Goal: Task Accomplishment & Management: Manage account settings

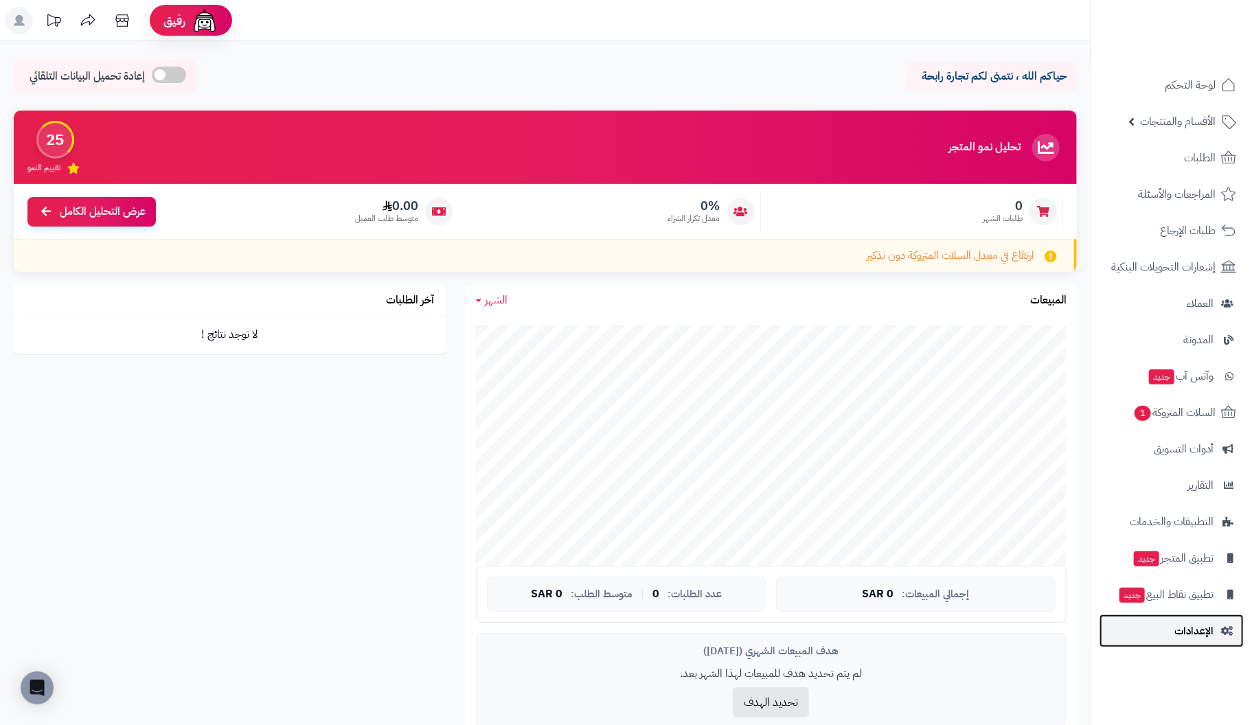
click at [1205, 627] on span "الإعدادات" at bounding box center [1194, 631] width 39 height 19
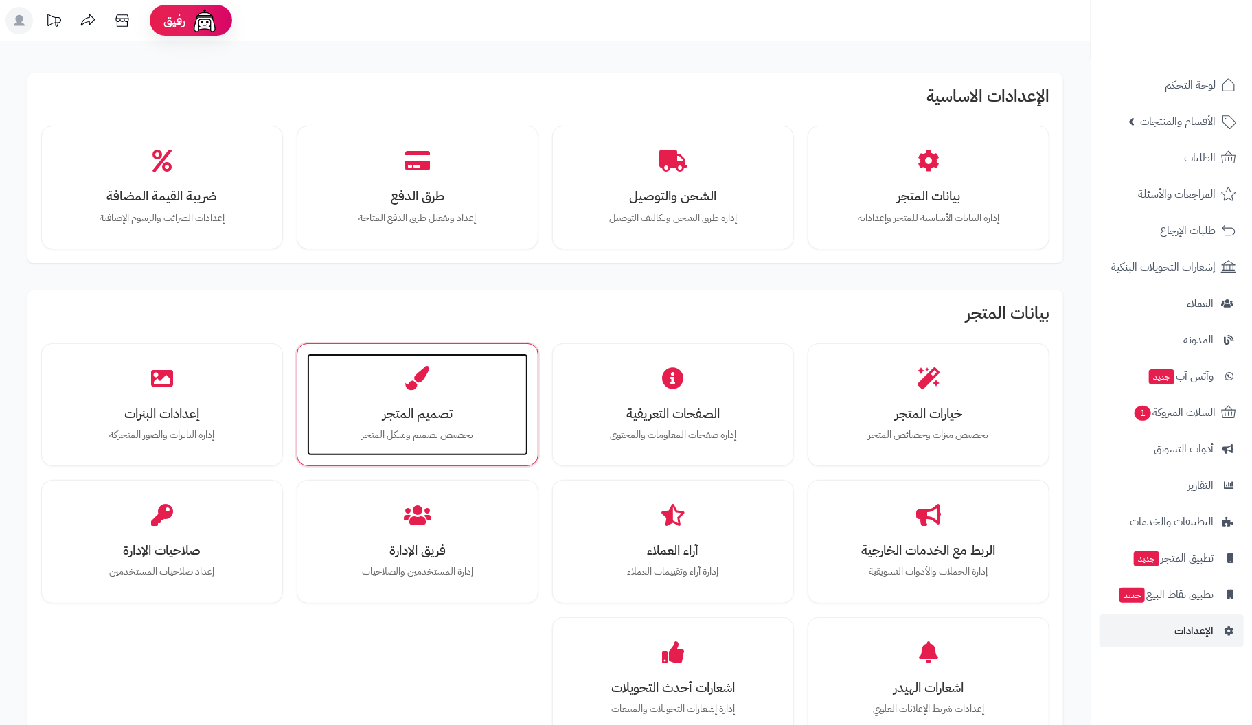
click at [381, 407] on h3 "تصميم المتجر" at bounding box center [418, 414] width 194 height 14
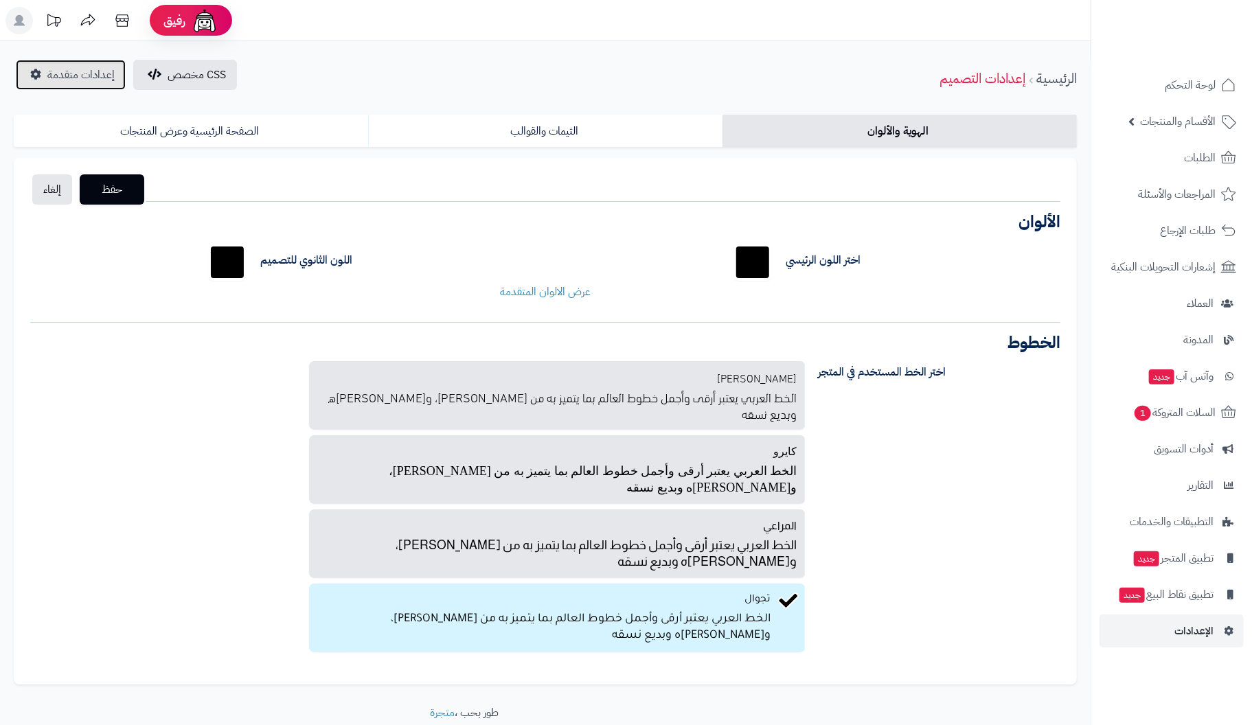
click at [51, 71] on span "إعدادات متقدمة" at bounding box center [80, 75] width 67 height 16
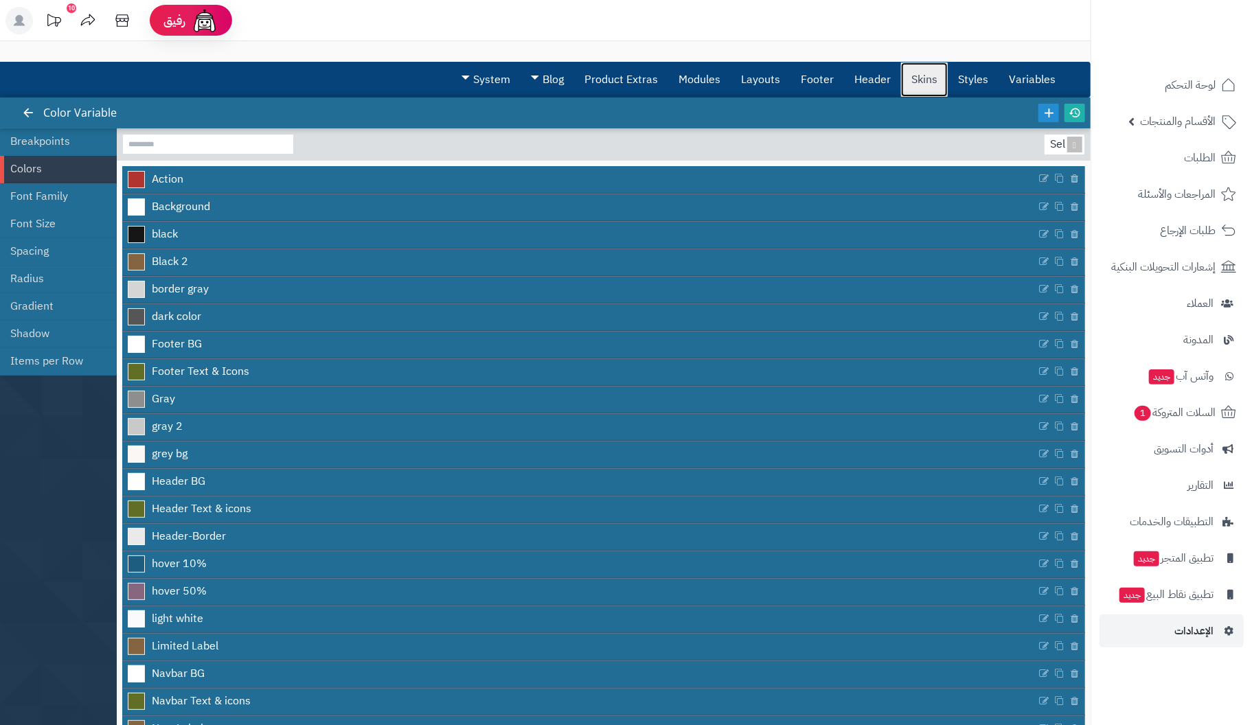
click at [922, 81] on link "Skins" at bounding box center [924, 80] width 47 height 34
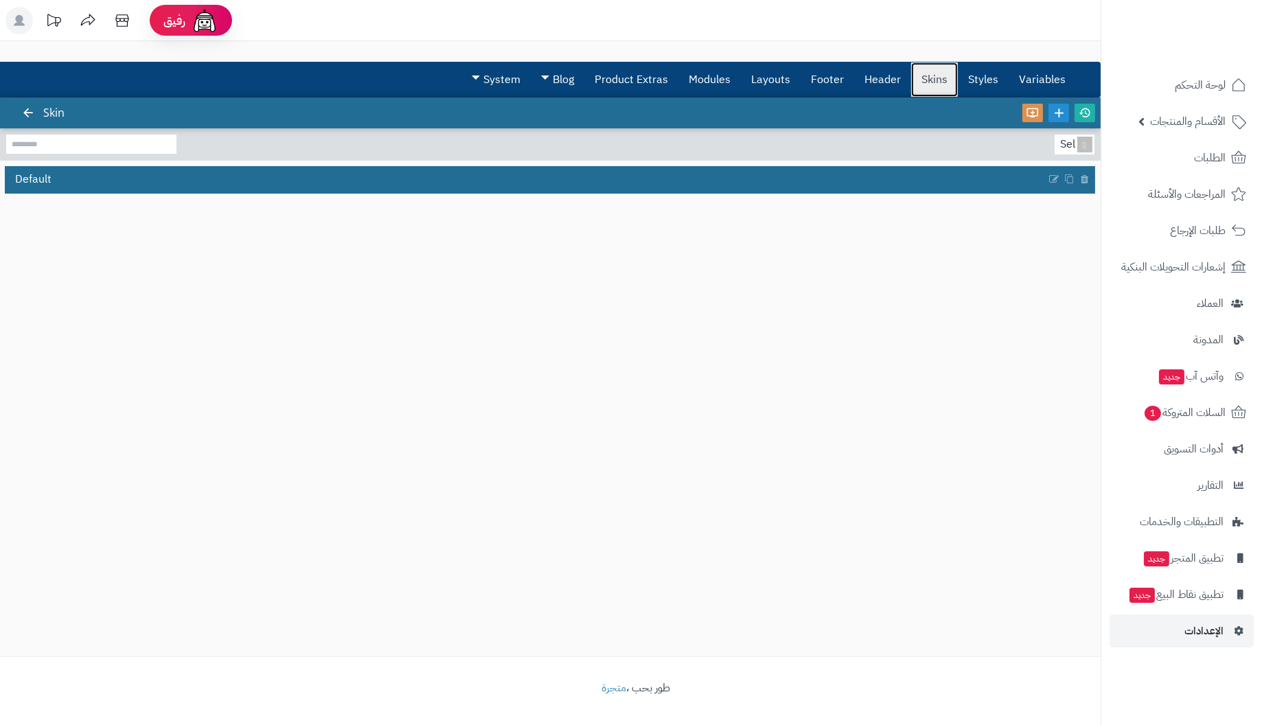
click at [933, 79] on link "Skins" at bounding box center [934, 80] width 47 height 34
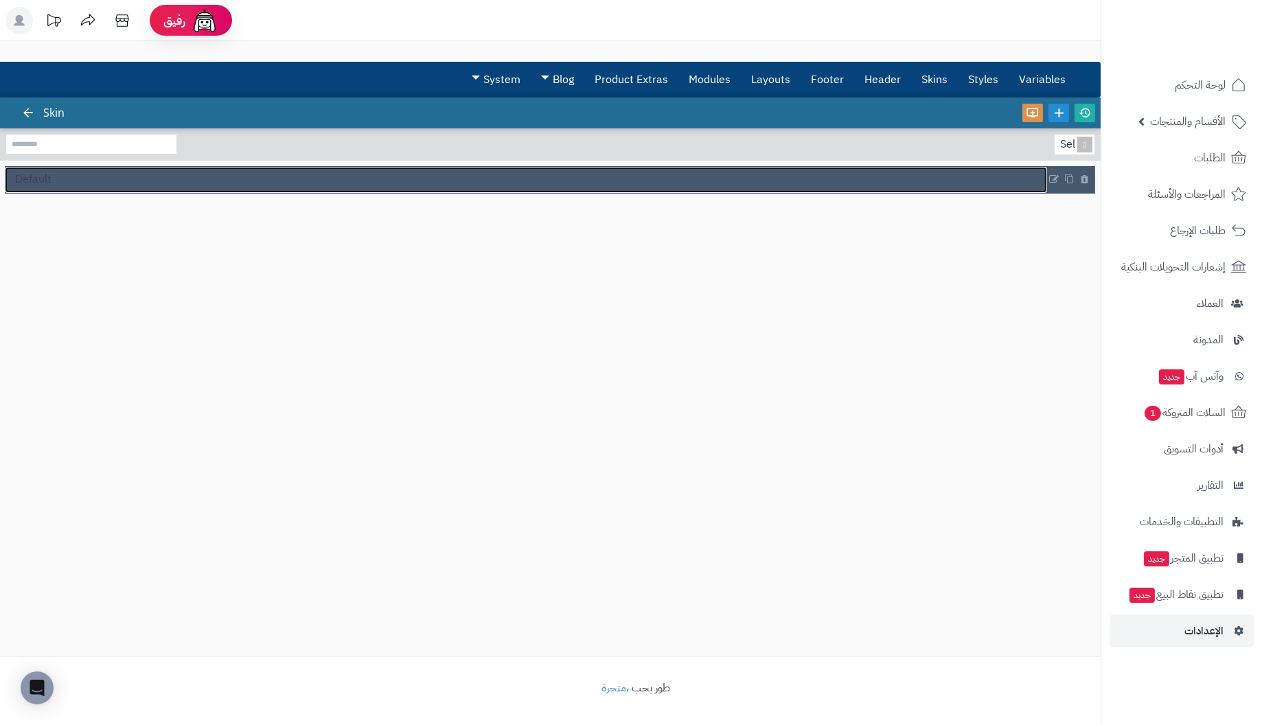
click at [44, 177] on span "Default" at bounding box center [33, 180] width 36 height 16
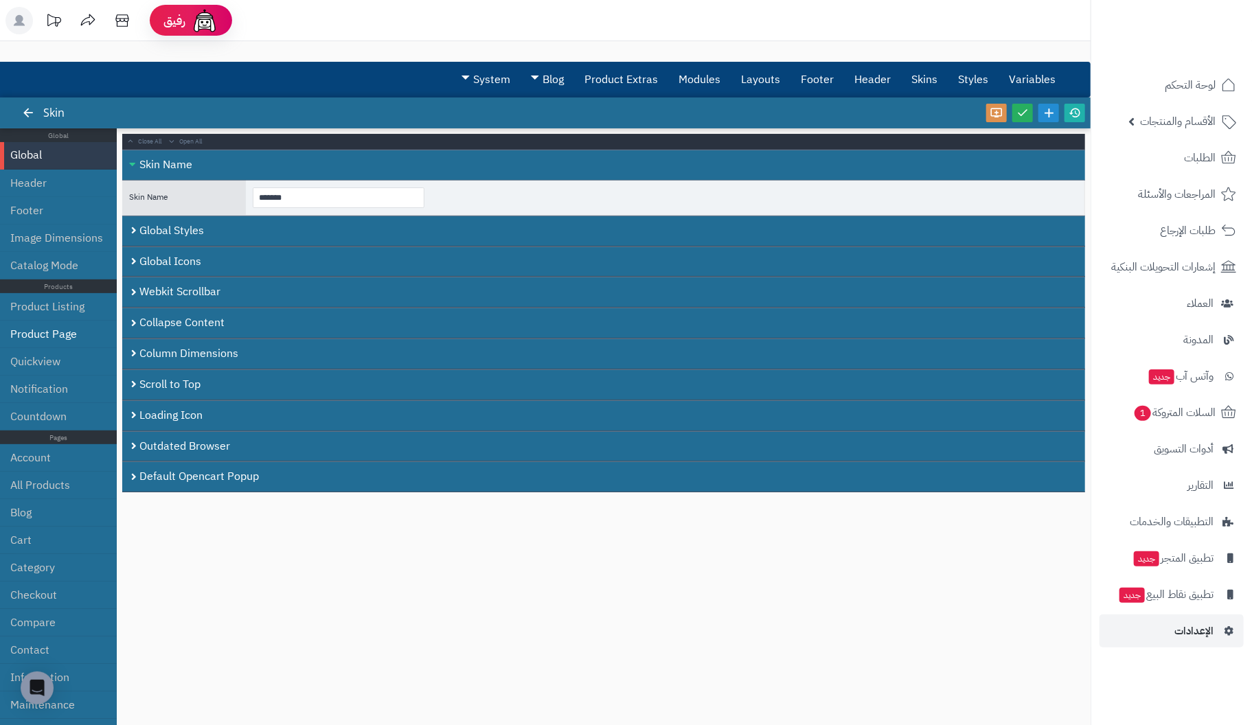
click at [30, 325] on li "Product Page" at bounding box center [58, 334] width 117 height 27
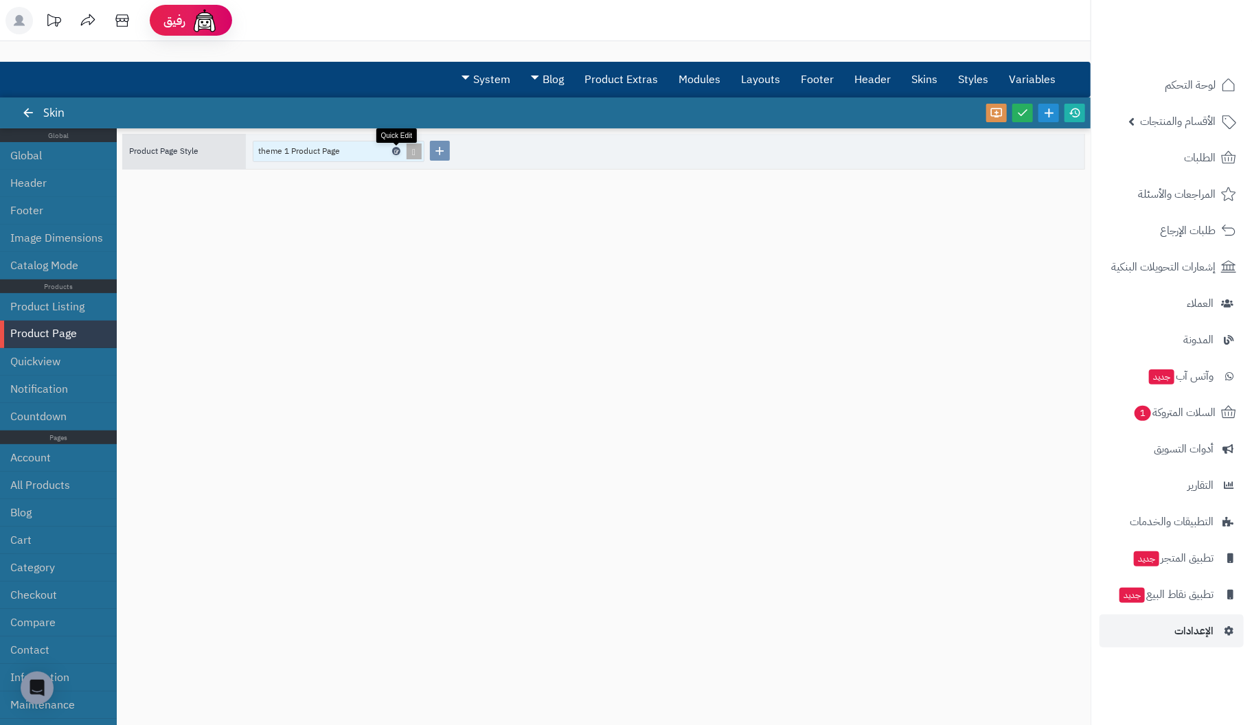
click at [396, 152] on icon at bounding box center [396, 151] width 4 height 6
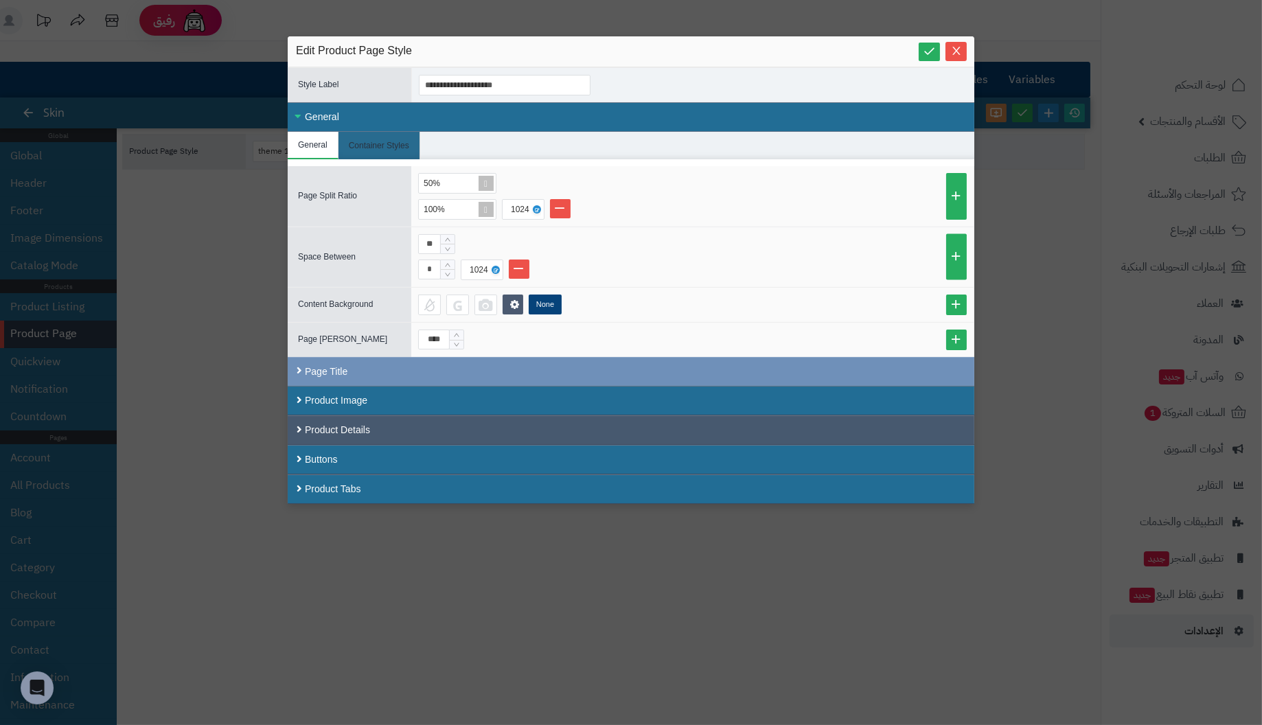
click at [347, 425] on div "Product Details" at bounding box center [631, 431] width 687 height 30
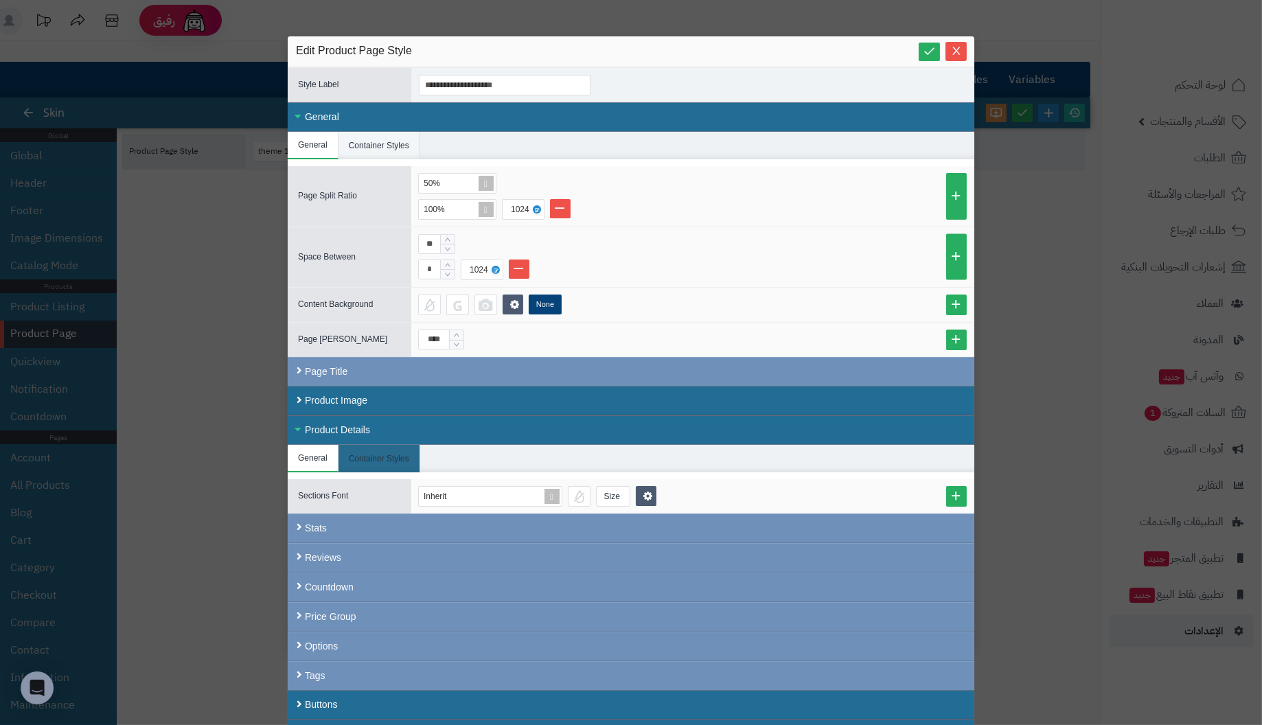
click at [385, 144] on li "Container Styles" at bounding box center [380, 145] width 82 height 27
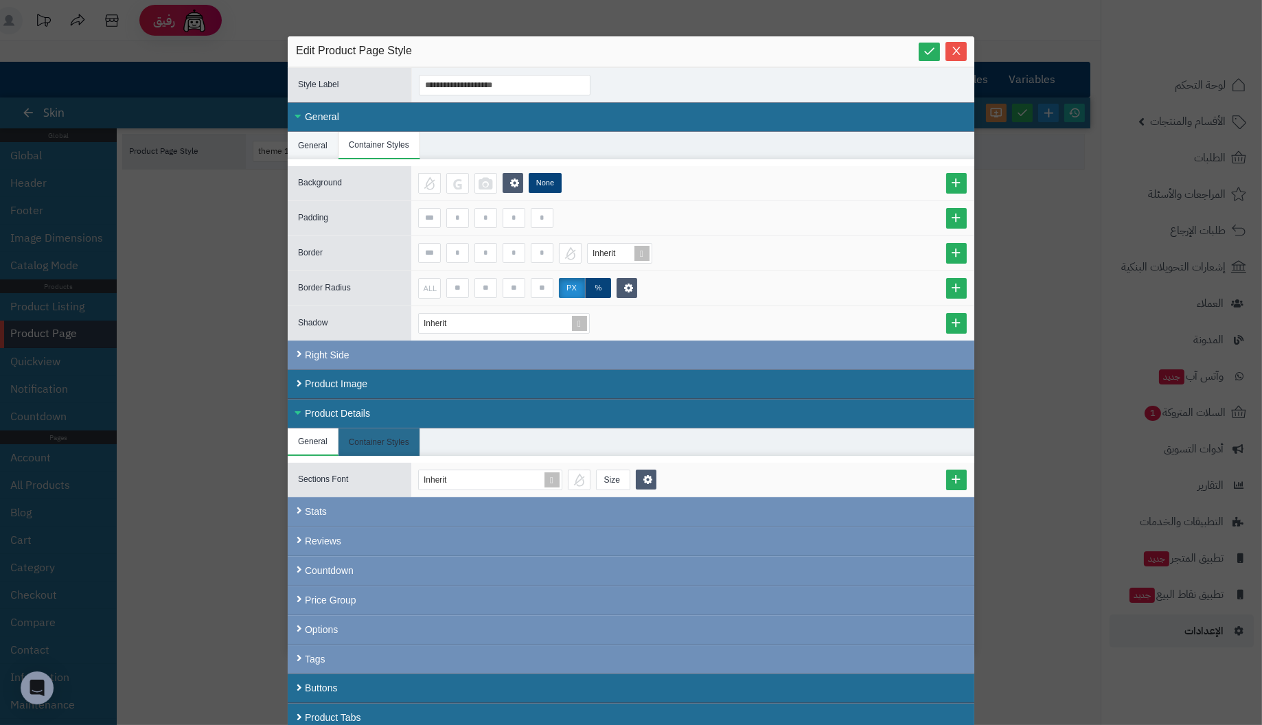
click at [319, 144] on li "General" at bounding box center [313, 145] width 51 height 27
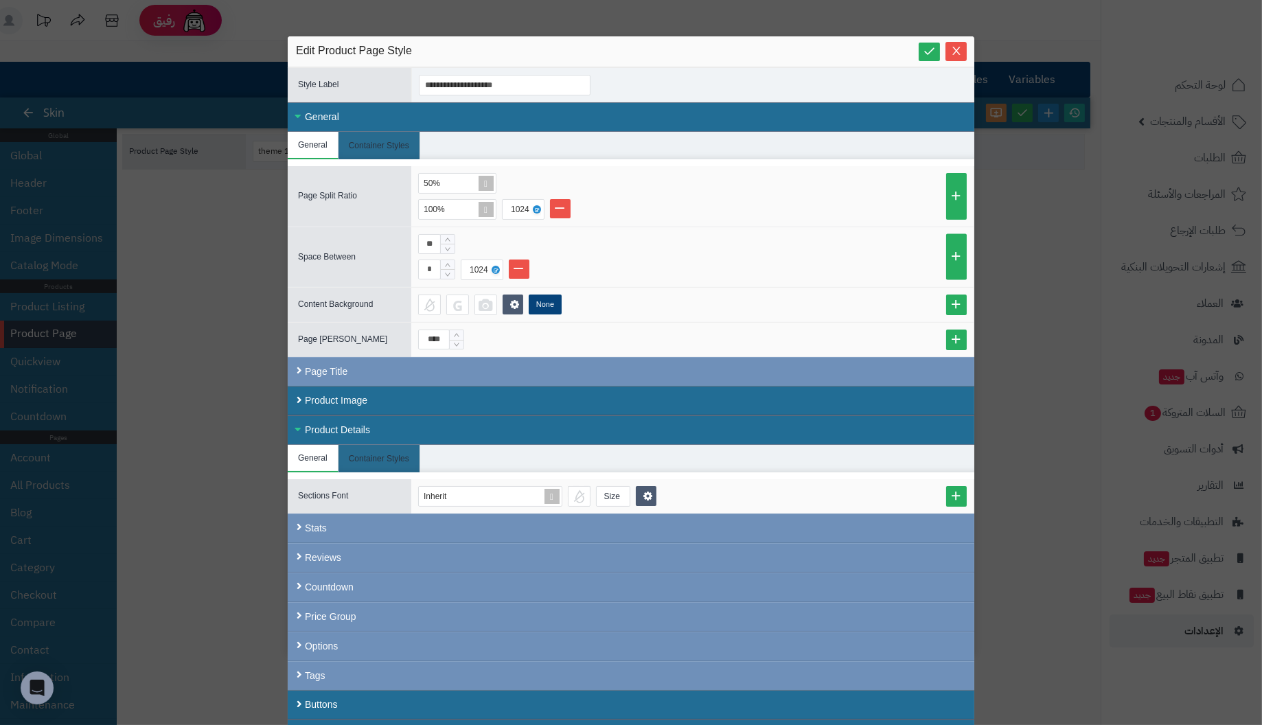
click at [305, 114] on div "General" at bounding box center [631, 117] width 687 height 30
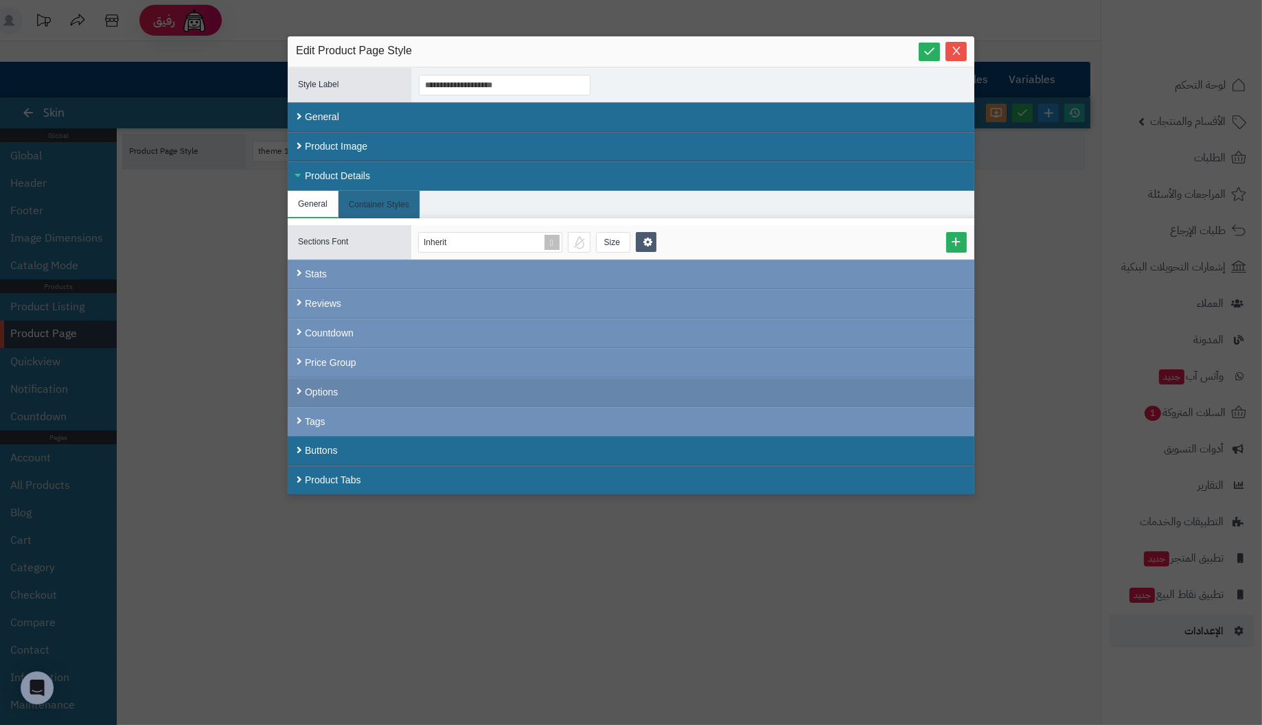
click at [339, 391] on div "Options" at bounding box center [631, 393] width 687 height 30
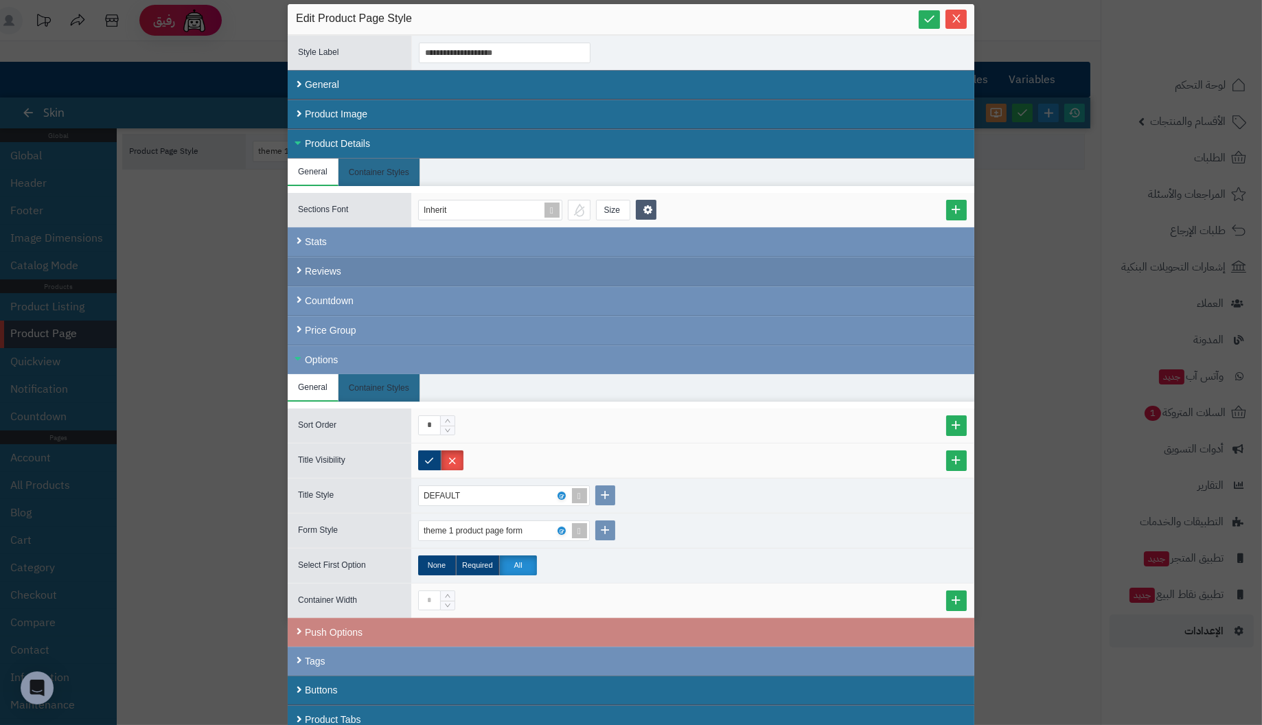
scroll to position [33, 0]
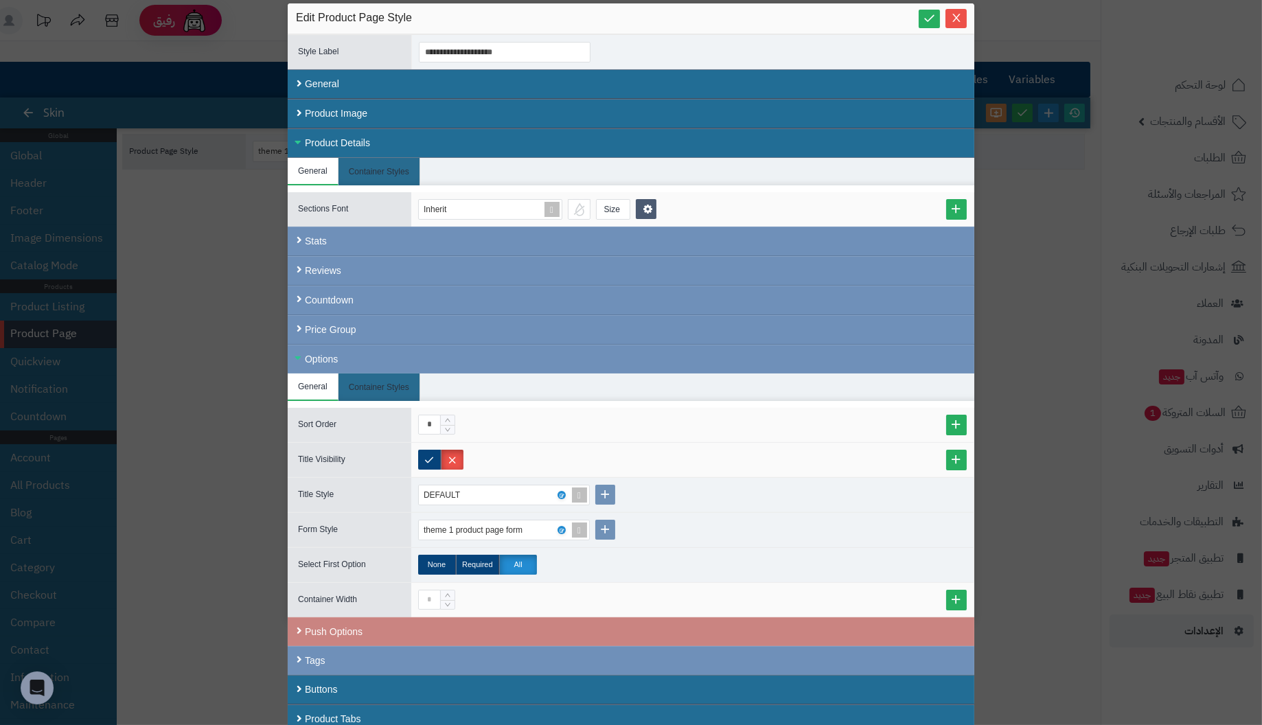
click at [344, 560] on span "Select First Option" at bounding box center [332, 565] width 68 height 10
click at [442, 558] on label "None" at bounding box center [437, 565] width 38 height 20
click at [494, 558] on label "Required" at bounding box center [477, 565] width 43 height 20
click at [527, 558] on label "All" at bounding box center [518, 565] width 38 height 20
click at [407, 559] on div "Select First Option" at bounding box center [350, 565] width 124 height 16
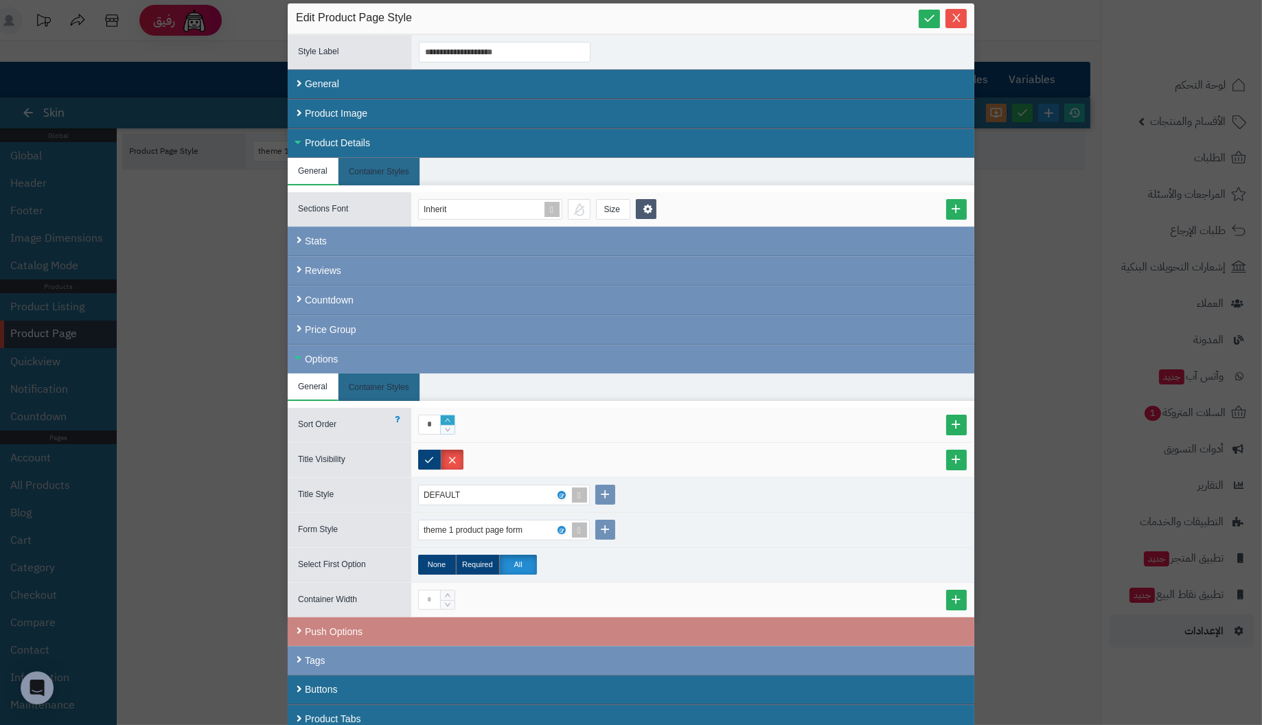
click at [451, 416] on icon "Increase Value" at bounding box center [448, 420] width 6 height 8
type input "*"
click at [451, 428] on icon "Decrease Value" at bounding box center [447, 429] width 5 height 3
click at [431, 455] on label at bounding box center [429, 460] width 23 height 20
click at [457, 452] on label at bounding box center [452, 460] width 23 height 20
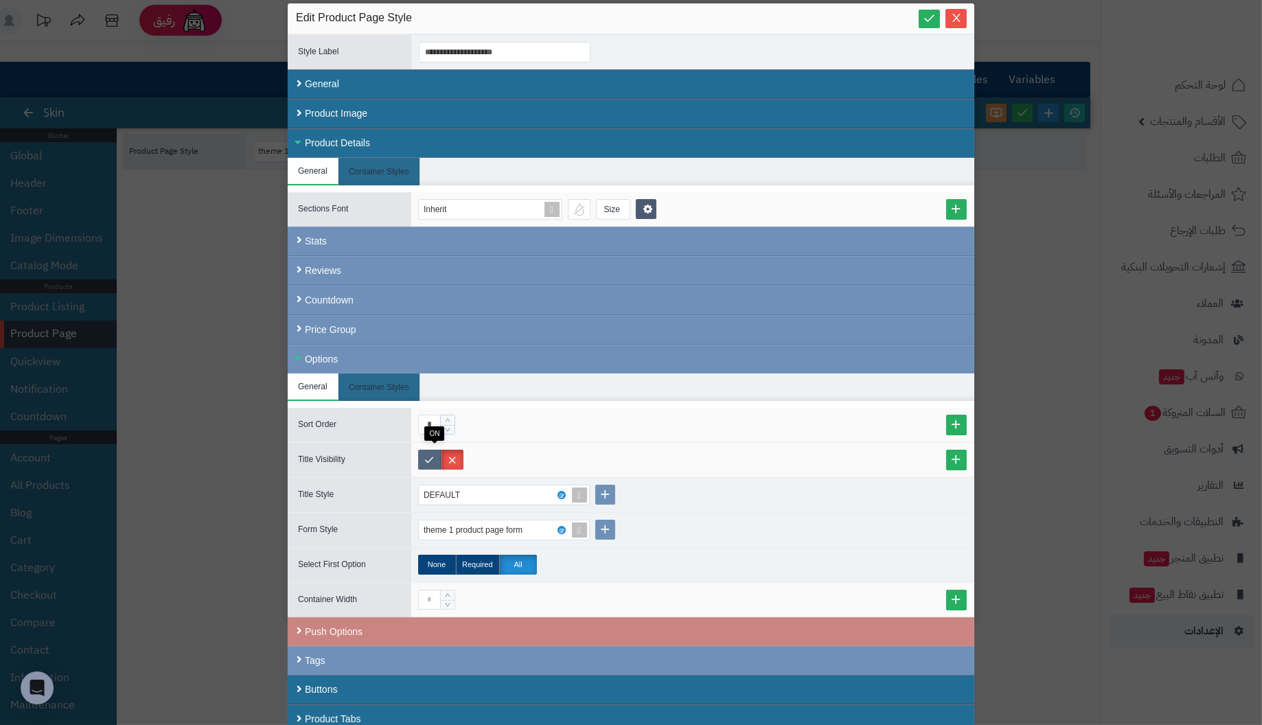
click at [433, 450] on label at bounding box center [429, 460] width 23 height 20
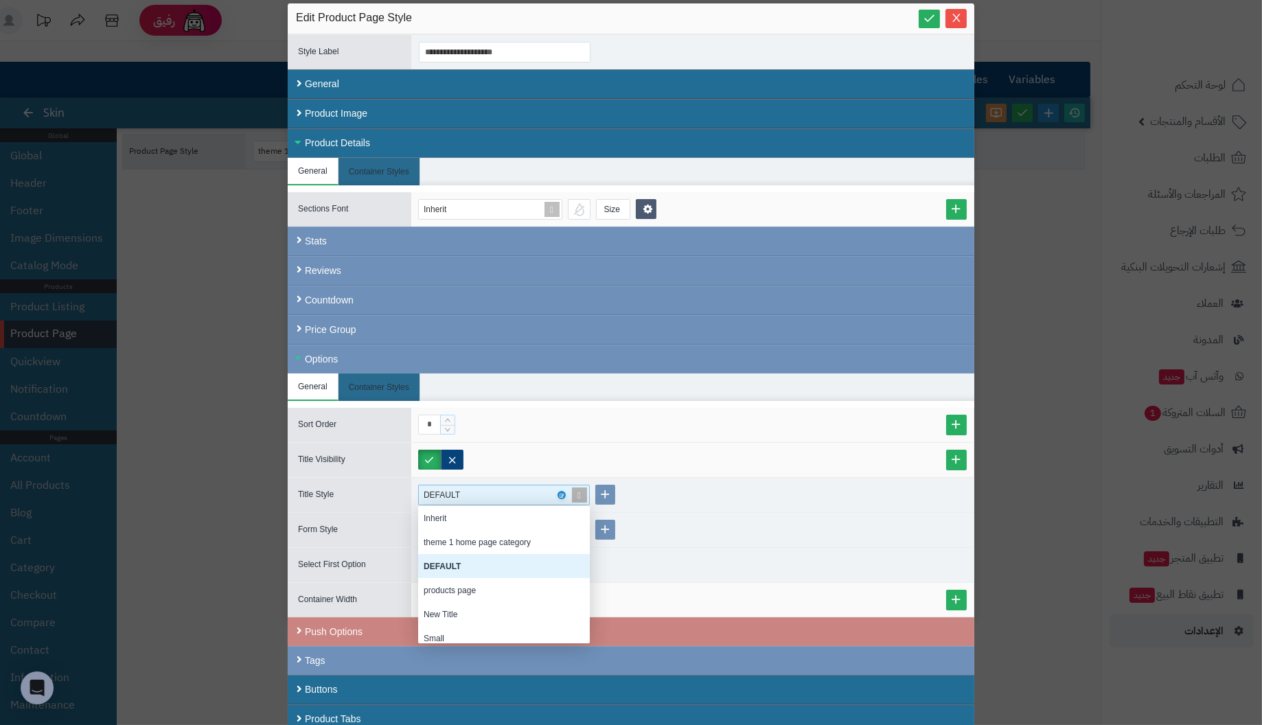
click at [582, 491] on span at bounding box center [579, 495] width 19 height 19
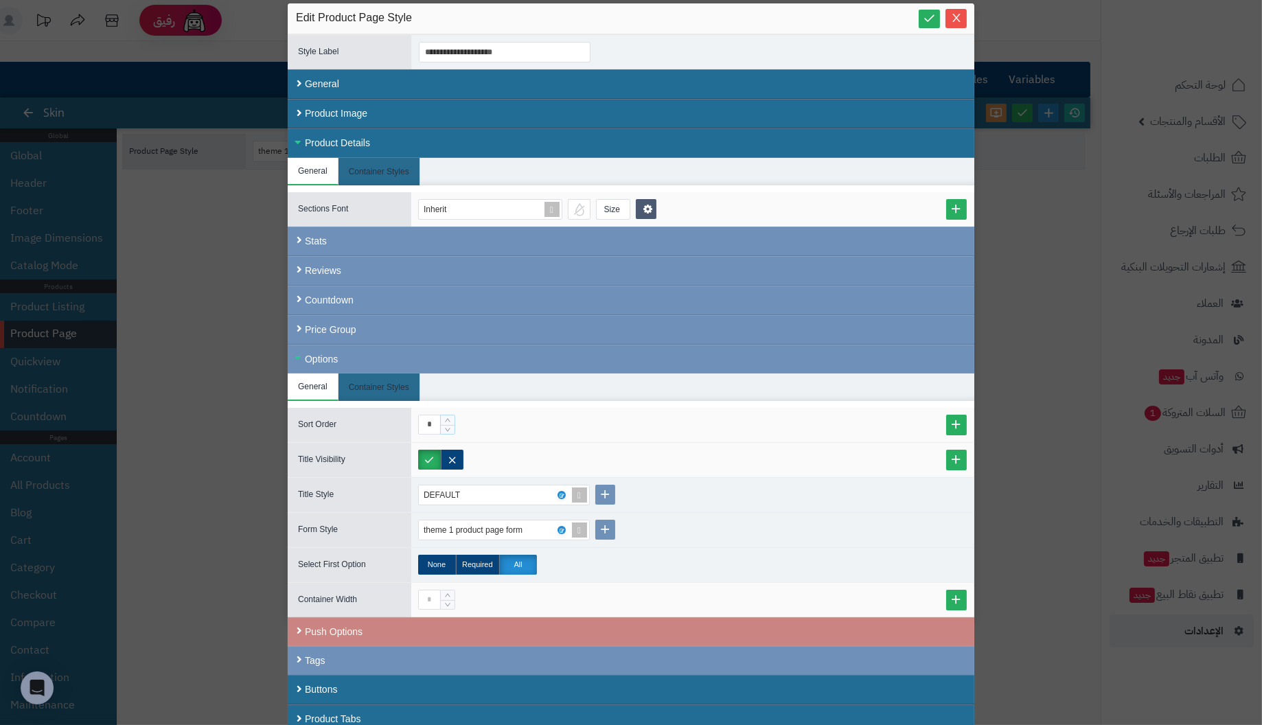
click at [762, 443] on div at bounding box center [692, 460] width 563 height 34
click at [563, 527] on icon at bounding box center [561, 530] width 4 height 6
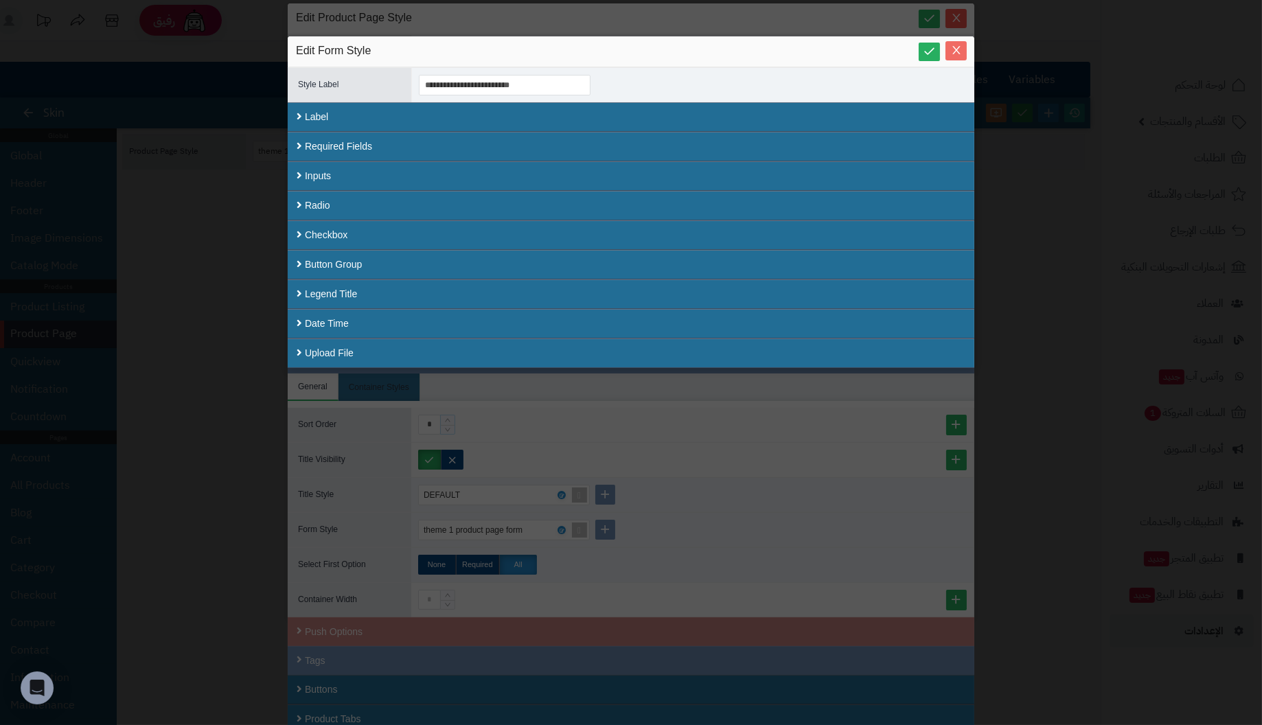
click at [954, 54] on icon "Close" at bounding box center [956, 50] width 11 height 11
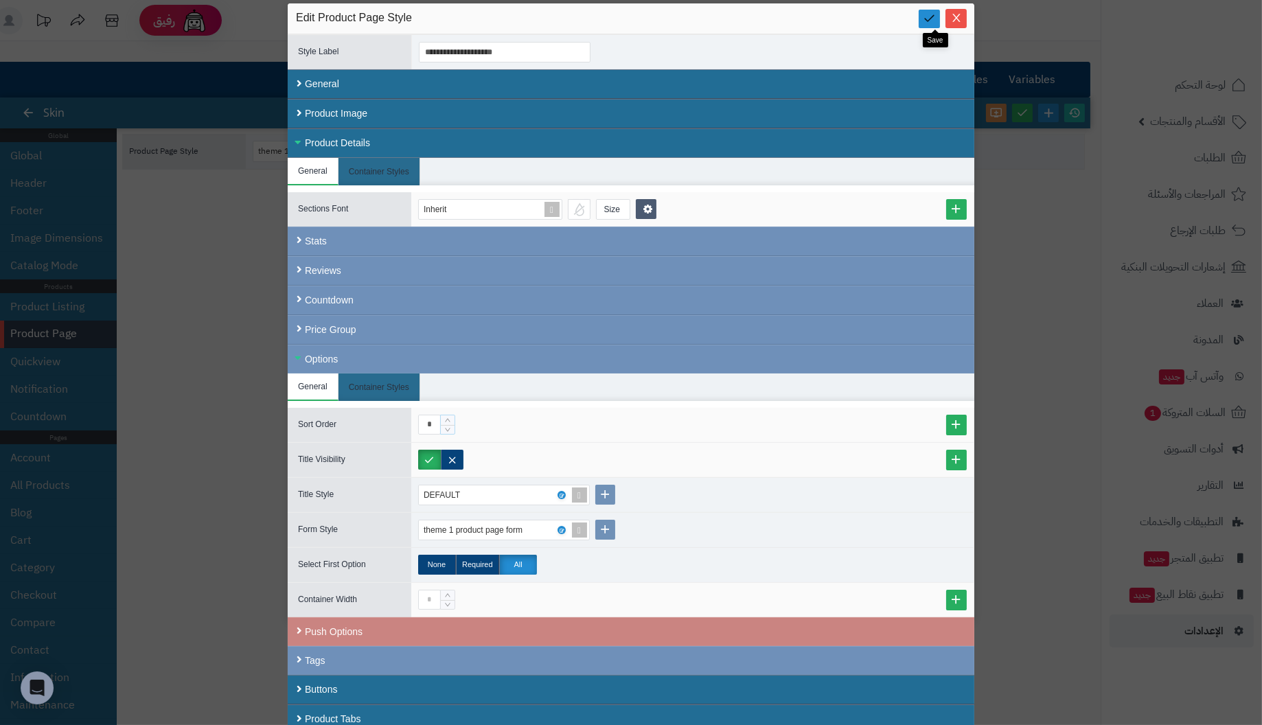
click at [935, 13] on icon at bounding box center [929, 18] width 13 height 13
click at [463, 456] on label at bounding box center [452, 460] width 23 height 20
click at [436, 451] on label at bounding box center [429, 460] width 23 height 20
click at [315, 383] on li "General" at bounding box center [313, 387] width 51 height 27
click at [380, 377] on li "Container Styles" at bounding box center [380, 387] width 82 height 27
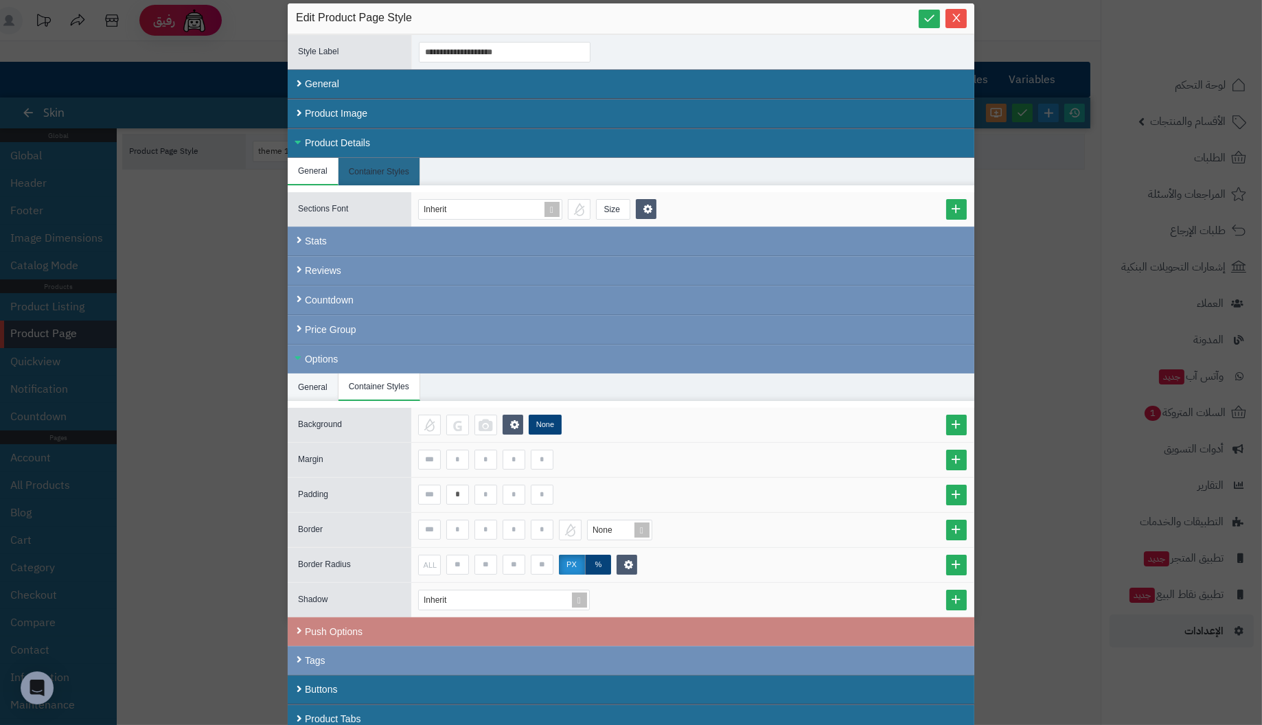
click at [310, 379] on li "General" at bounding box center [313, 387] width 51 height 27
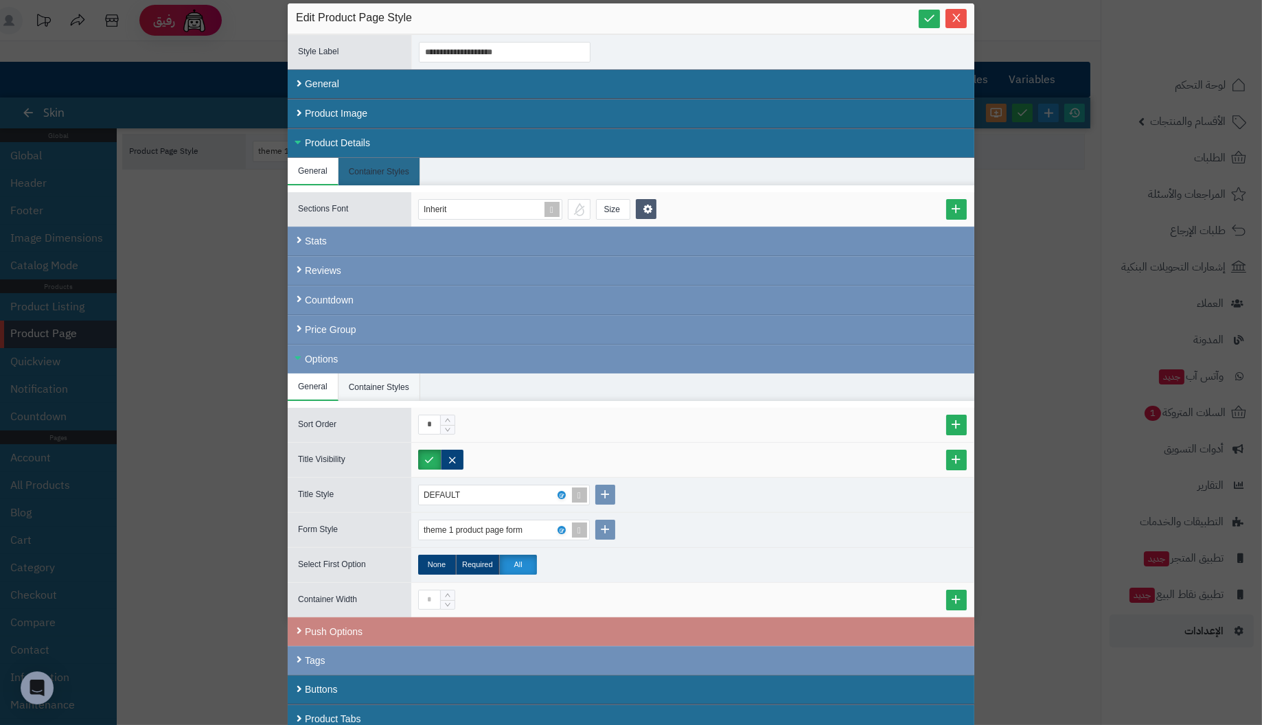
click at [388, 382] on li "Container Styles" at bounding box center [380, 387] width 82 height 27
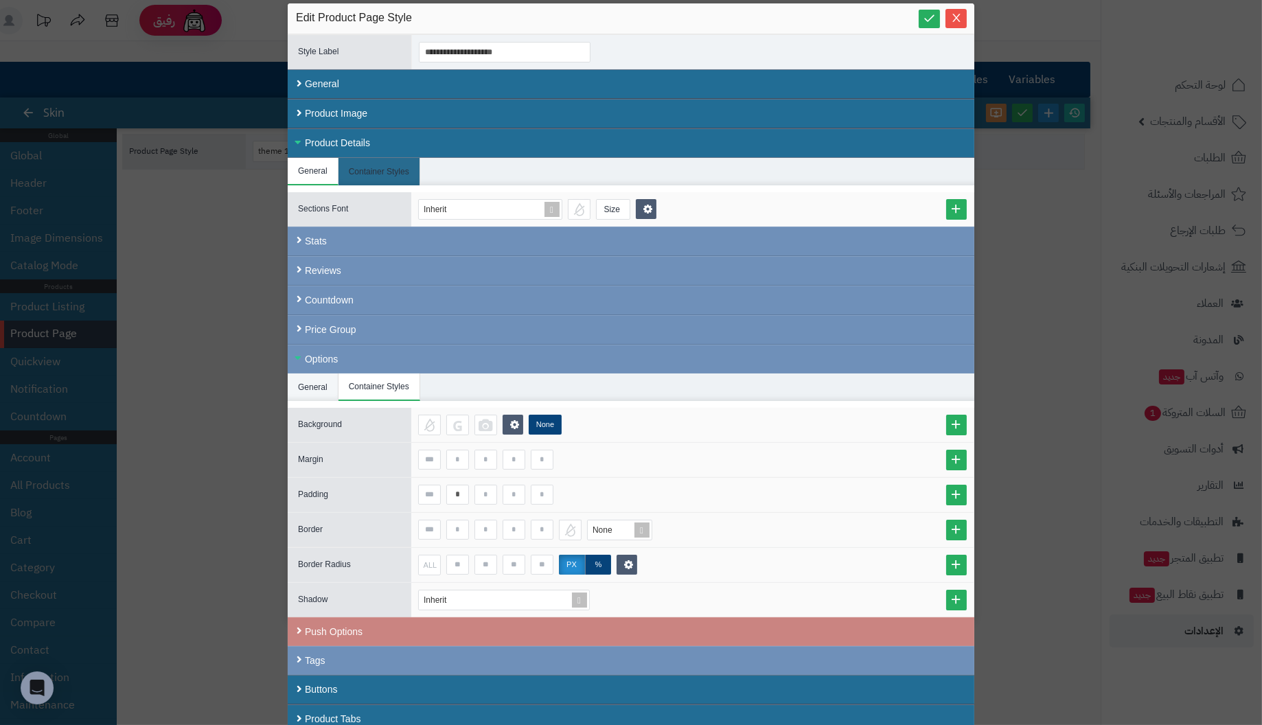
click at [312, 380] on li "General" at bounding box center [313, 387] width 51 height 27
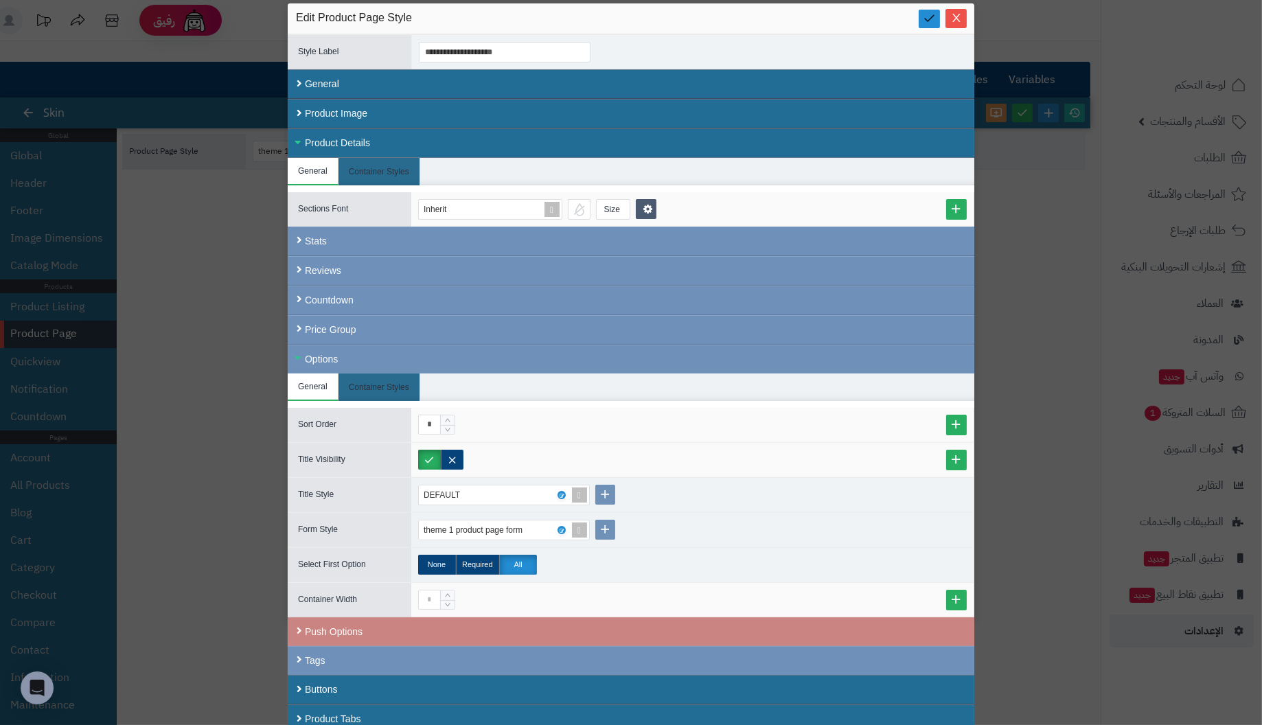
click at [936, 18] on icon at bounding box center [929, 18] width 13 height 13
click at [962, 17] on icon "Close" at bounding box center [956, 17] width 11 height 11
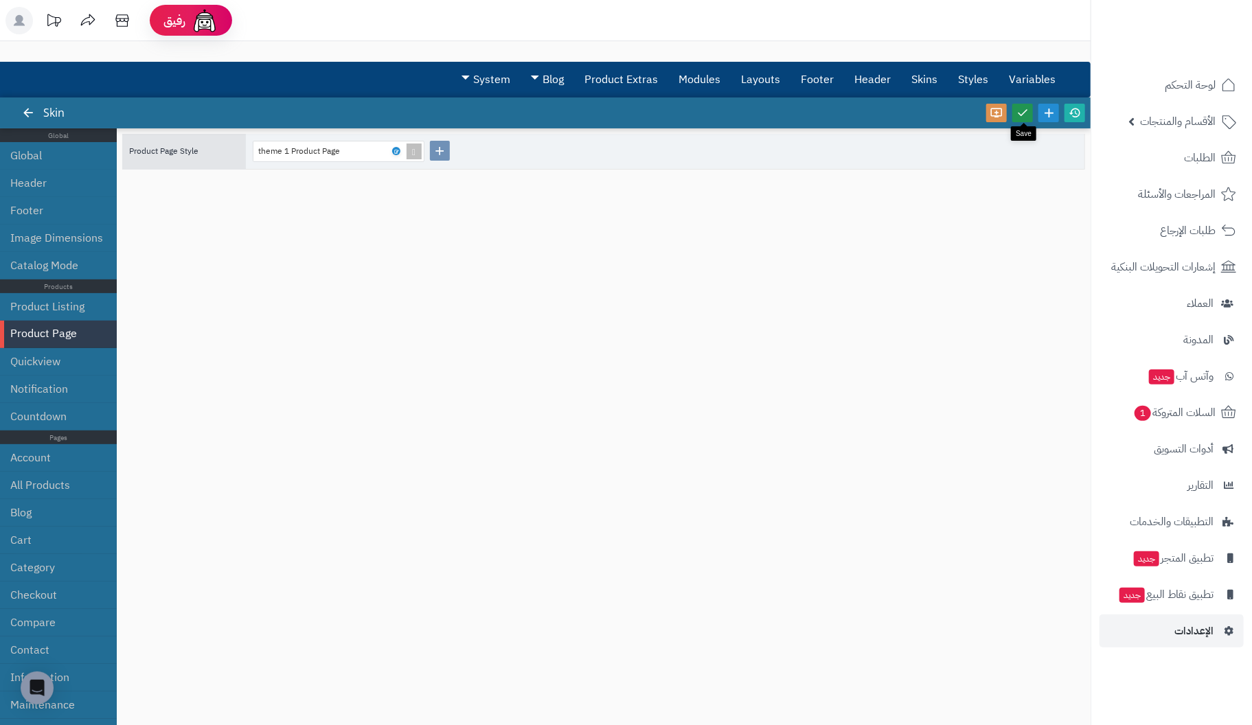
click at [1019, 115] on icon at bounding box center [1023, 112] width 12 height 12
click at [1197, 121] on span "الأقسام والمنتجات" at bounding box center [1178, 121] width 76 height 19
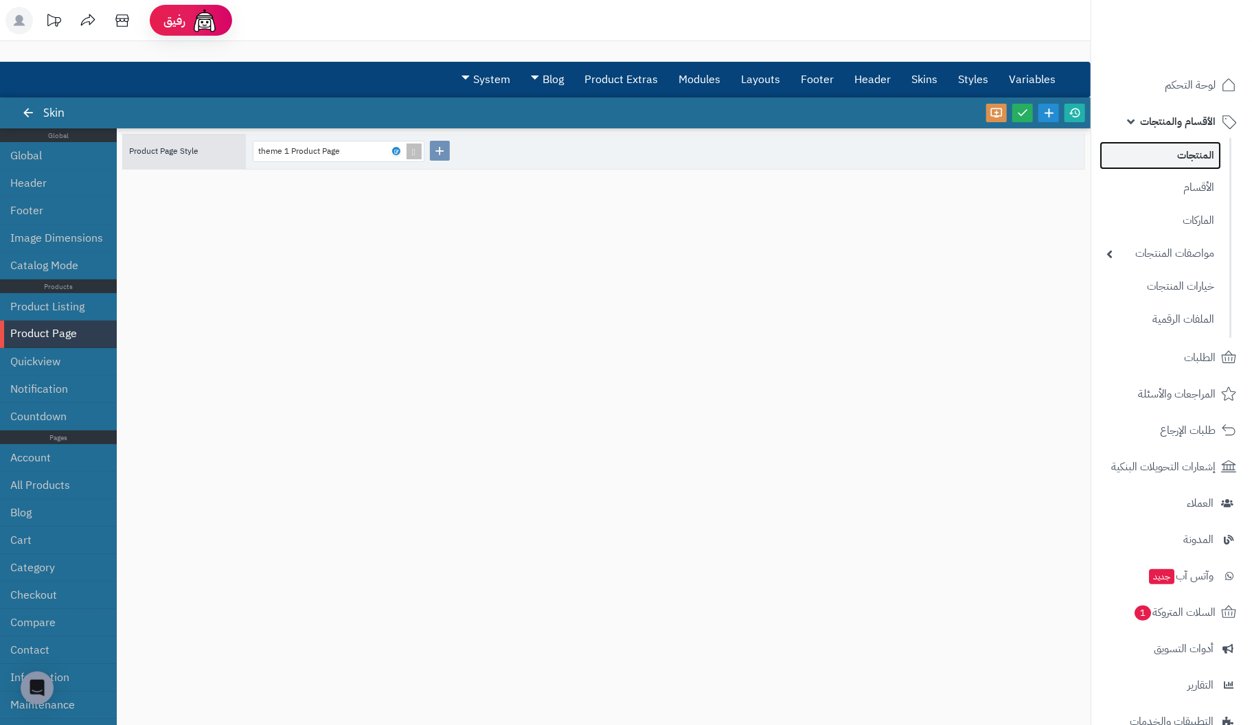
click at [1199, 155] on link "المنتجات" at bounding box center [1161, 155] width 122 height 28
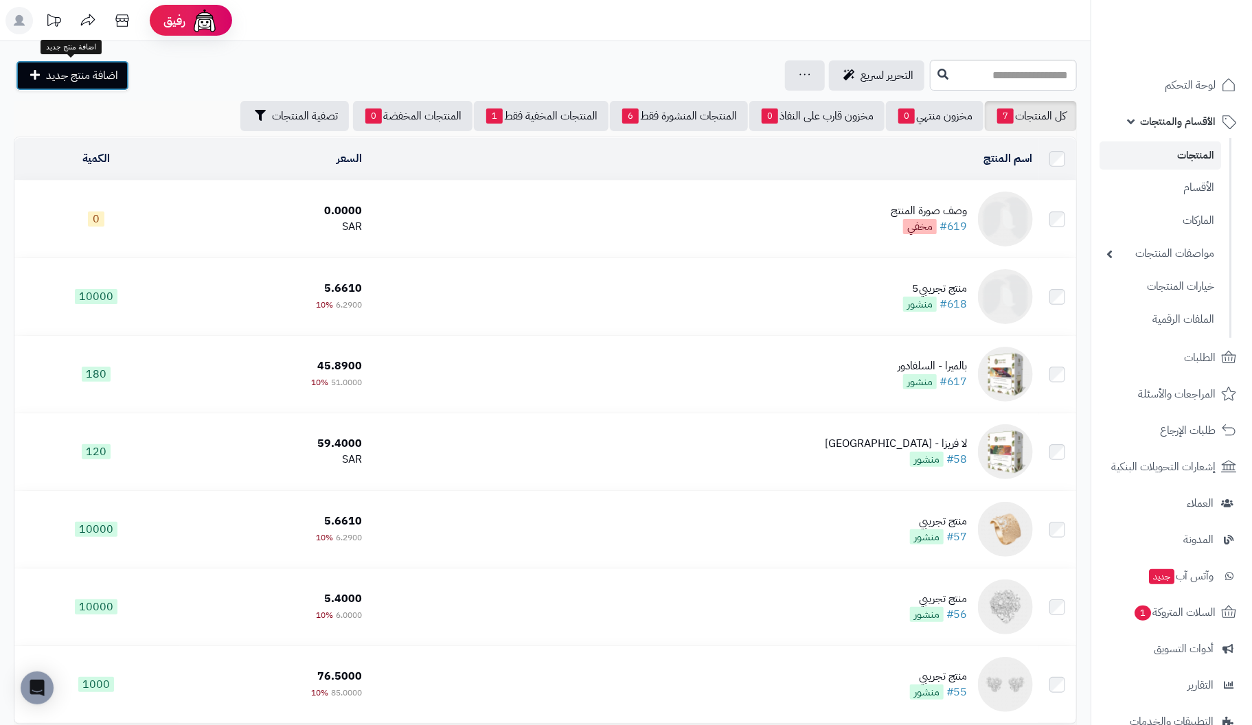
click at [66, 73] on span "اضافة منتج جديد" at bounding box center [82, 75] width 72 height 16
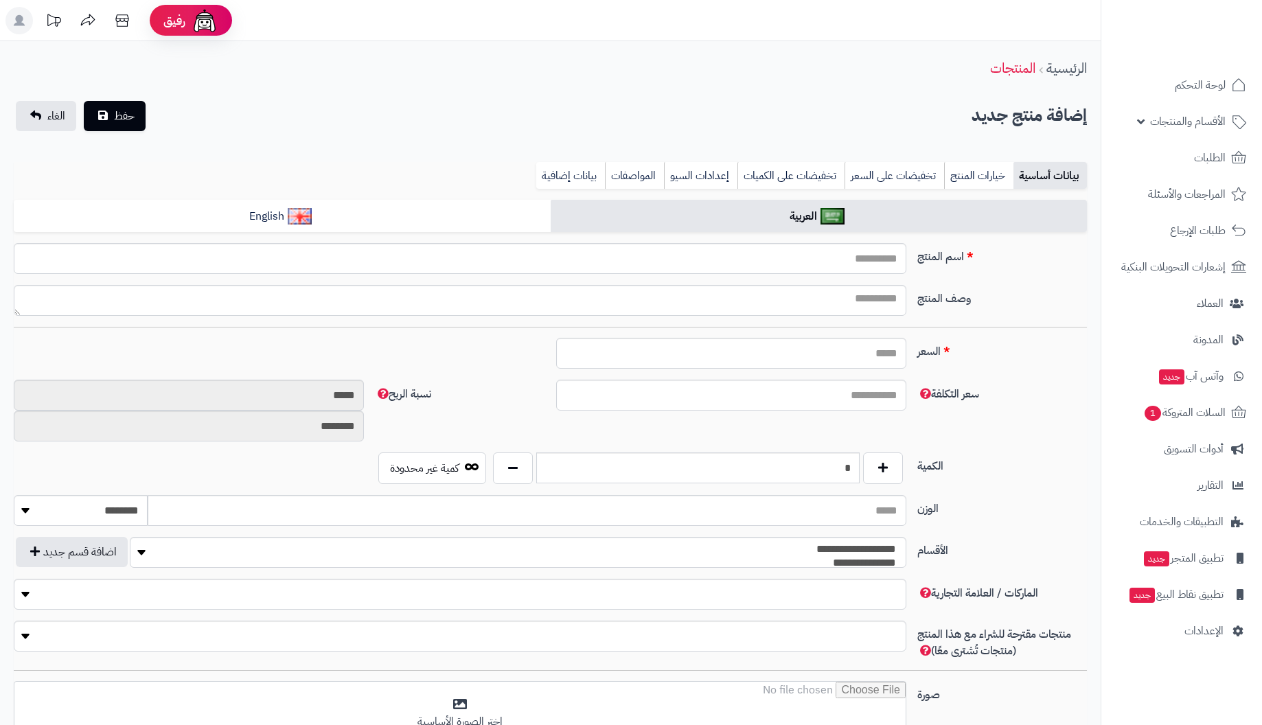
select select
type input "****"
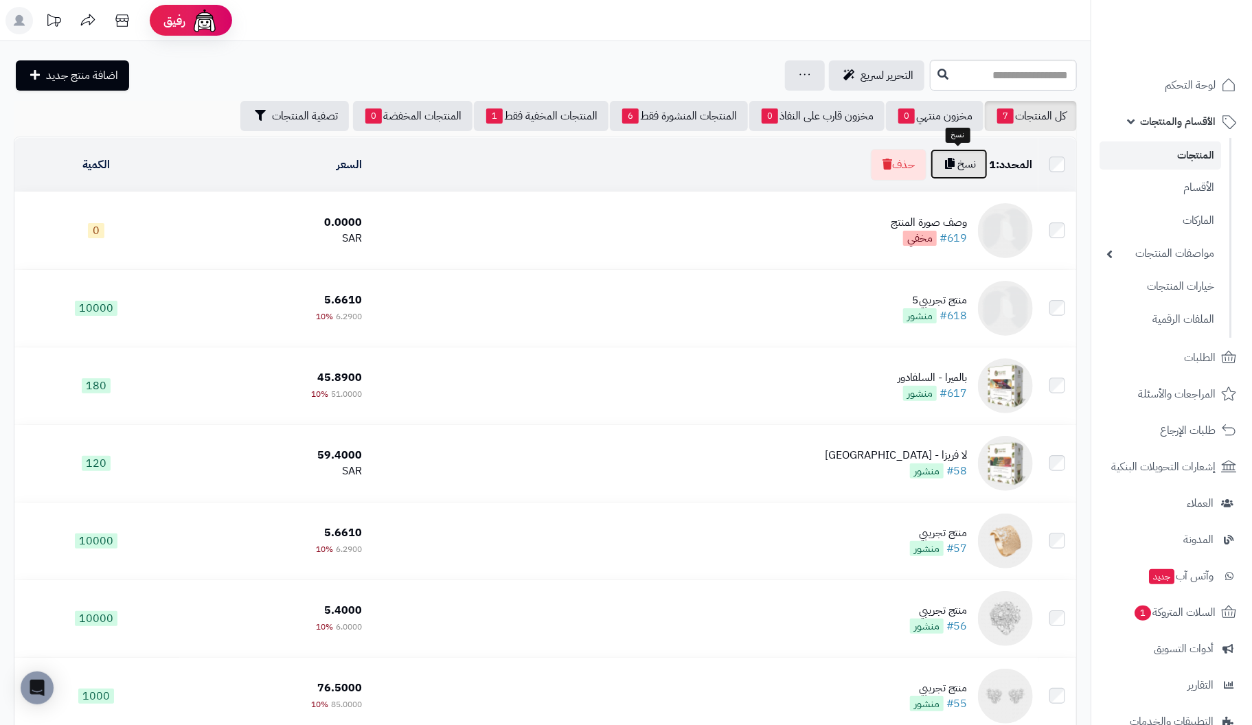
click at [957, 166] on button "نسخ" at bounding box center [959, 164] width 57 height 30
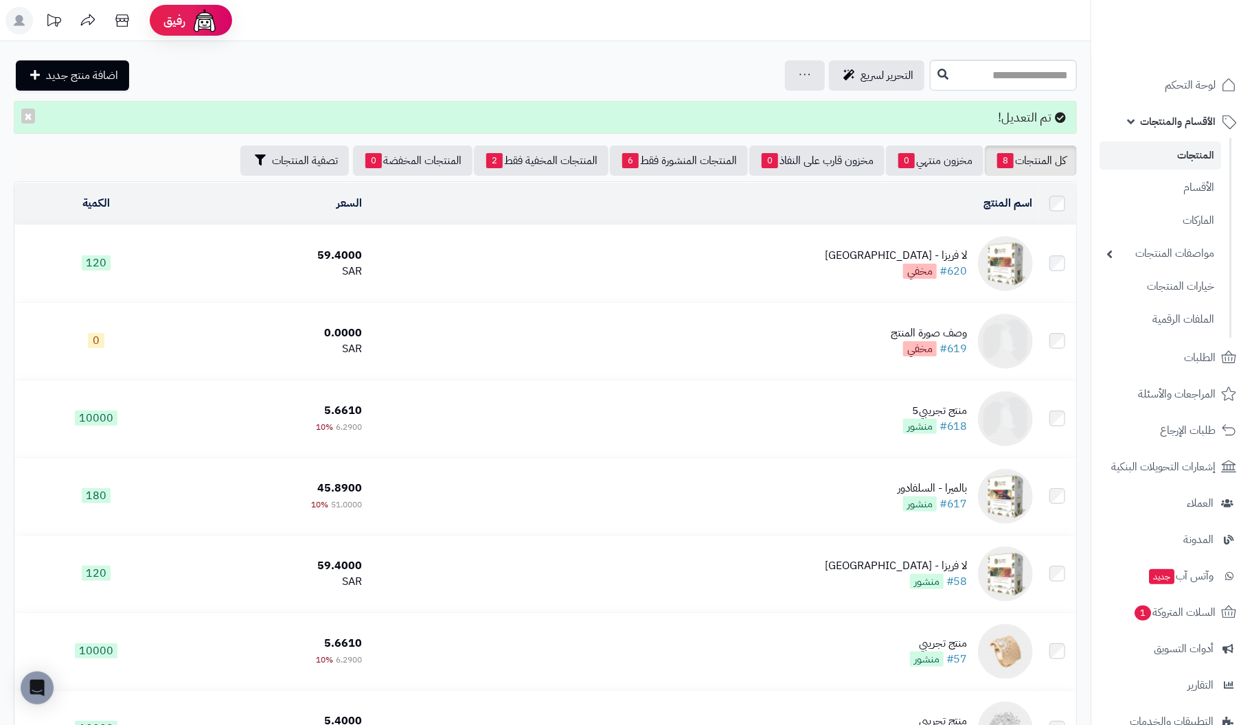
click at [927, 267] on span "مخفي" at bounding box center [920, 271] width 34 height 15
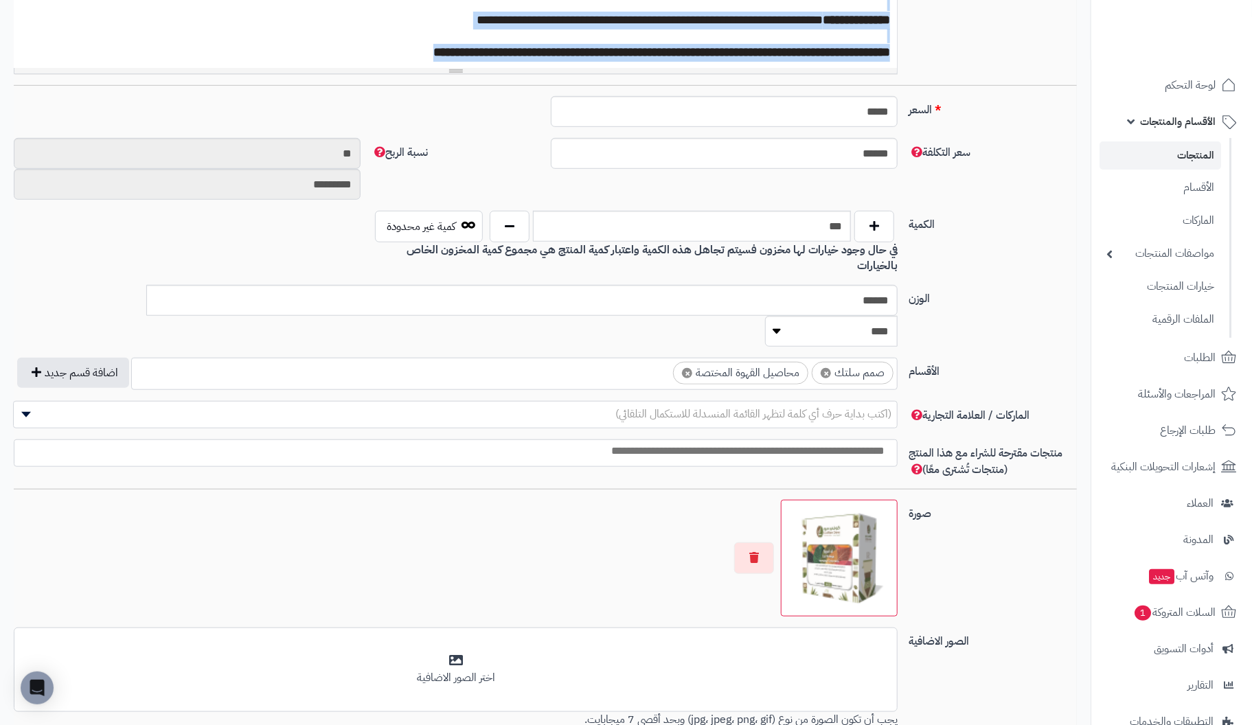
scroll to position [636, 0]
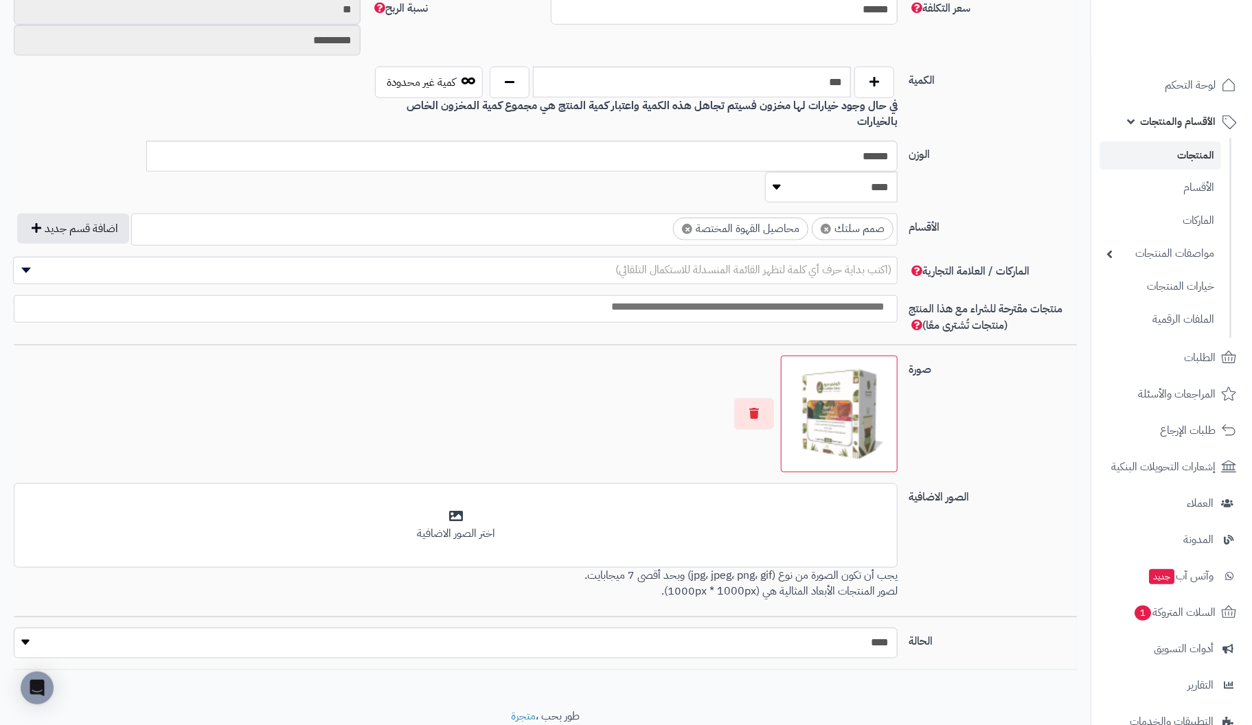
drag, startPoint x: 892, startPoint y: 372, endPoint x: 141, endPoint y: 758, distance: 843.5
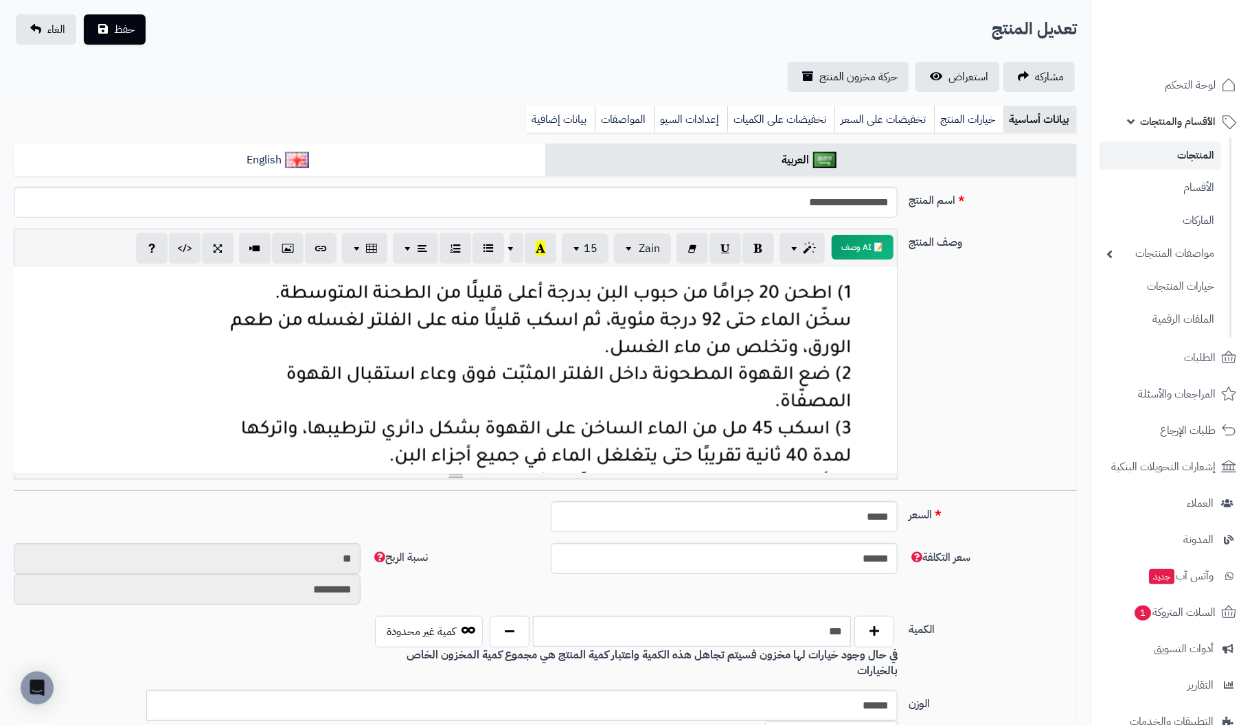
scroll to position [909, 0]
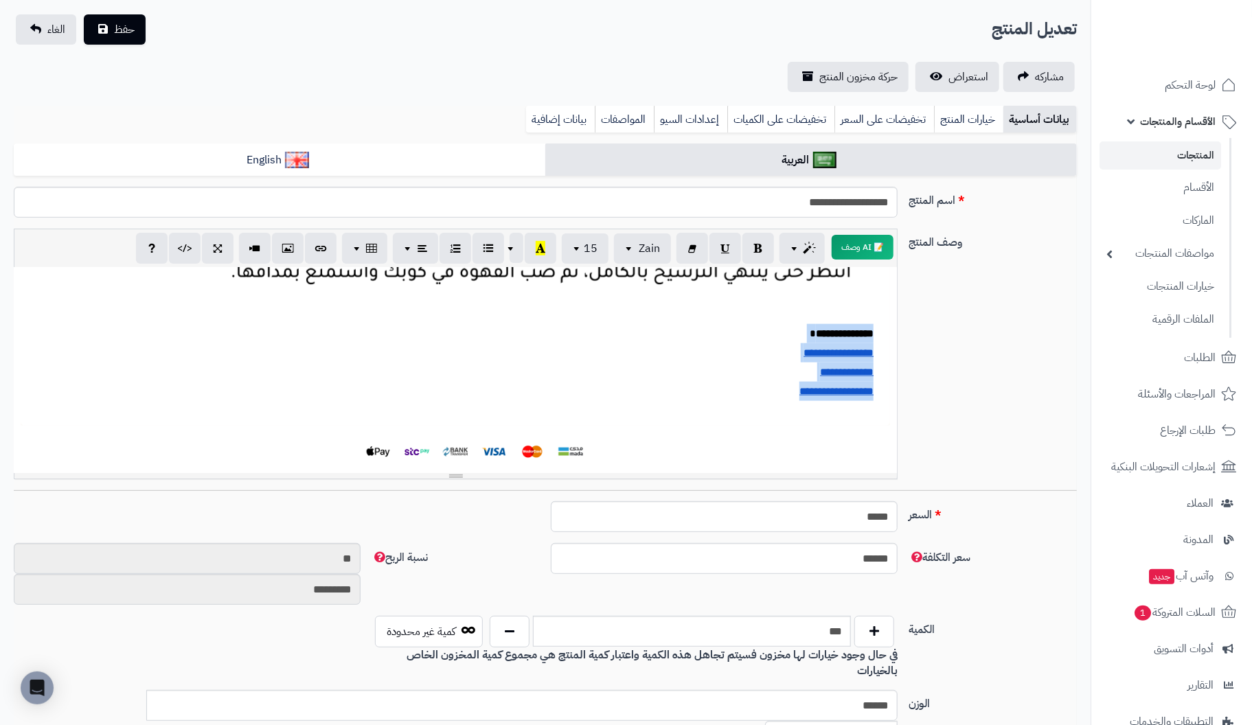
drag, startPoint x: 786, startPoint y: 399, endPoint x: 894, endPoint y: 324, distance: 131.1
click at [894, 324] on div "**********" at bounding box center [456, 370] width 884 height 206
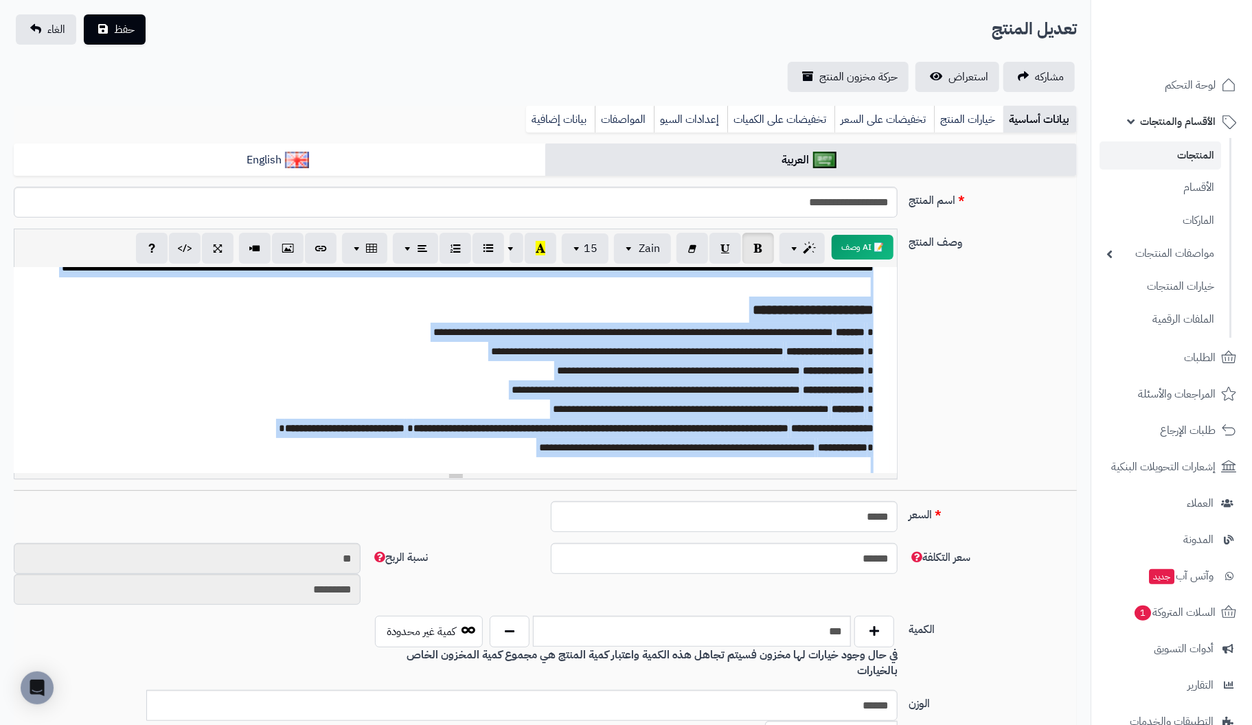
scroll to position [0, 0]
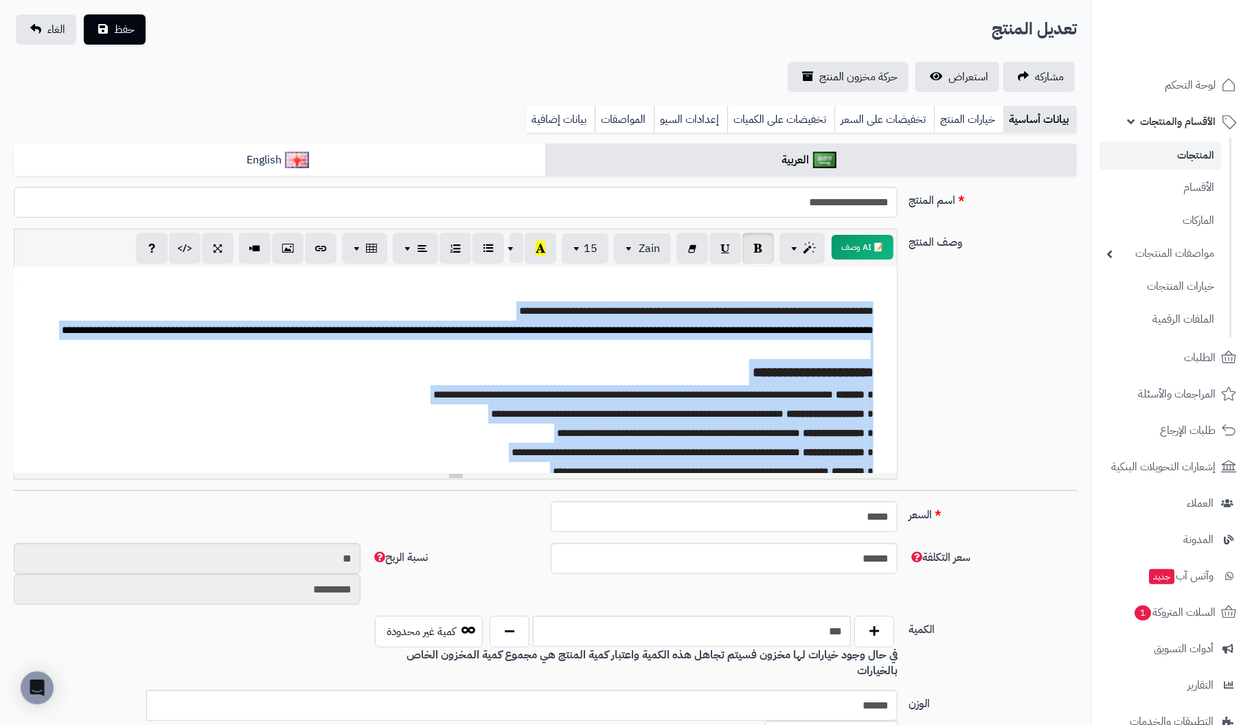
drag, startPoint x: 607, startPoint y: 345, endPoint x: 942, endPoint y: 163, distance: 380.8
click at [942, 163] on div "**********" at bounding box center [545, 682] width 1063 height 1076
click at [582, 249] on span "button" at bounding box center [578, 248] width 11 height 16
click at [580, 378] on link "18" at bounding box center [578, 385] width 62 height 18
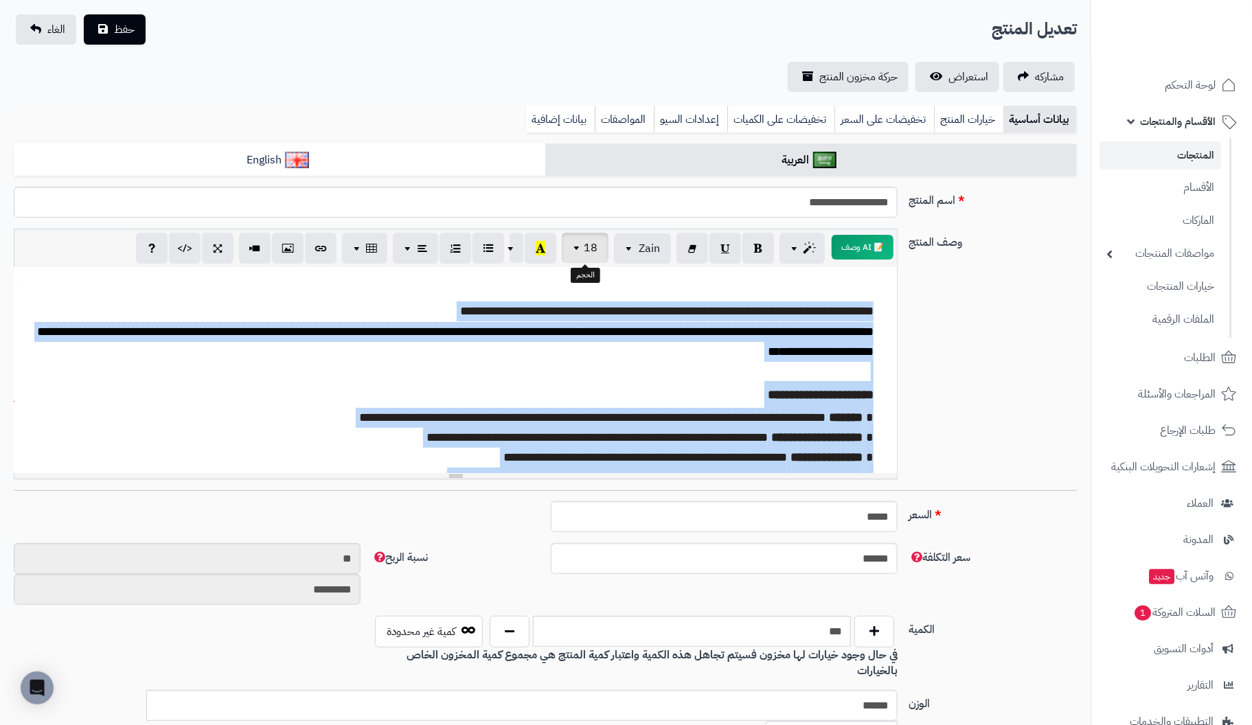
click at [586, 249] on span "18" at bounding box center [591, 248] width 14 height 16
click at [598, 396] on link "24" at bounding box center [578, 403] width 62 height 18
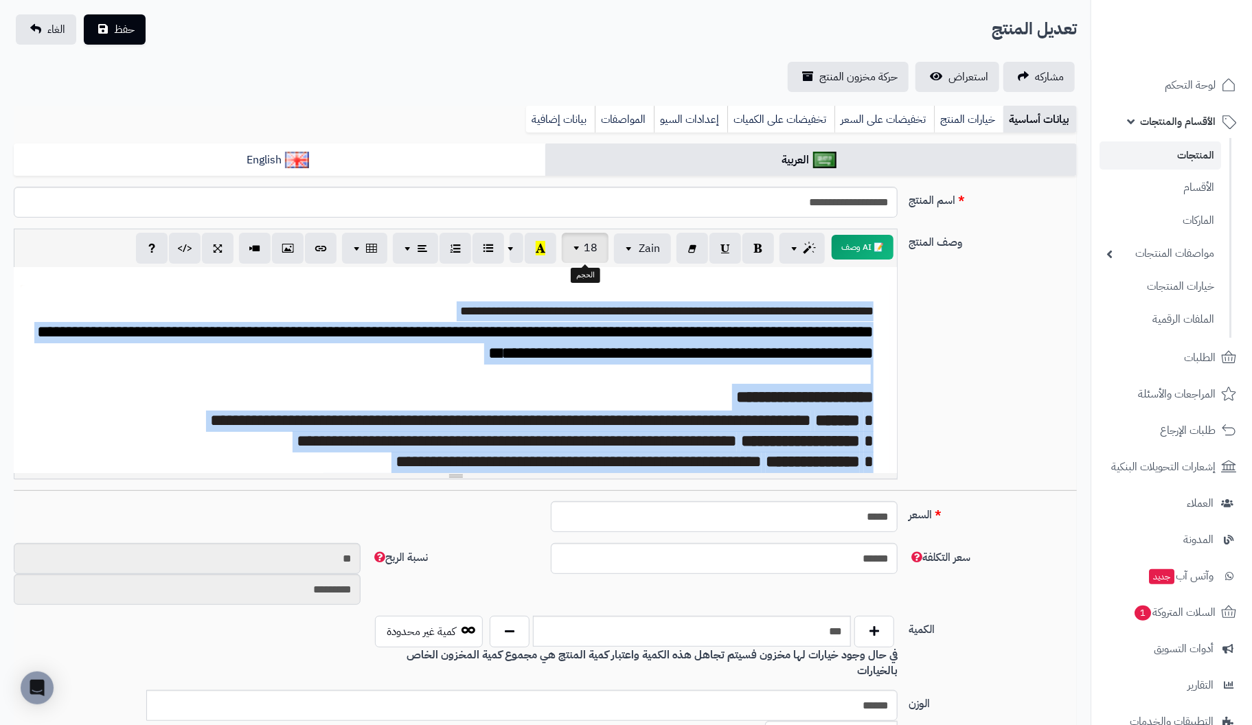
click at [592, 249] on span "18" at bounding box center [591, 248] width 14 height 16
click at [587, 381] on link "18" at bounding box center [578, 385] width 62 height 18
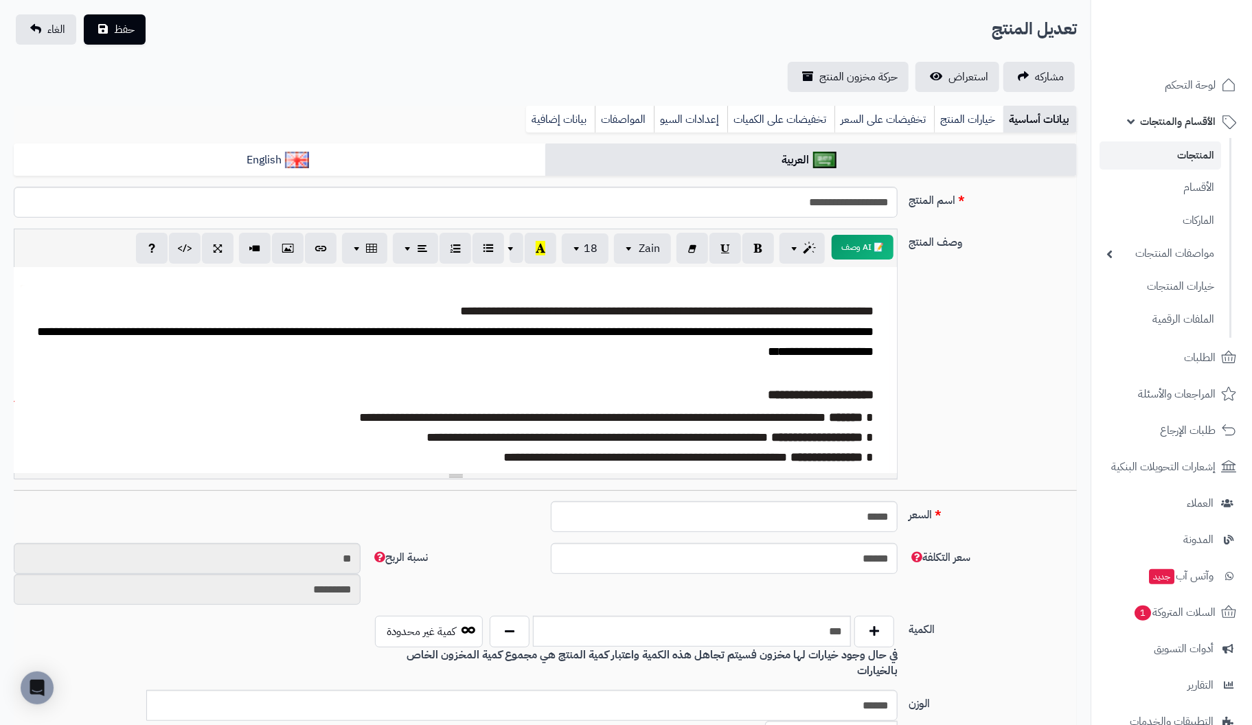
click at [850, 311] on span "**********" at bounding box center [666, 311] width 413 height 12
drag, startPoint x: 27, startPoint y: 304, endPoint x: 890, endPoint y: 307, distance: 863.4
click at [890, 307] on div "**********" at bounding box center [456, 370] width 884 height 206
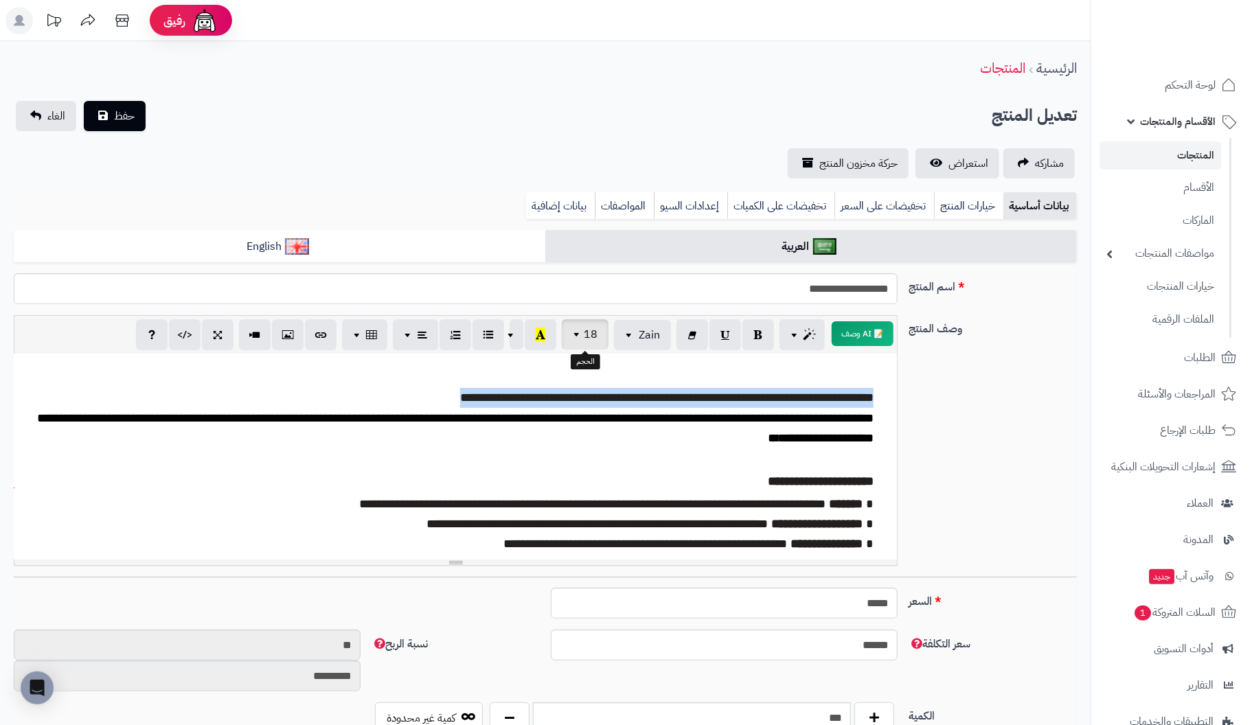
click at [582, 334] on span "button" at bounding box center [578, 334] width 11 height 16
click at [752, 334] on button "button" at bounding box center [758, 334] width 32 height 31
click at [735, 412] on span "**********" at bounding box center [455, 428] width 837 height 32
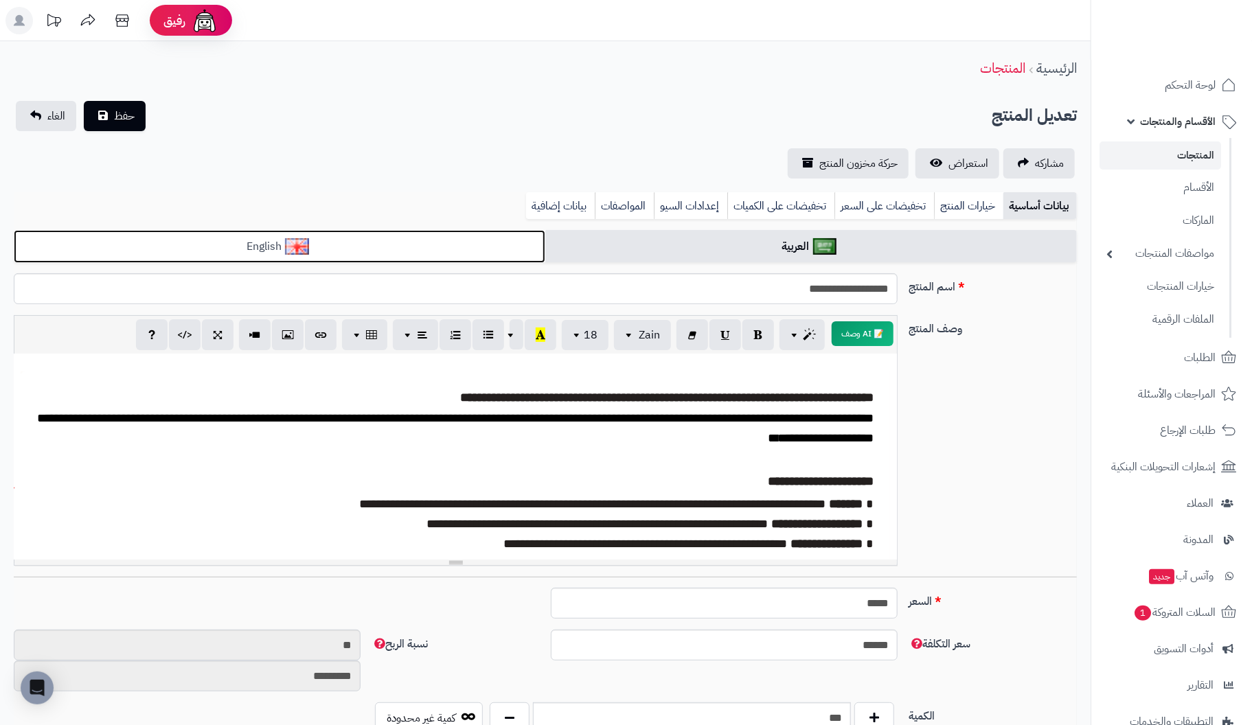
click at [294, 240] on img at bounding box center [297, 246] width 24 height 16
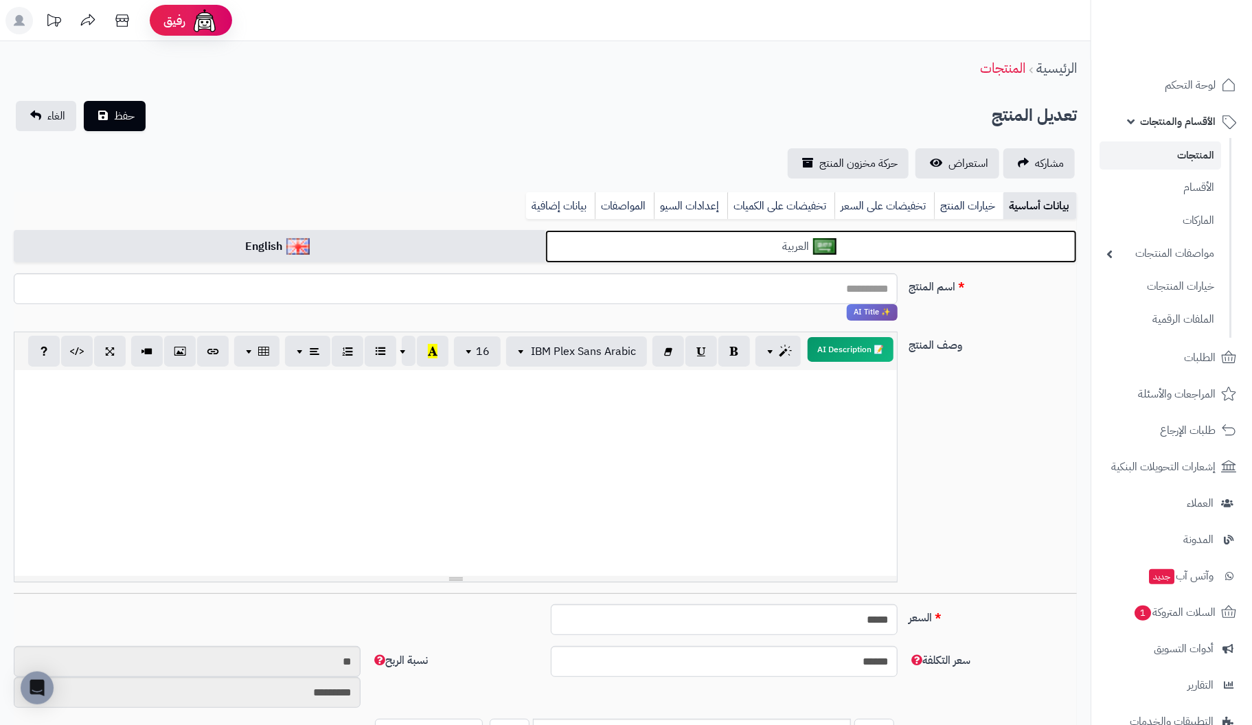
click at [831, 240] on img at bounding box center [825, 246] width 24 height 16
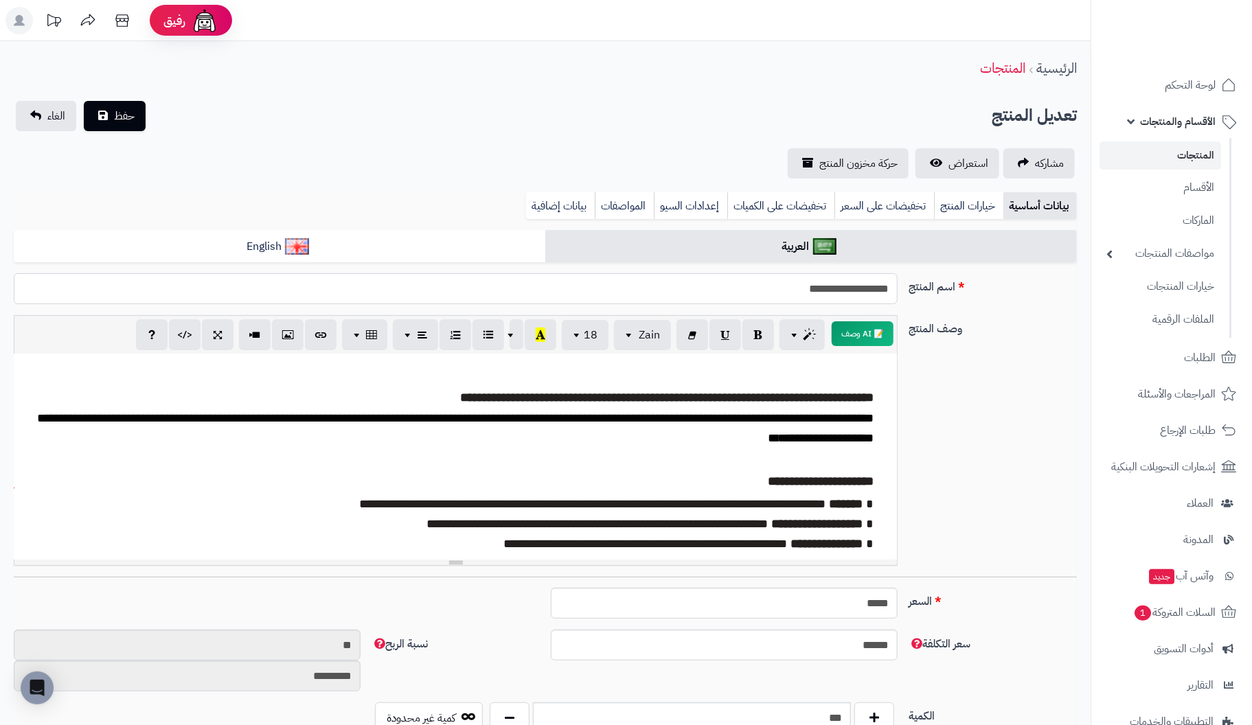
drag, startPoint x: 787, startPoint y: 286, endPoint x: 951, endPoint y: 286, distance: 164.2
click at [951, 286] on div "**********" at bounding box center [545, 294] width 1074 height 42
type input "**********"
click at [632, 336] on span "button" at bounding box center [630, 334] width 11 height 16
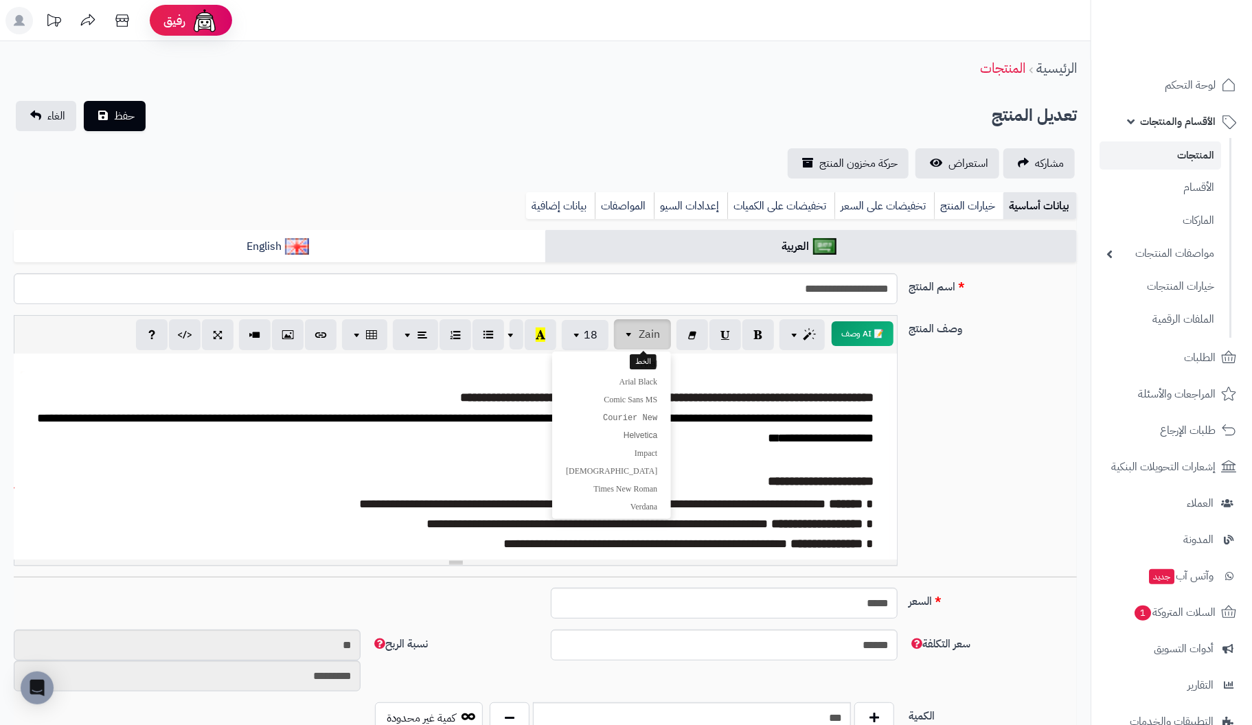
click at [632, 336] on span "button" at bounding box center [630, 334] width 11 height 16
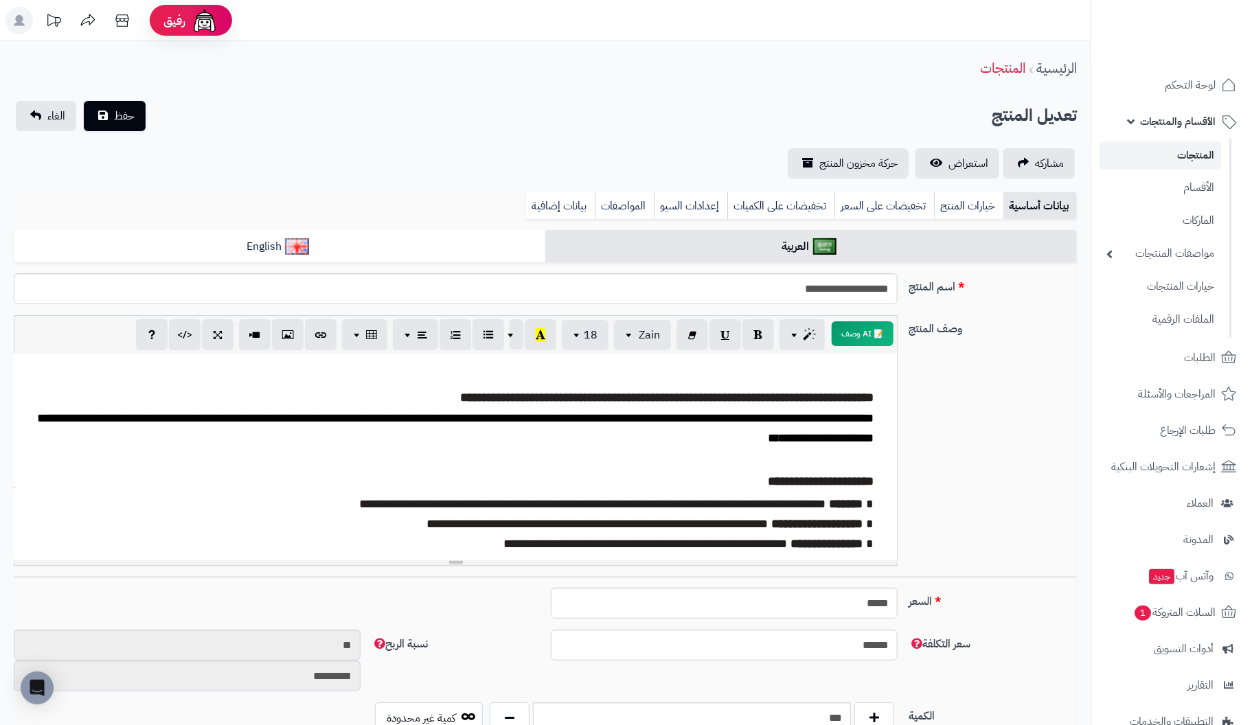
drag, startPoint x: 879, startPoint y: 400, endPoint x: 878, endPoint y: 384, distance: 15.8
click at [219, 333] on icon "button" at bounding box center [218, 334] width 10 height 14
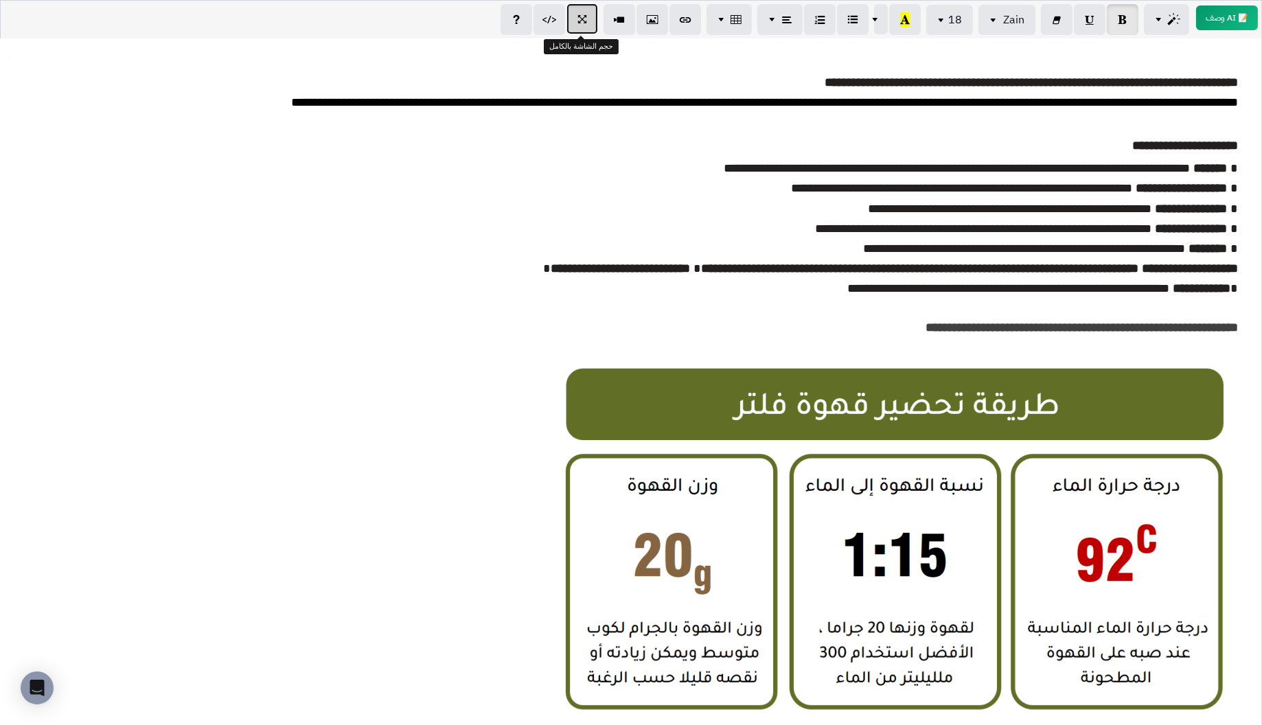
click at [579, 21] on icon "button" at bounding box center [583, 19] width 10 height 14
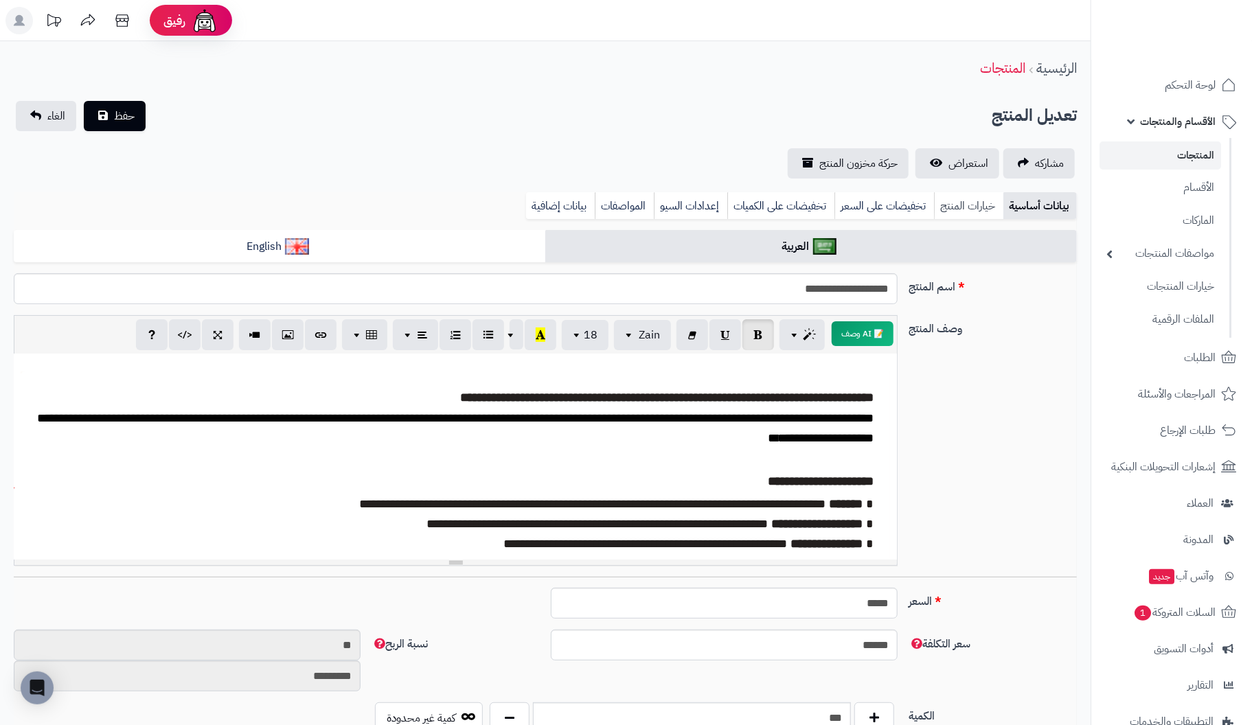
click at [979, 203] on link "خيارات المنتج" at bounding box center [968, 205] width 69 height 27
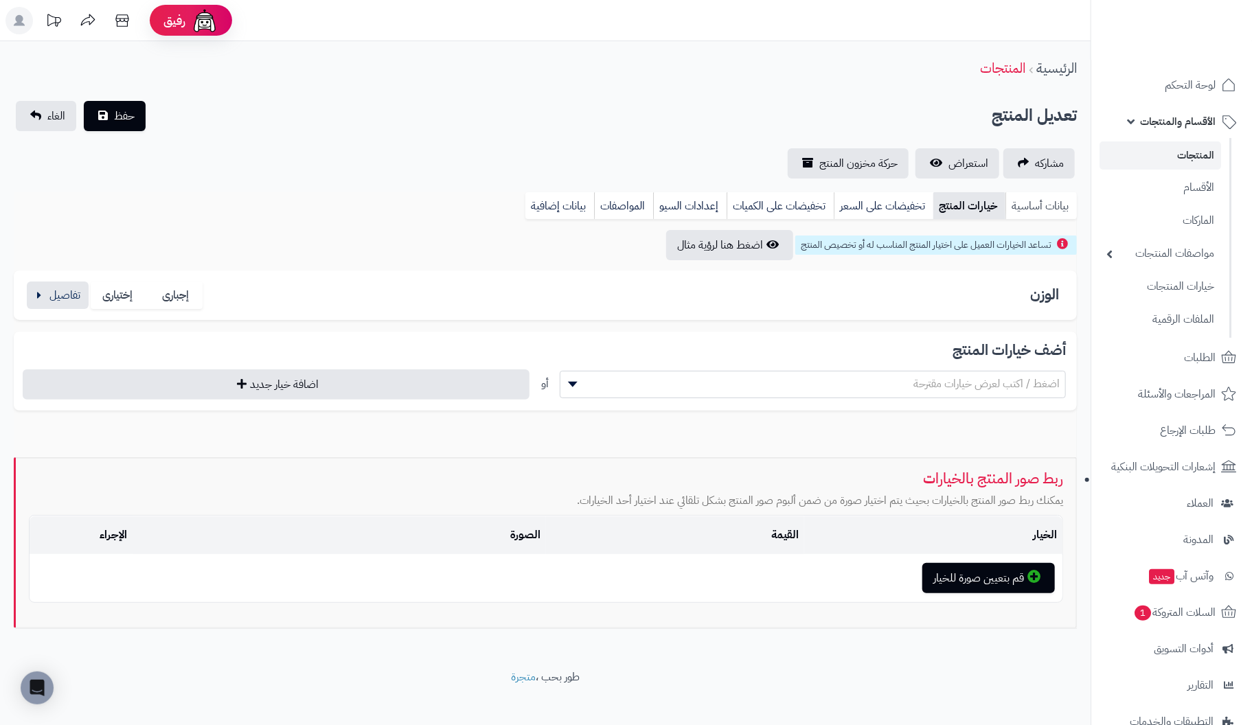
click at [1033, 205] on link "بيانات أساسية" at bounding box center [1041, 205] width 71 height 27
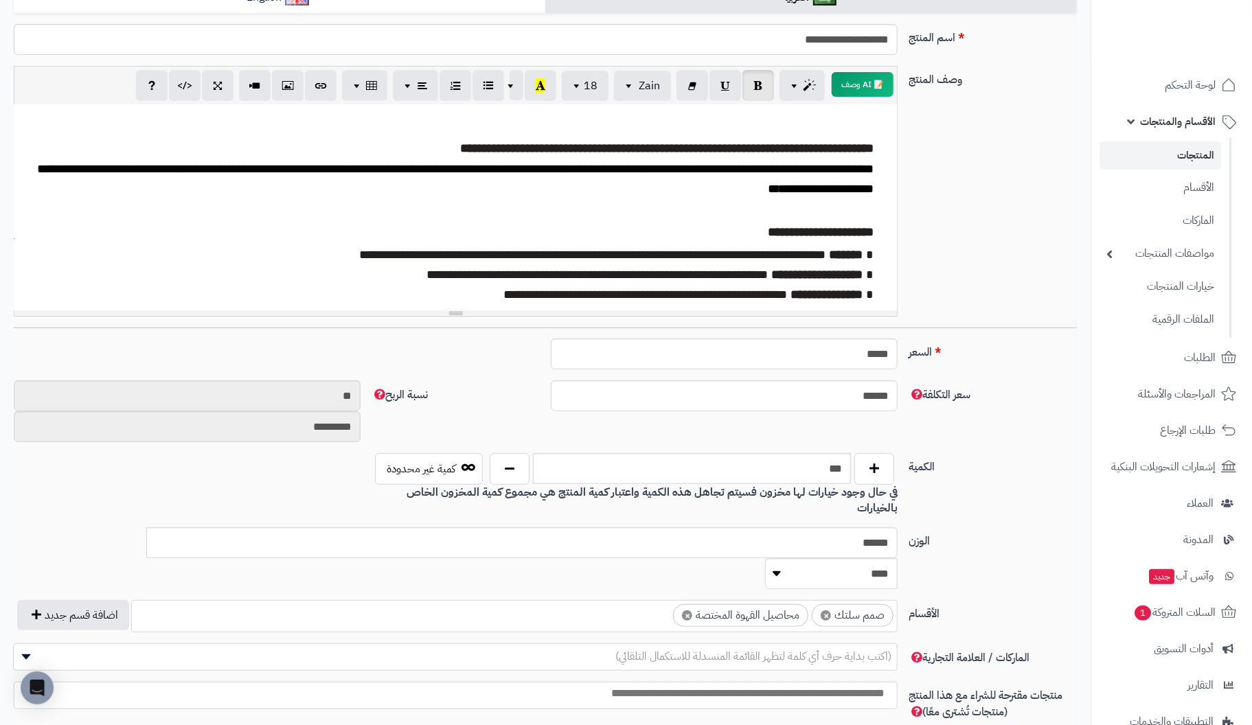
scroll to position [274, 0]
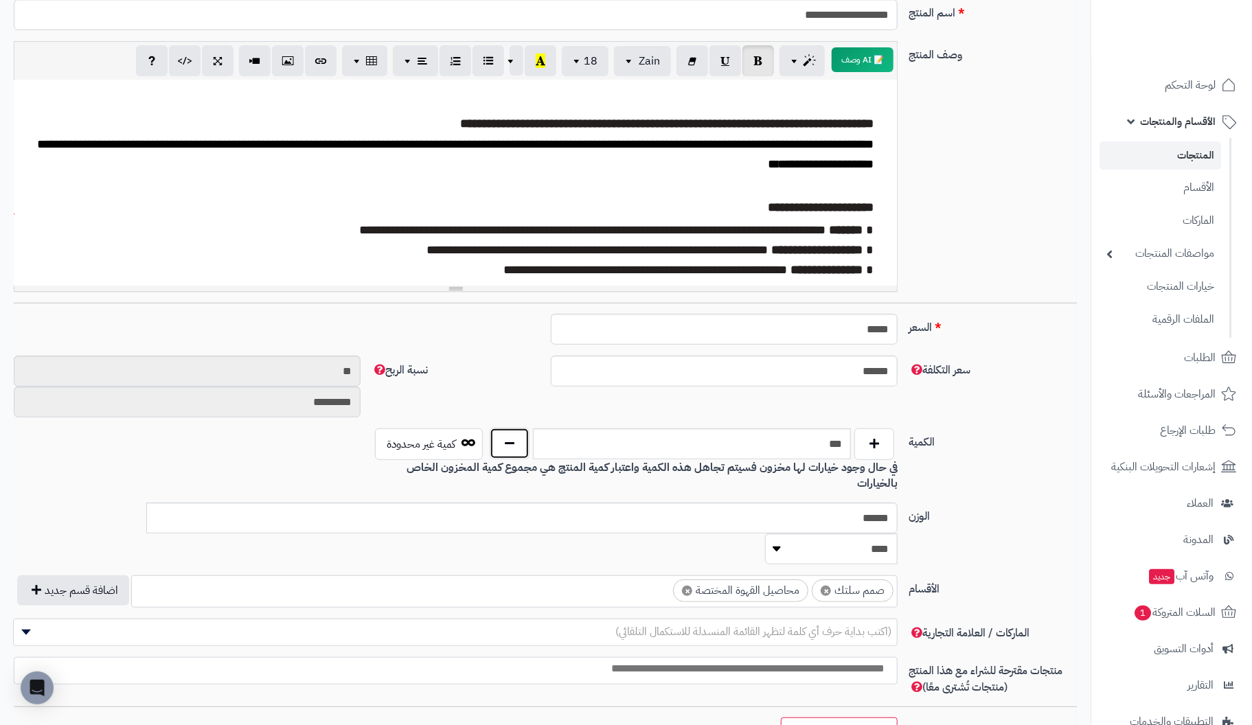
click at [508, 453] on button "button" at bounding box center [510, 444] width 40 height 32
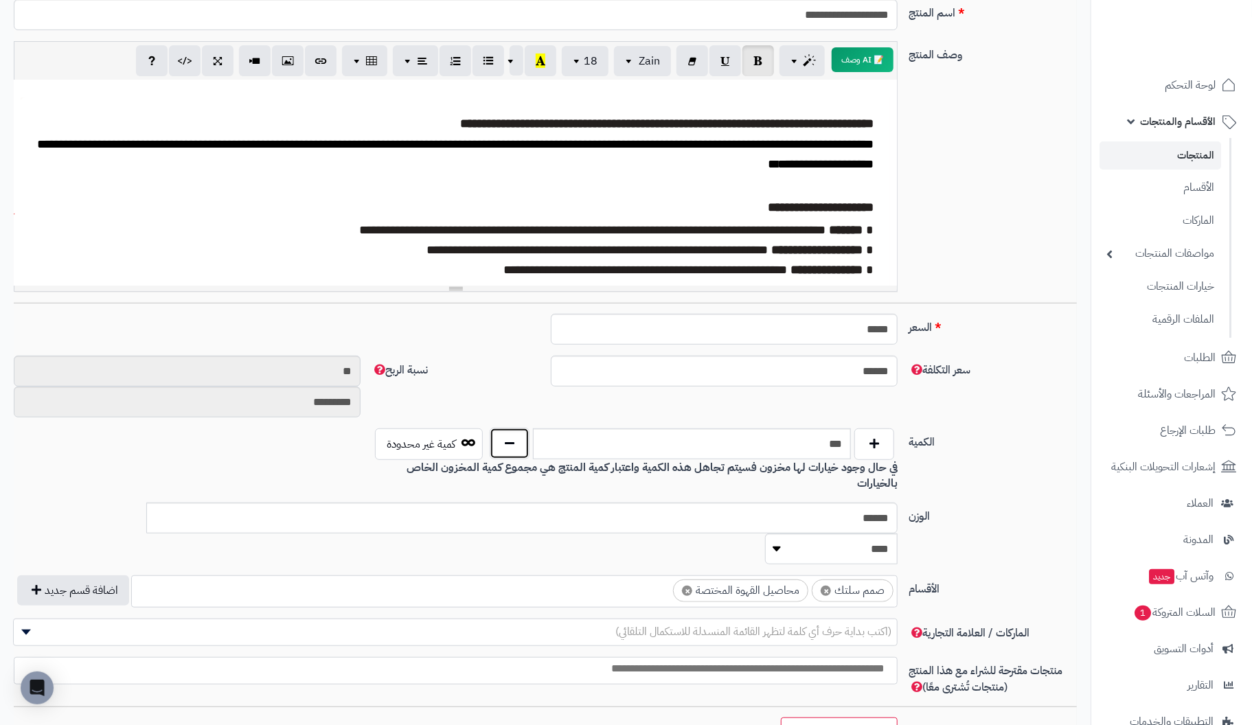
click at [508, 453] on button "button" at bounding box center [510, 444] width 40 height 32
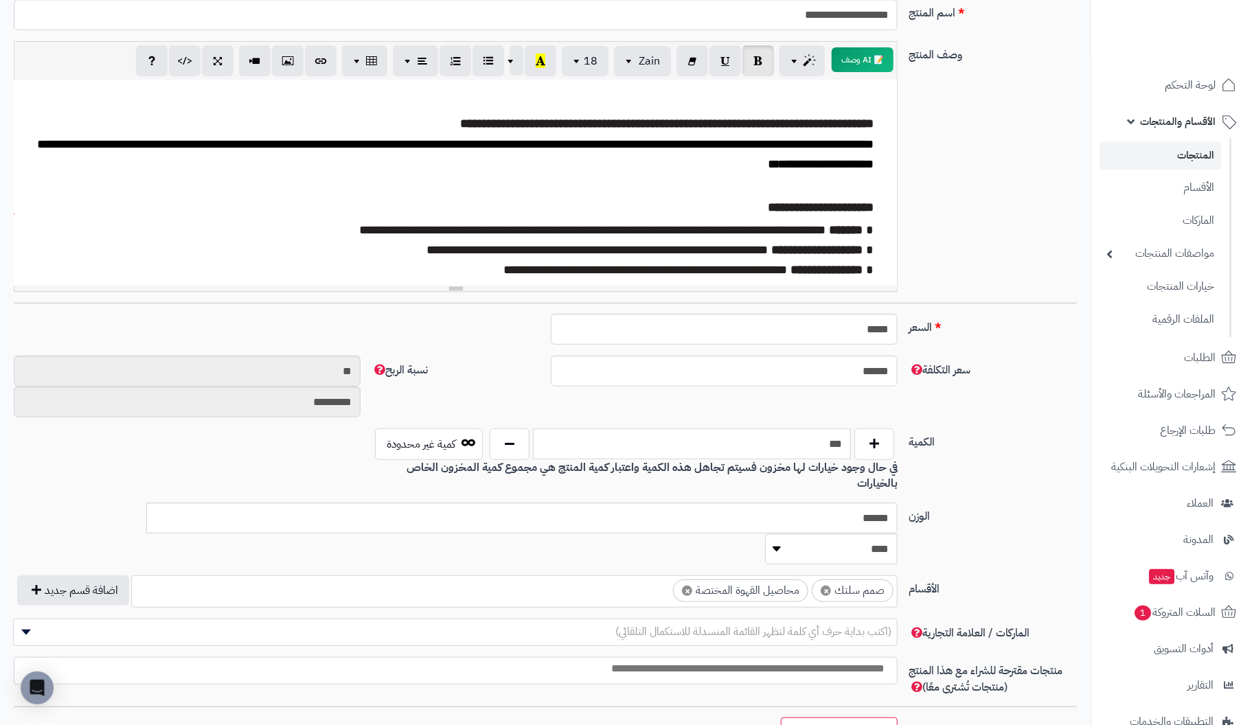
drag, startPoint x: 747, startPoint y: 445, endPoint x: 1007, endPoint y: 425, distance: 261.1
click at [1007, 425] on div "**********" at bounding box center [545, 494] width 1063 height 1076
type input "***"
drag, startPoint x: 835, startPoint y: 331, endPoint x: 1047, endPoint y: 316, distance: 212.1
click at [1047, 316] on div "السعر ***** اختار الضريبة اولا لحساب السعر" at bounding box center [545, 335] width 1074 height 42
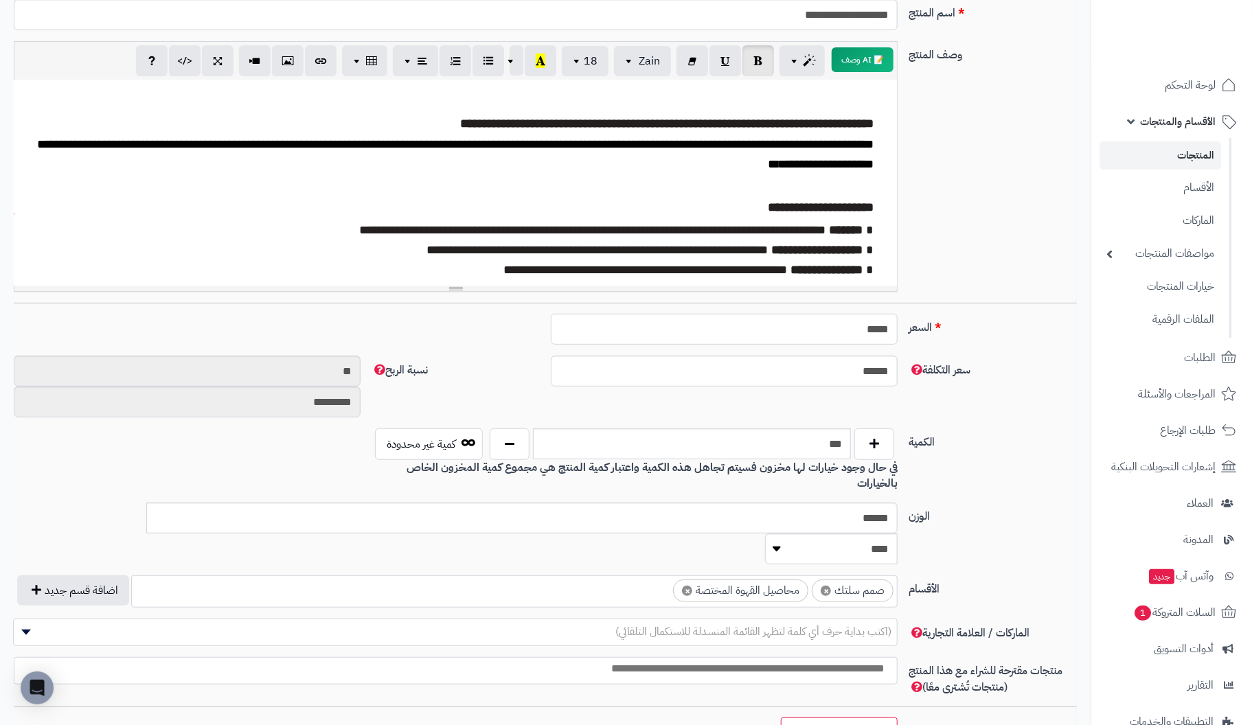
type input "*"
type input "********"
type input "**"
type input "*********"
type input "***"
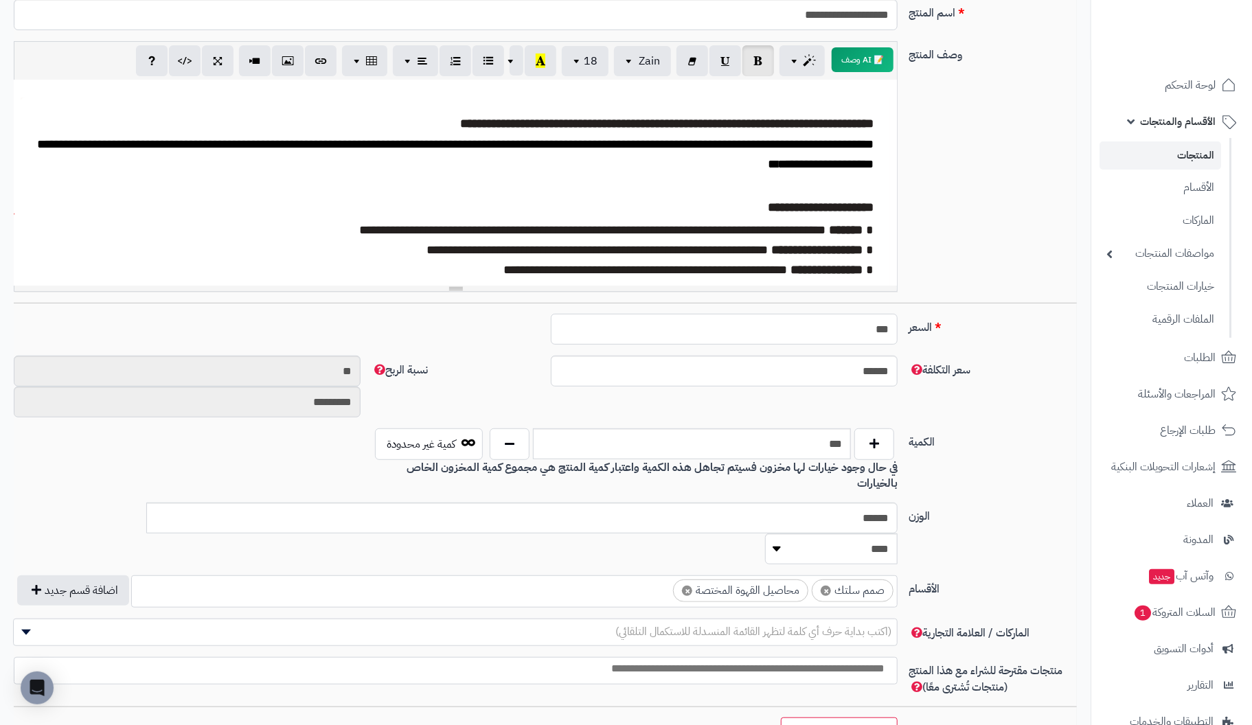
type input "**********"
type input "****"
type input "**********"
type input "***"
type input "**********"
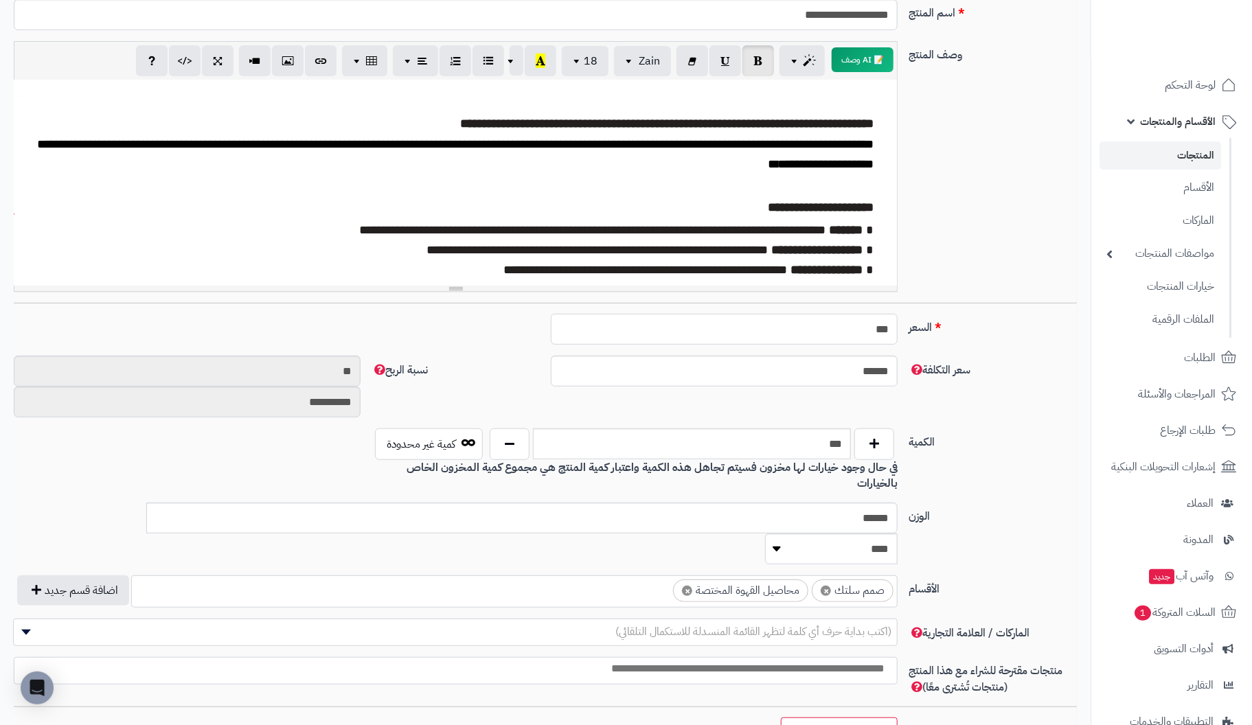
type input "**"
type input "*********"
type input "*****"
click at [798, 371] on input "******" at bounding box center [724, 371] width 347 height 31
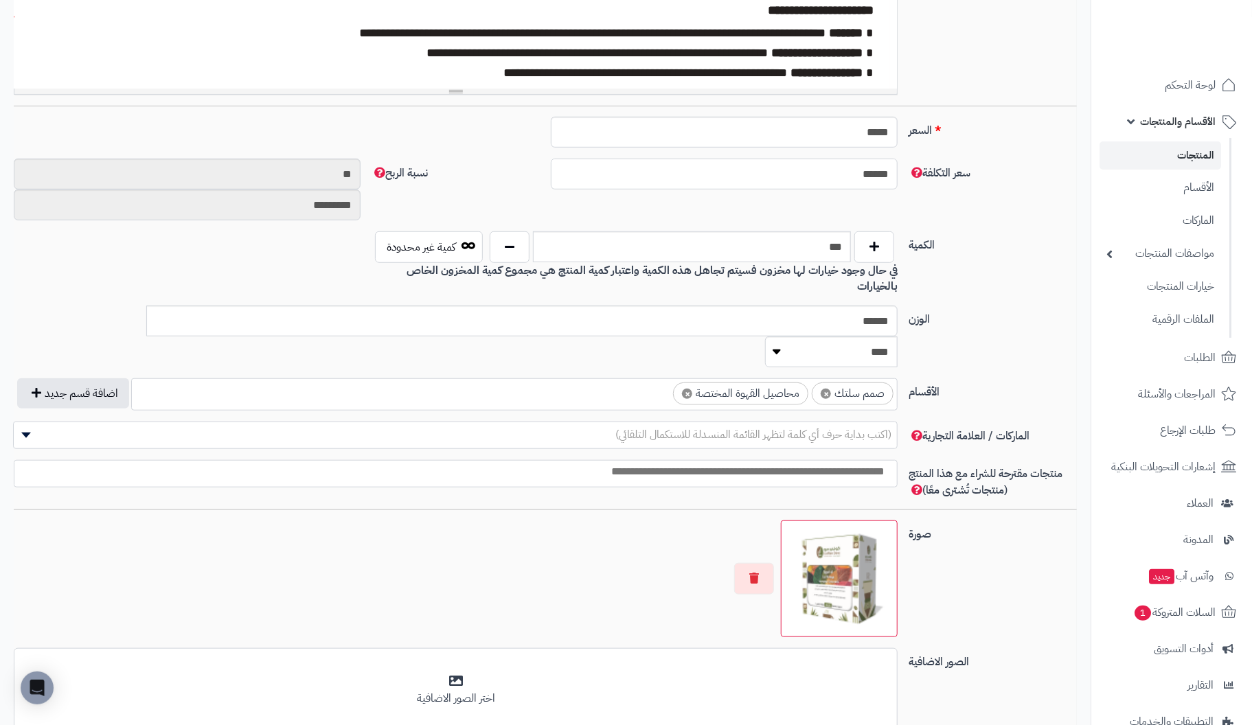
scroll to position [481, 0]
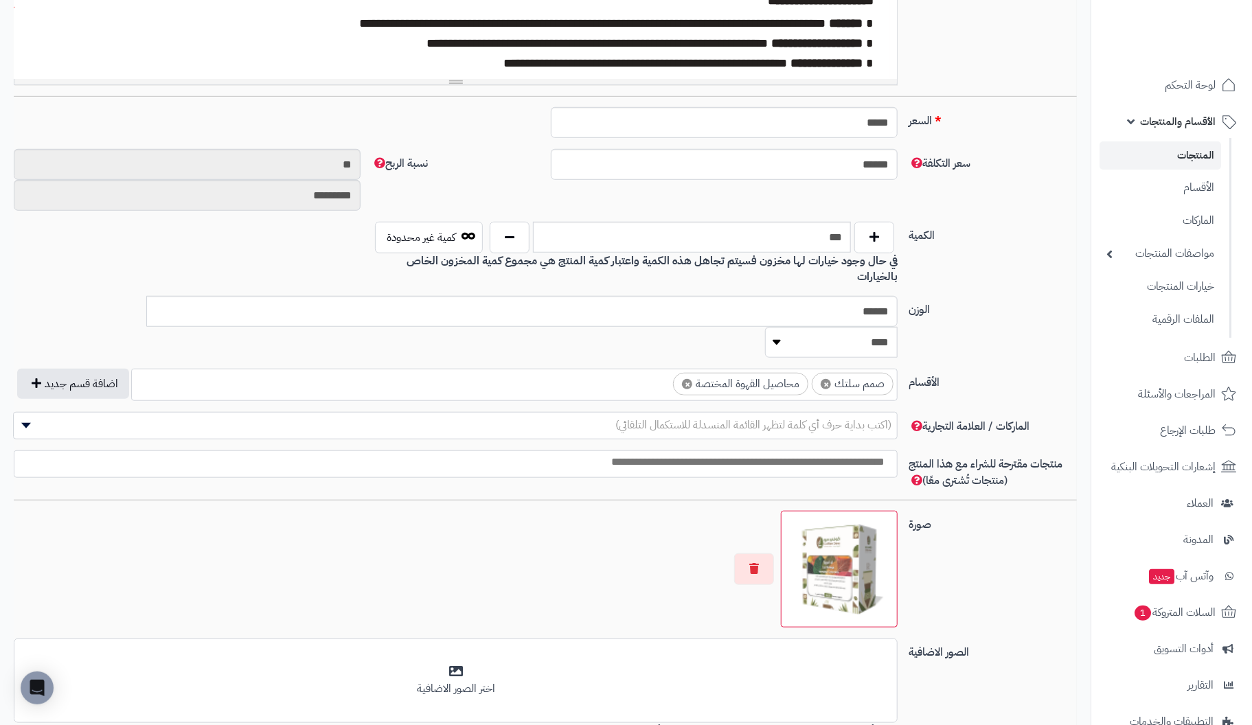
click at [626, 370] on ul "× صمم سلتك × محاصيل القهوة المختصة" at bounding box center [514, 383] width 765 height 26
click at [54, 368] on button "اضافة قسم جديد" at bounding box center [73, 383] width 112 height 30
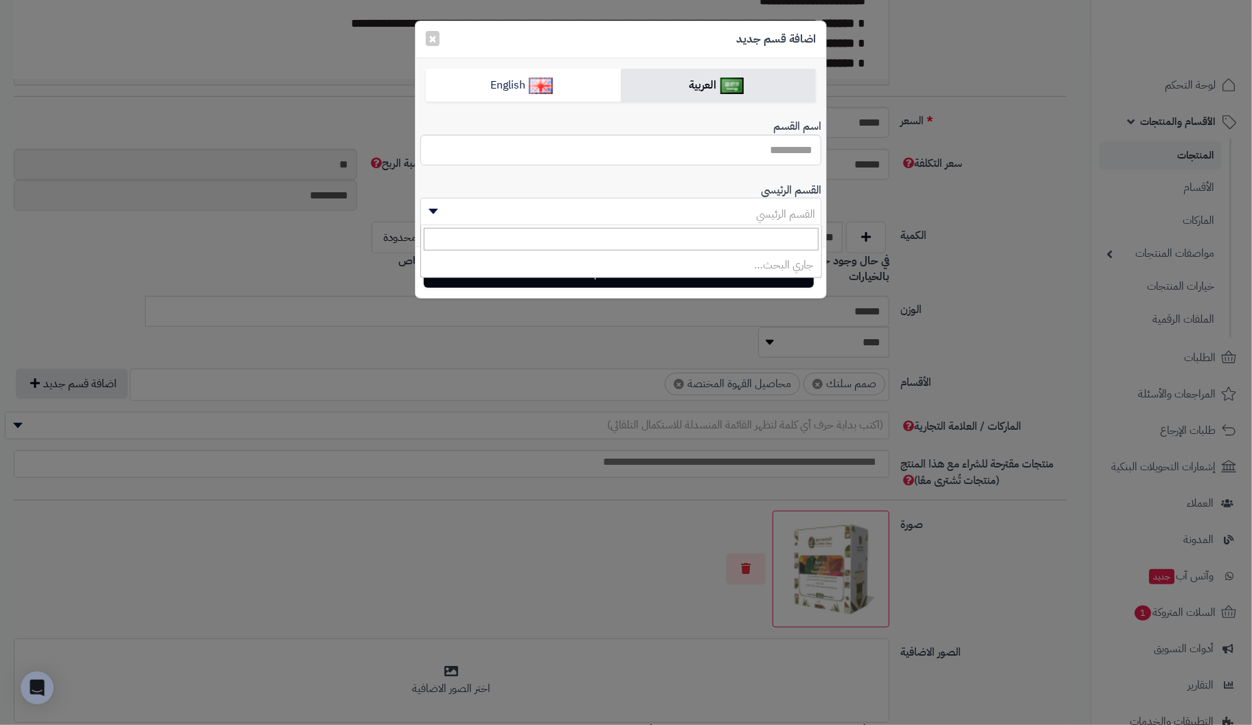
click at [432, 209] on b at bounding box center [434, 211] width 10 height 5
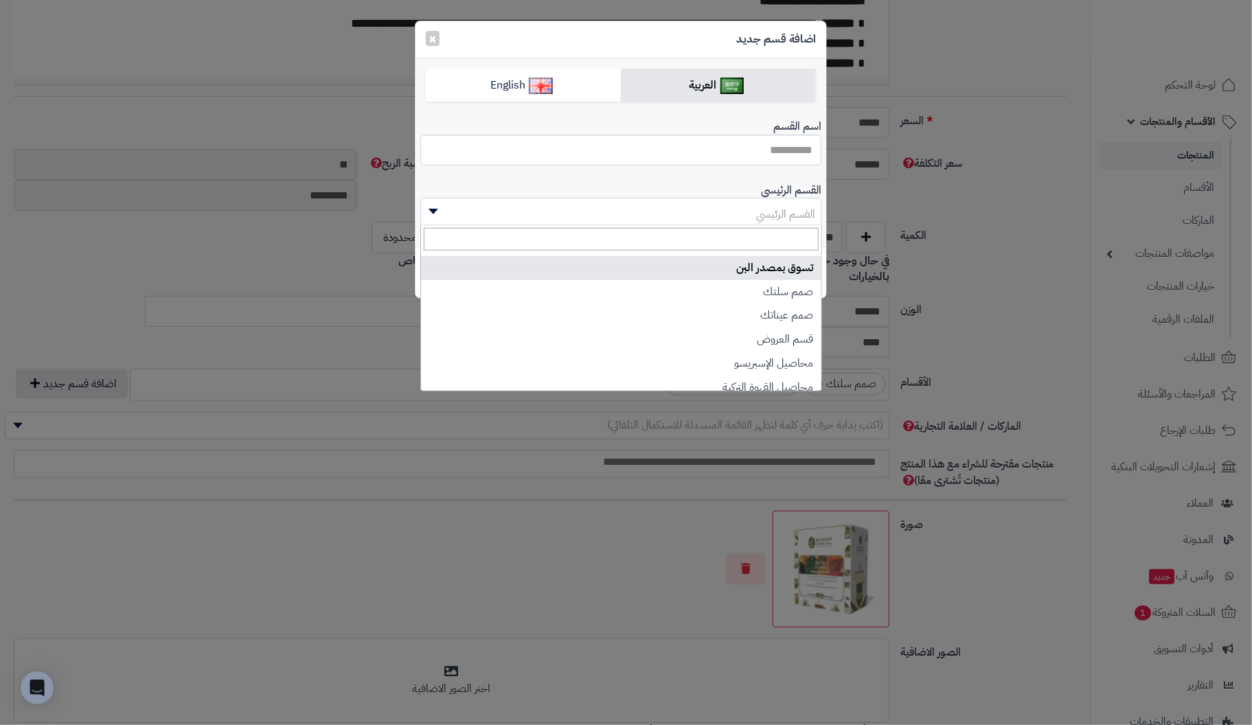
scroll to position [54, 0]
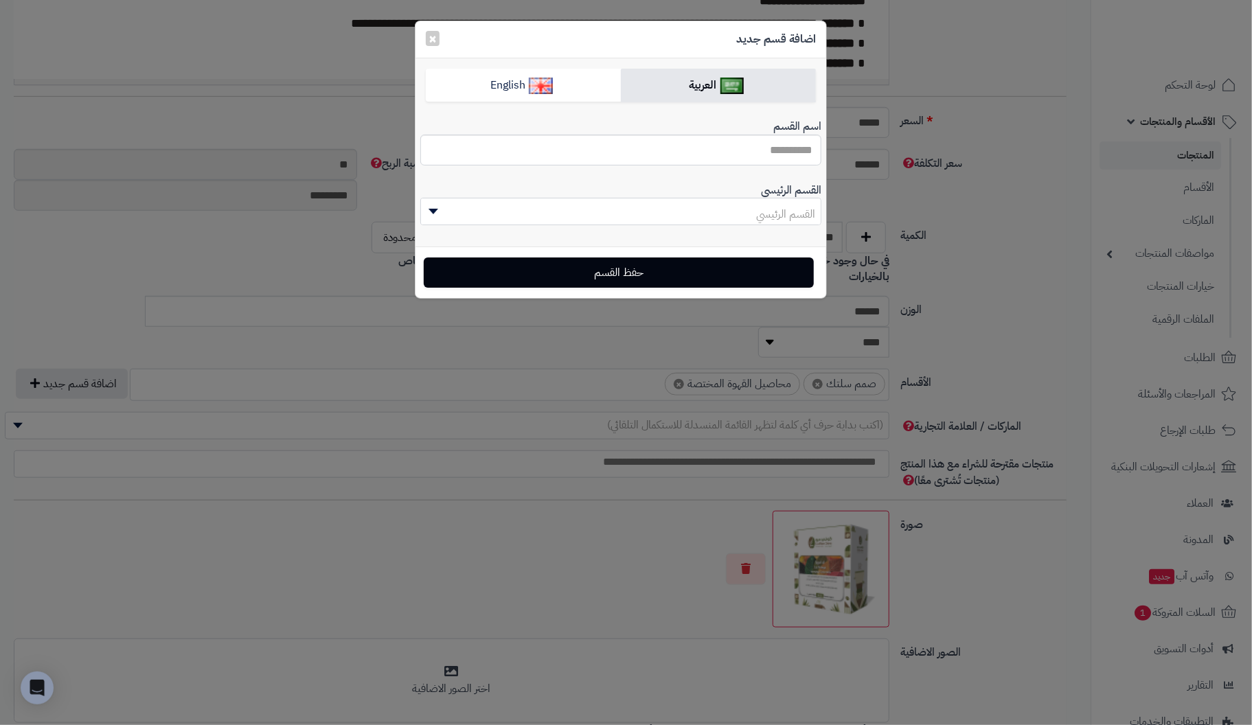
click at [593, 182] on div "القسم الرئيسي القسم الرئيسي" at bounding box center [620, 207] width 401 height 60
click at [753, 154] on input "اسم القسم" at bounding box center [620, 150] width 401 height 31
click at [432, 34] on button "×" at bounding box center [433, 37] width 14 height 15
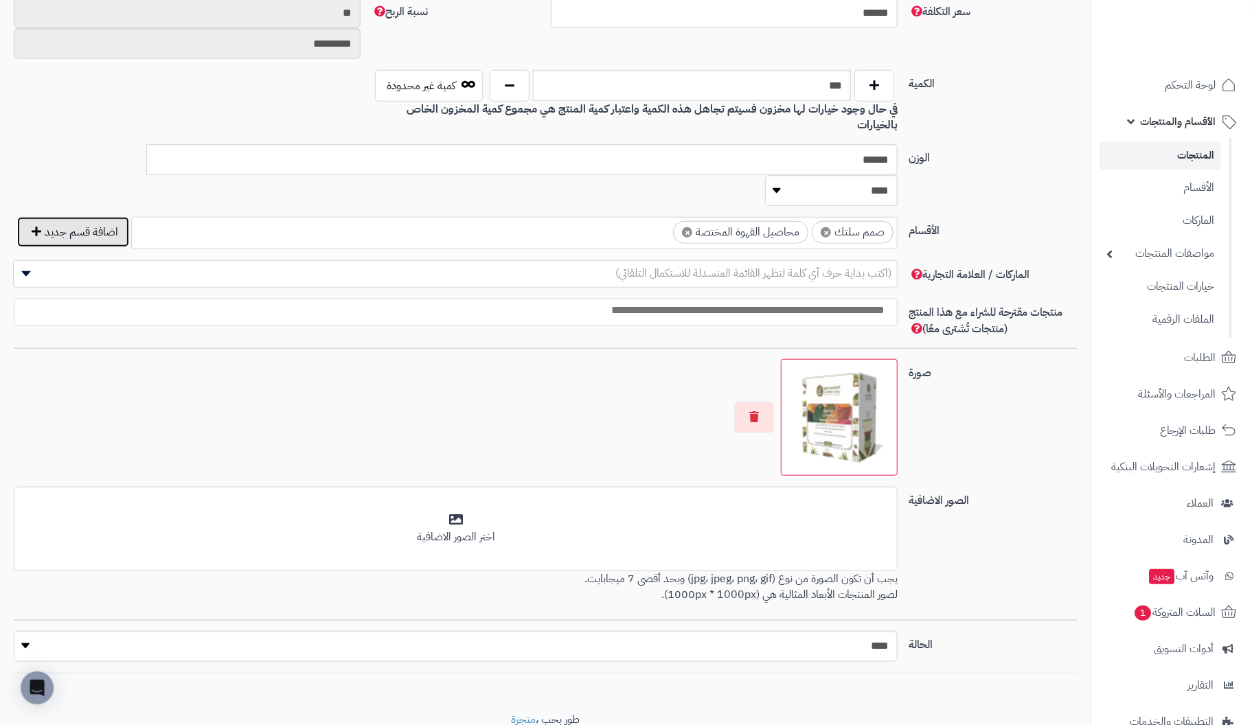
scroll to position [636, 0]
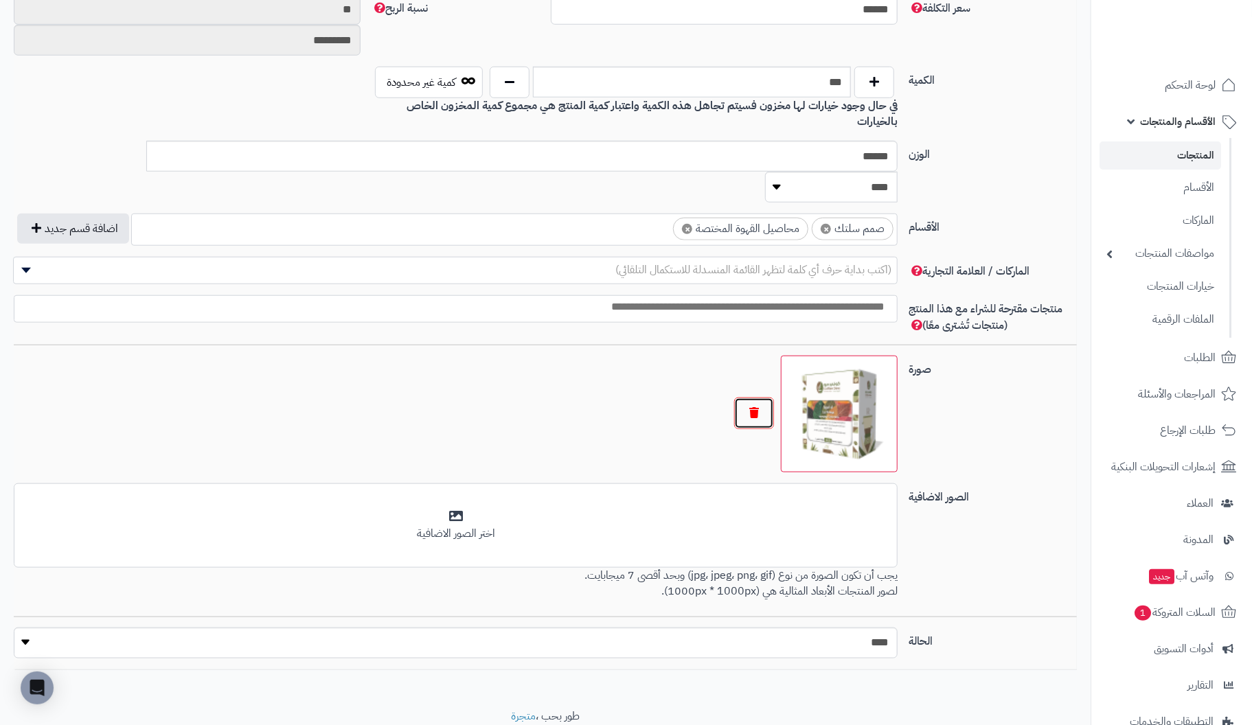
click at [763, 398] on button "button" at bounding box center [754, 414] width 40 height 32
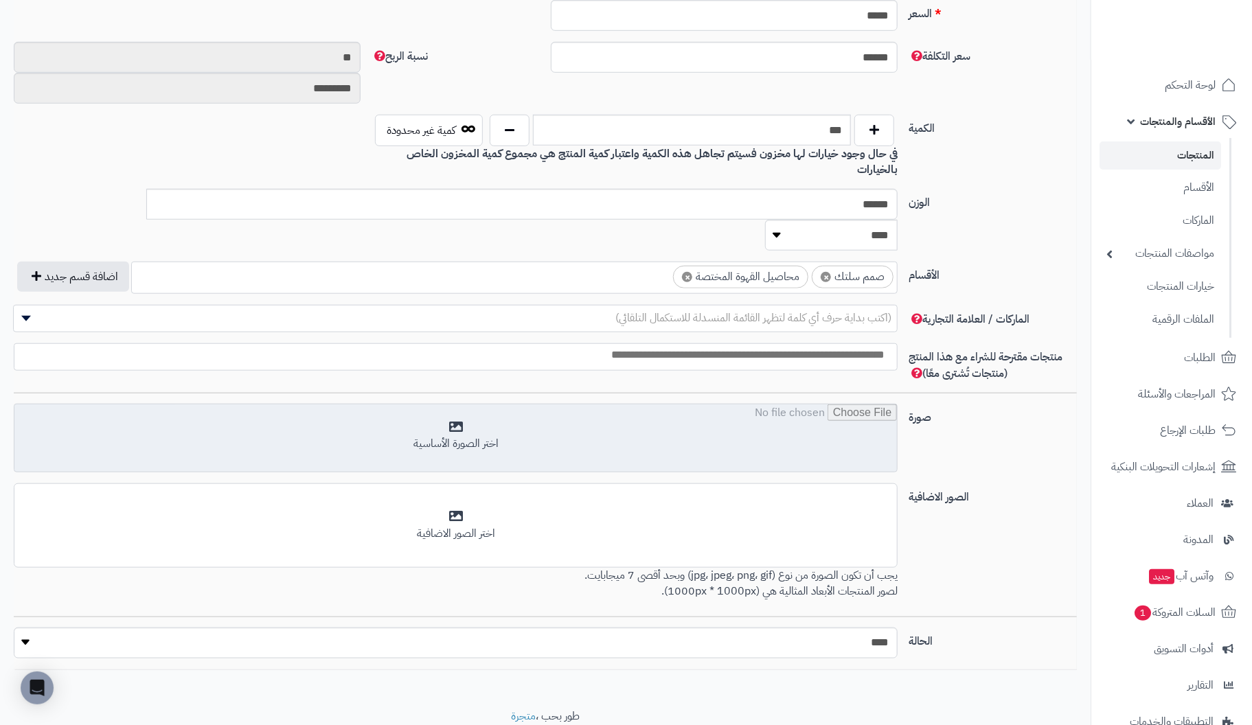
click at [468, 405] on input "file" at bounding box center [455, 439] width 883 height 69
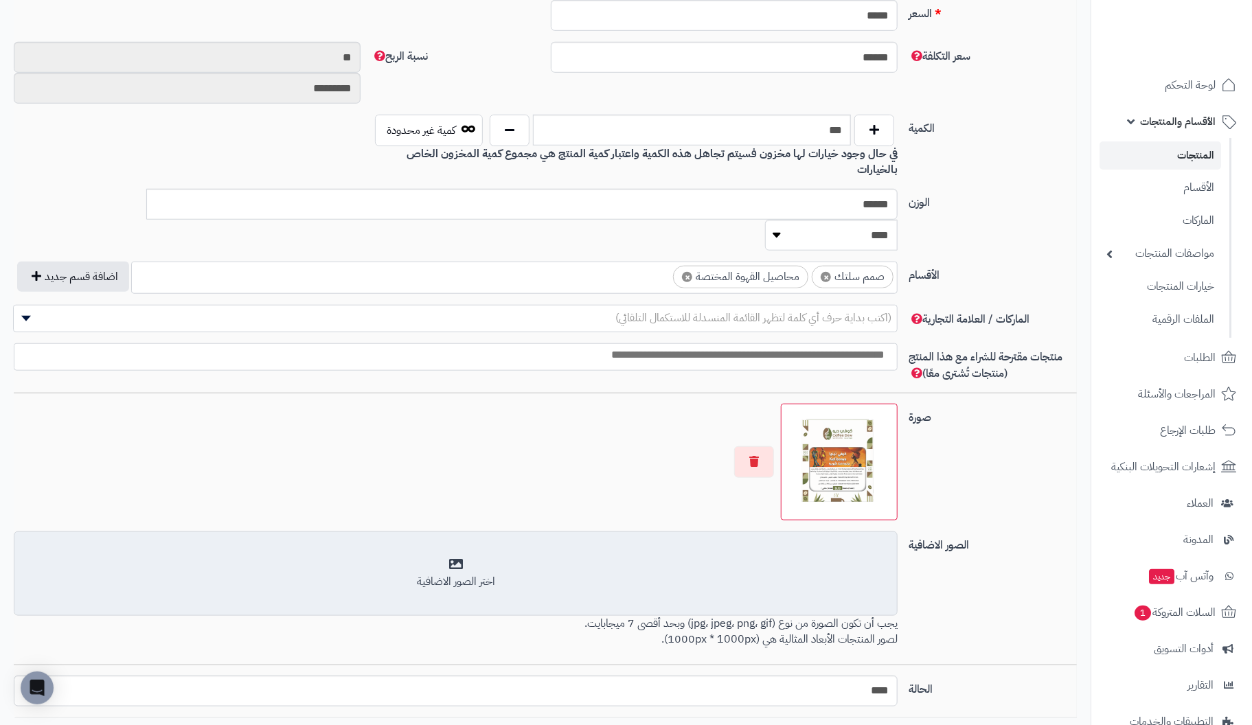
click at [722, 574] on div "اختر الصور الاضافية" at bounding box center [456, 582] width 866 height 16
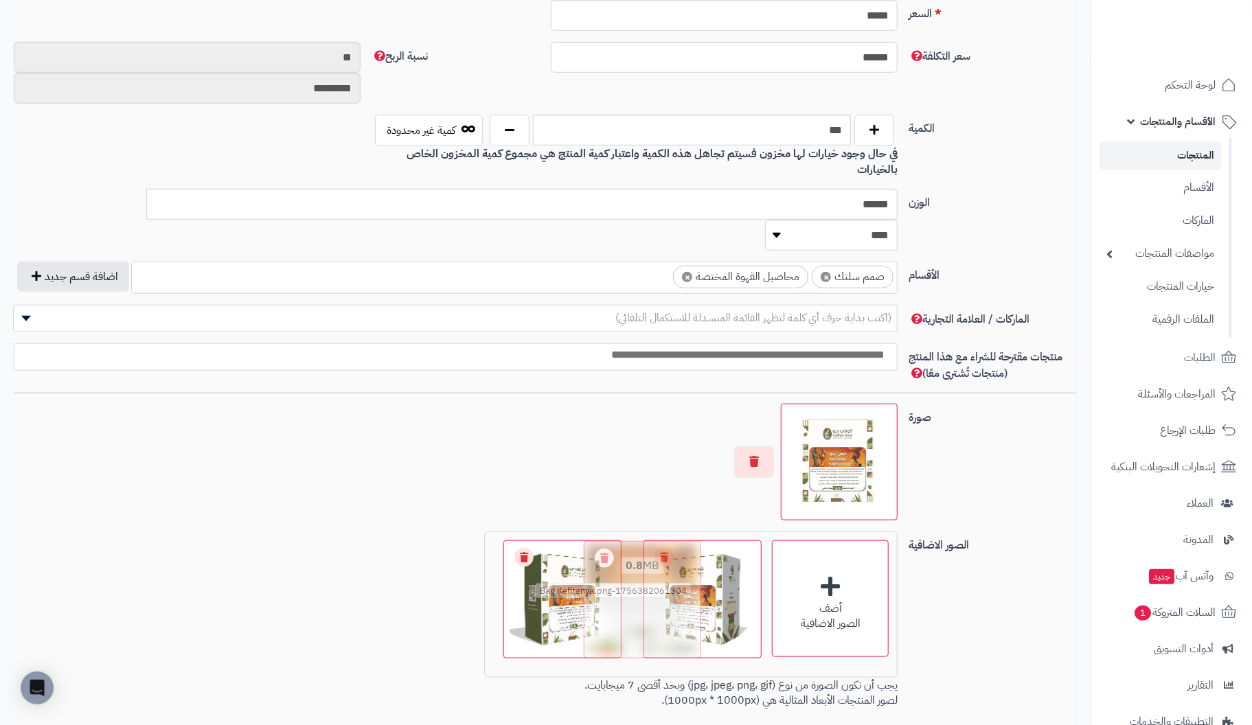
drag, startPoint x: 456, startPoint y: 531, endPoint x: 650, endPoint y: 532, distance: 194.4
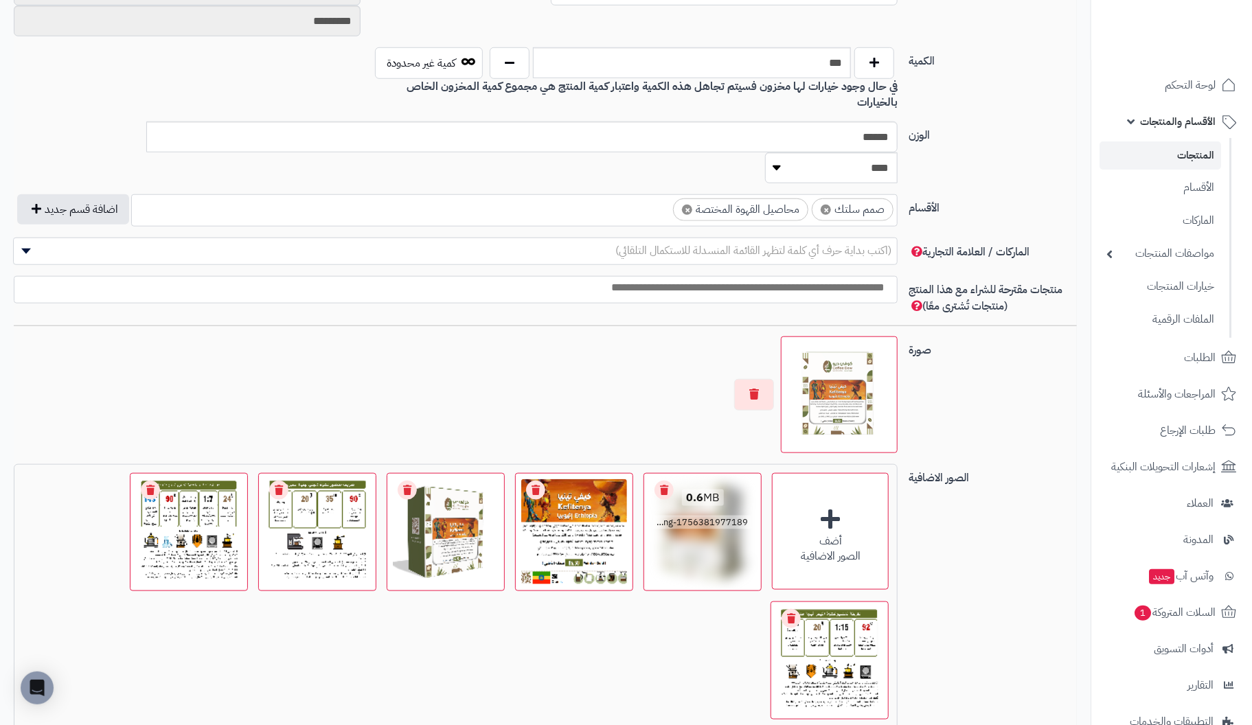
scroll to position [657, 0]
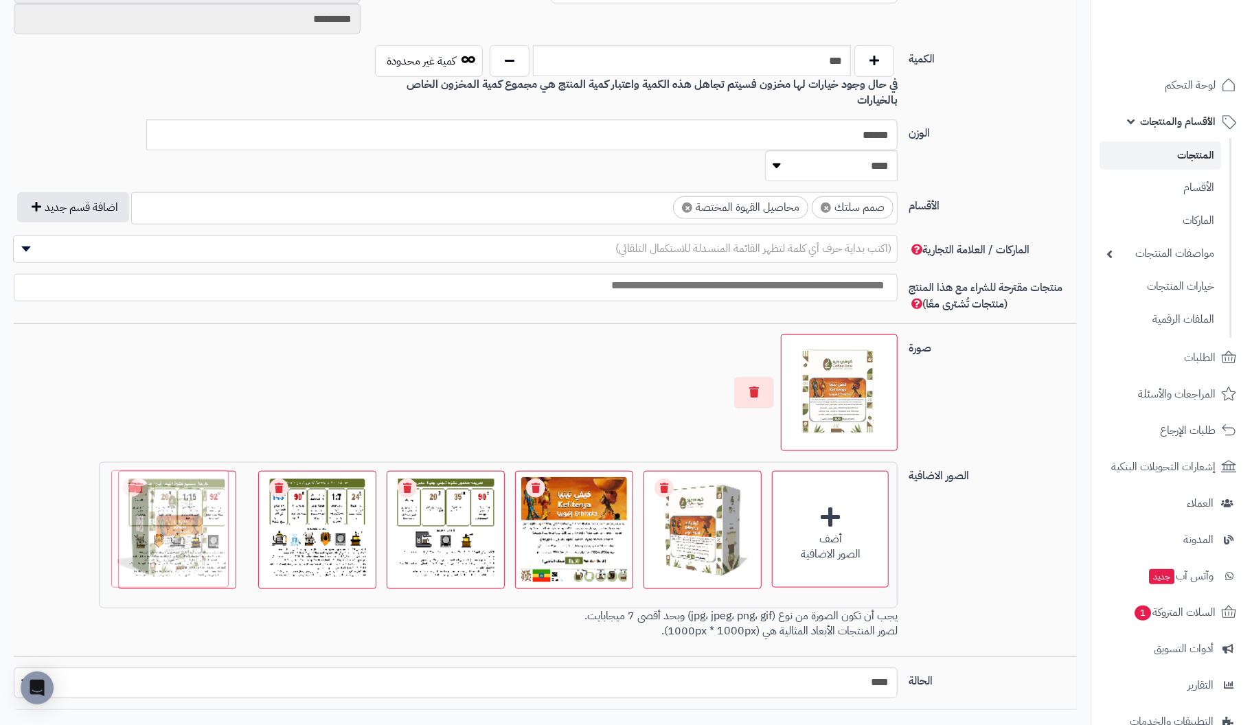
drag, startPoint x: 449, startPoint y: 490, endPoint x: 51, endPoint y: 481, distance: 397.8
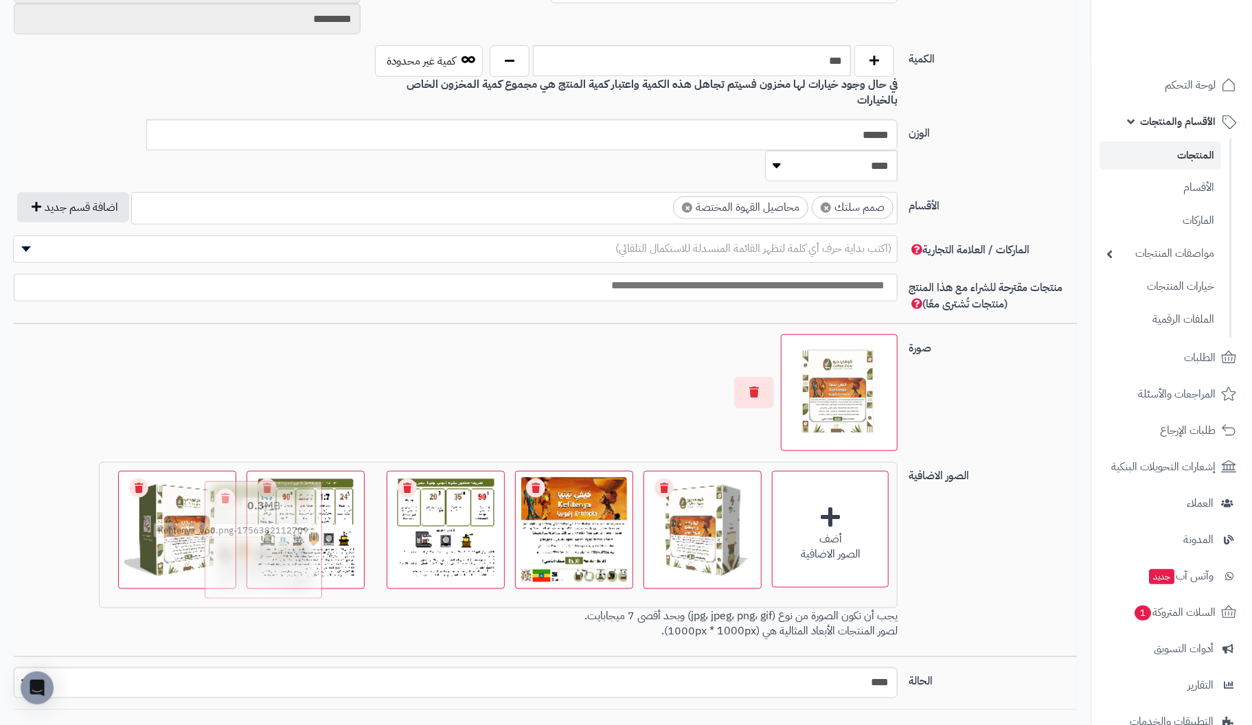
drag, startPoint x: 819, startPoint y: 595, endPoint x: 251, endPoint y: 481, distance: 578.8
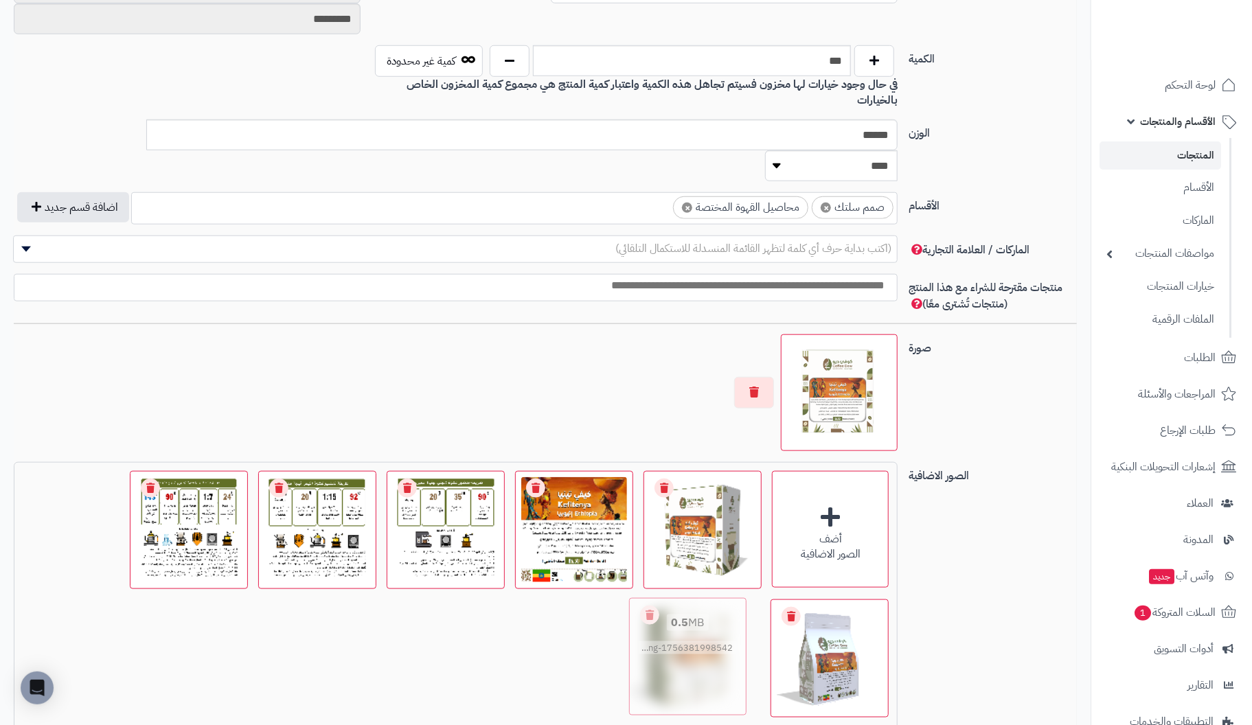
drag, startPoint x: 838, startPoint y: 617, endPoint x: 695, endPoint y: 617, distance: 142.9
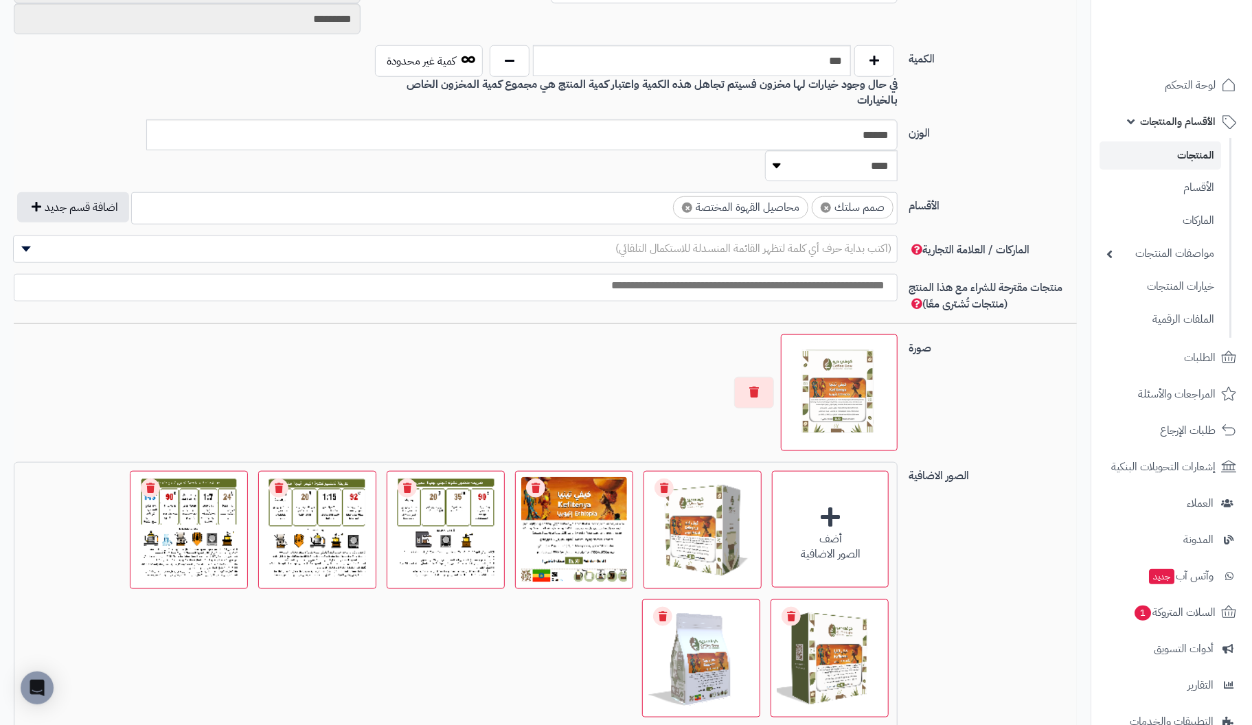
click at [1003, 576] on div "الصور الاضافية أضف الصور الاضافية اختر الصور الاضافية 0.6 MB 1756381977189-Kefi…" at bounding box center [545, 623] width 1074 height 323
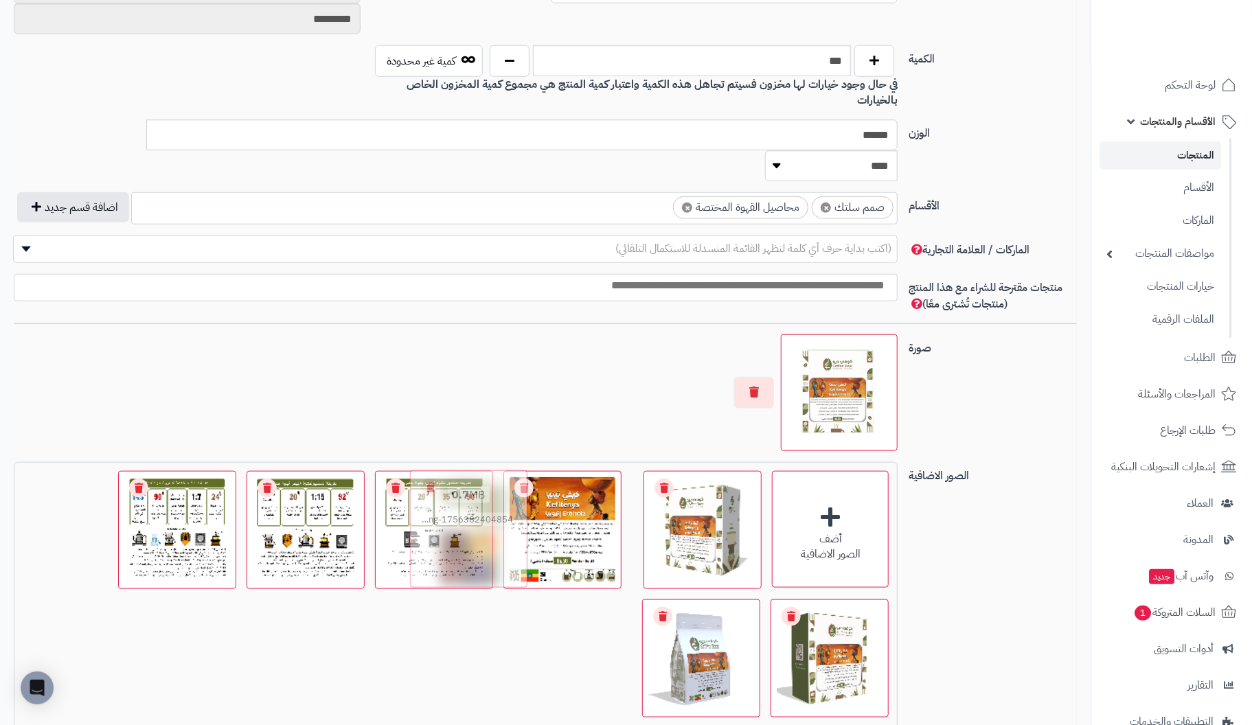
drag, startPoint x: 607, startPoint y: 588, endPoint x: 501, endPoint y: 437, distance: 184.8
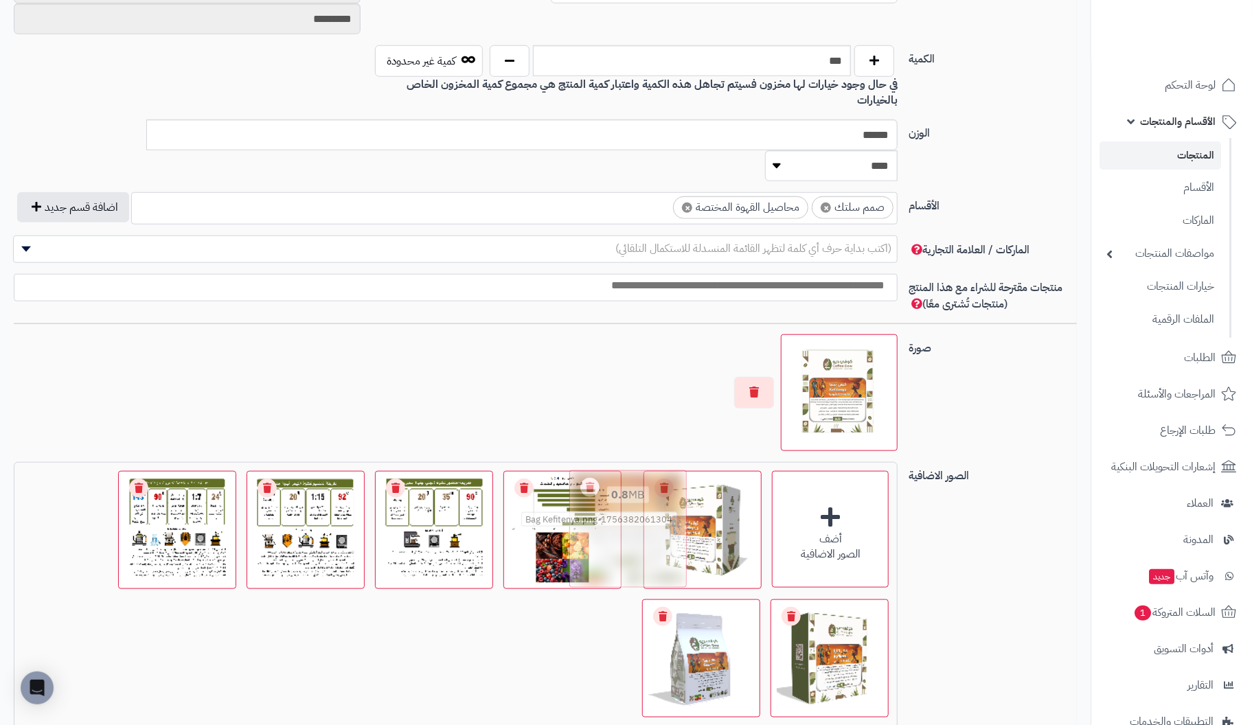
drag, startPoint x: 448, startPoint y: 472, endPoint x: 628, endPoint y: 464, distance: 180.1
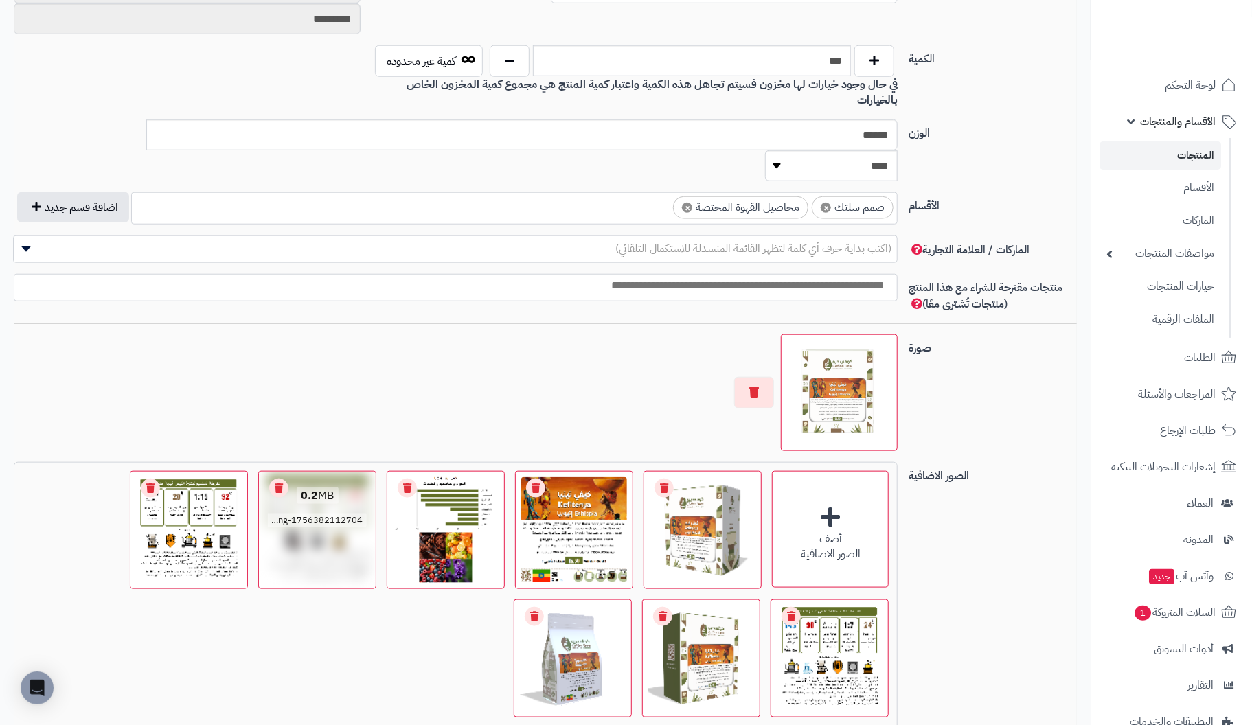
click at [332, 500] on img at bounding box center [317, 530] width 111 height 111
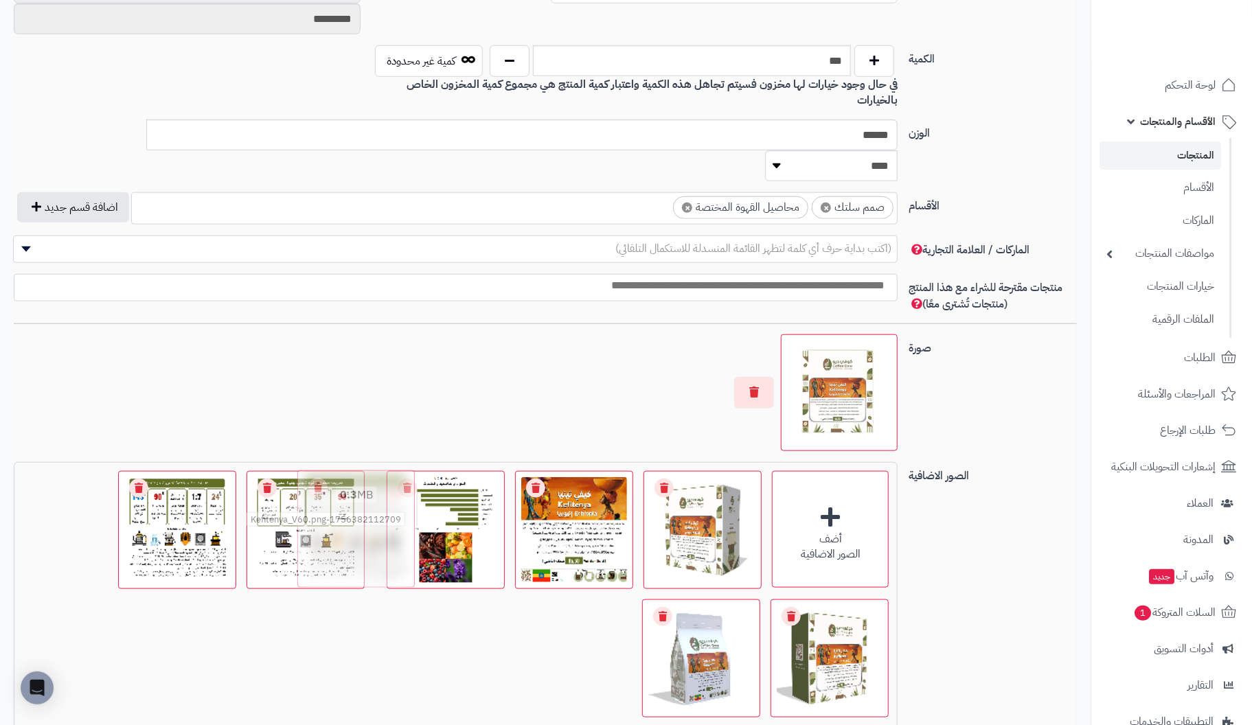
drag, startPoint x: 182, startPoint y: 467, endPoint x: 346, endPoint y: 466, distance: 164.2
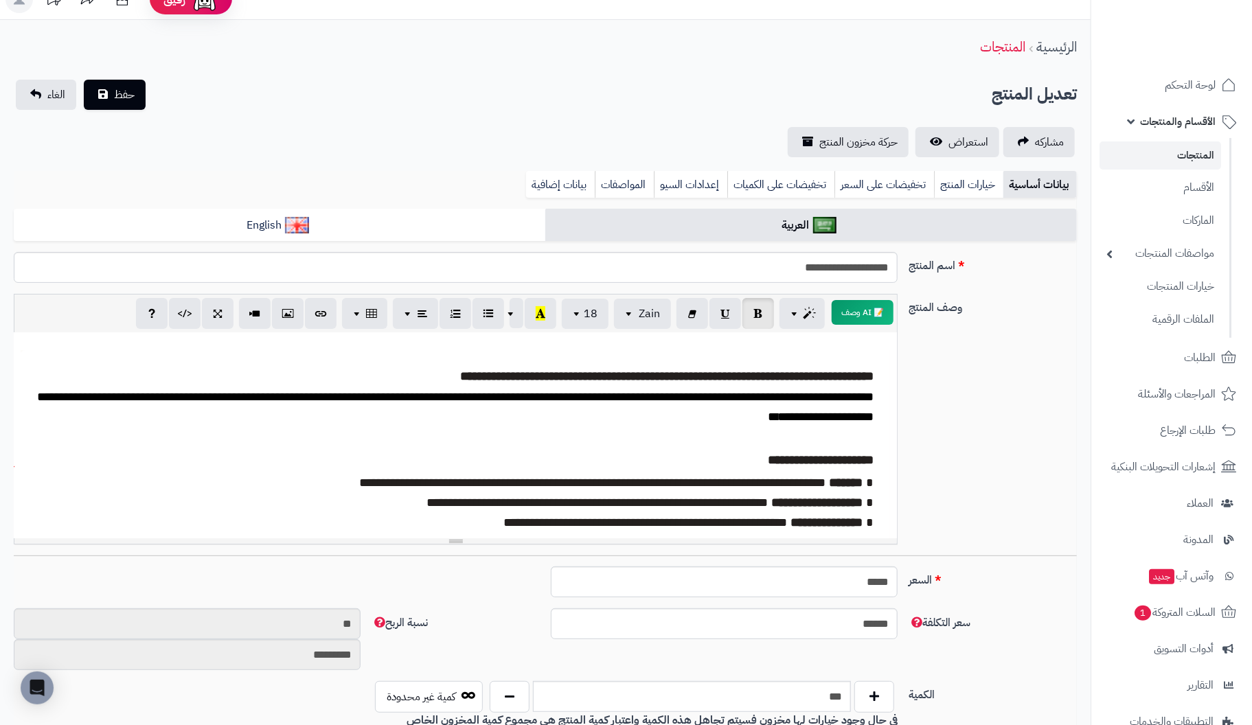
scroll to position [0, 0]
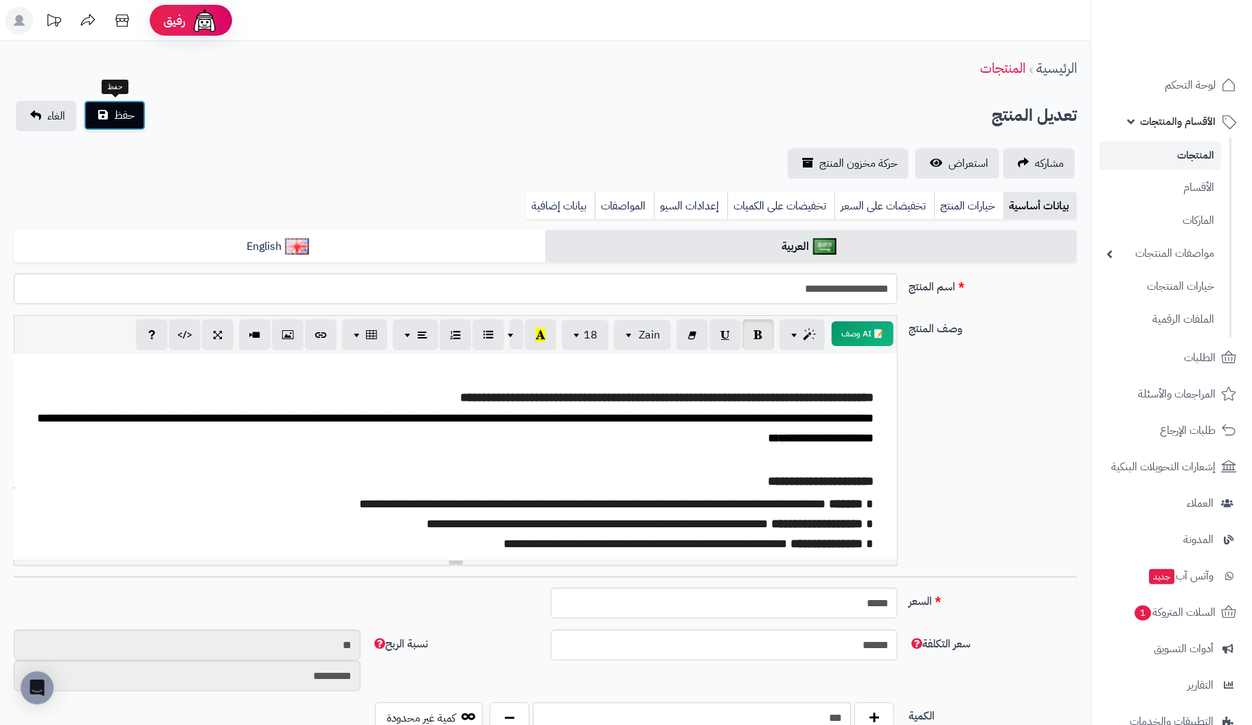
click at [116, 111] on span "حفظ" at bounding box center [124, 115] width 21 height 16
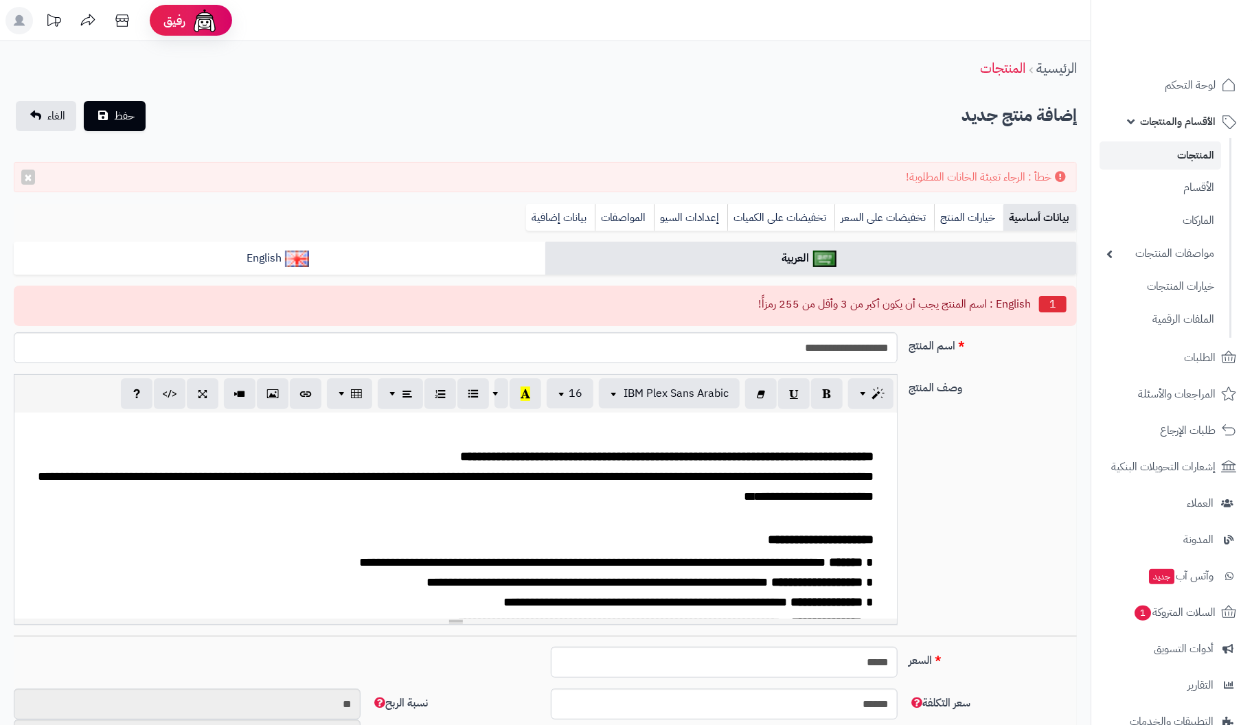
scroll to position [25, 0]
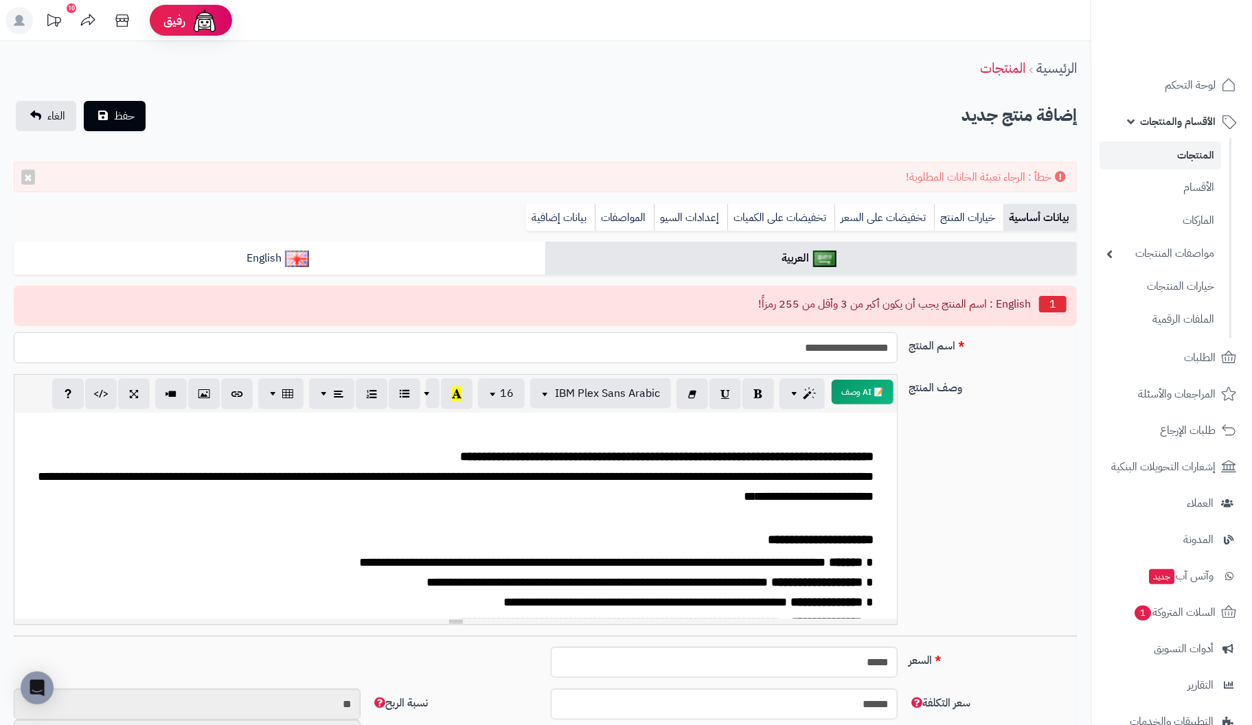
click at [775, 344] on input "**********" at bounding box center [456, 347] width 884 height 31
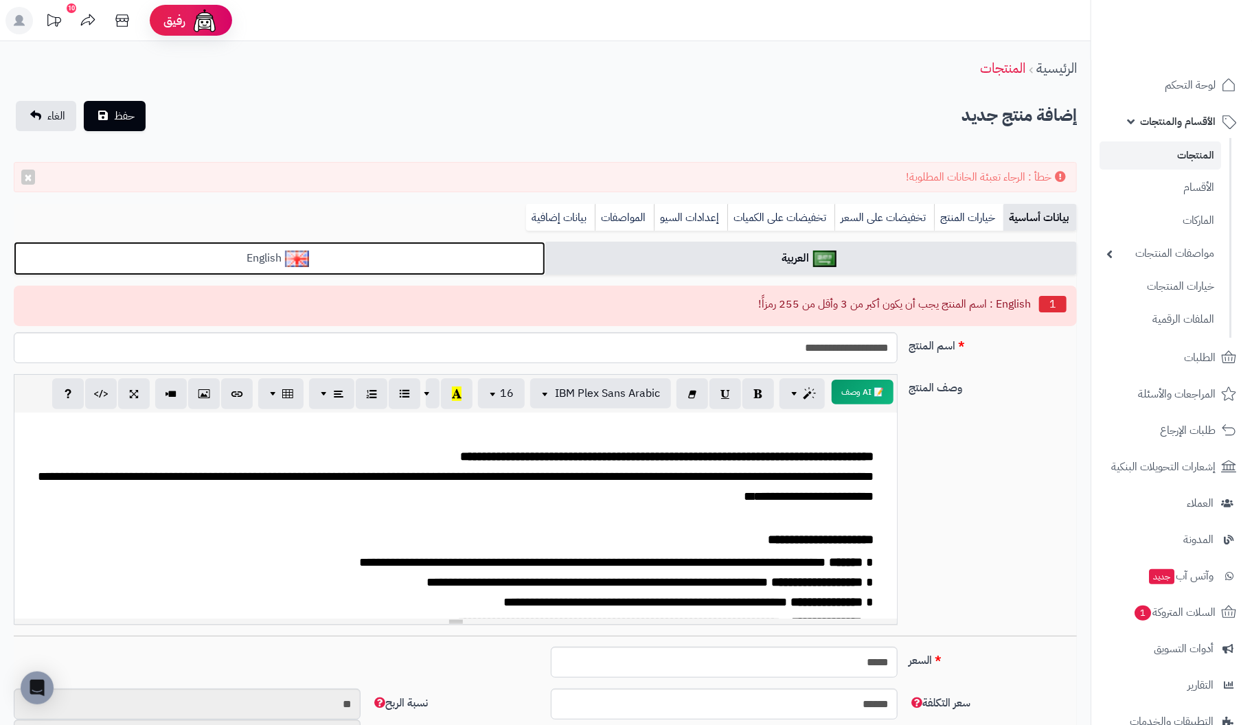
click at [373, 256] on link "English" at bounding box center [280, 259] width 532 height 34
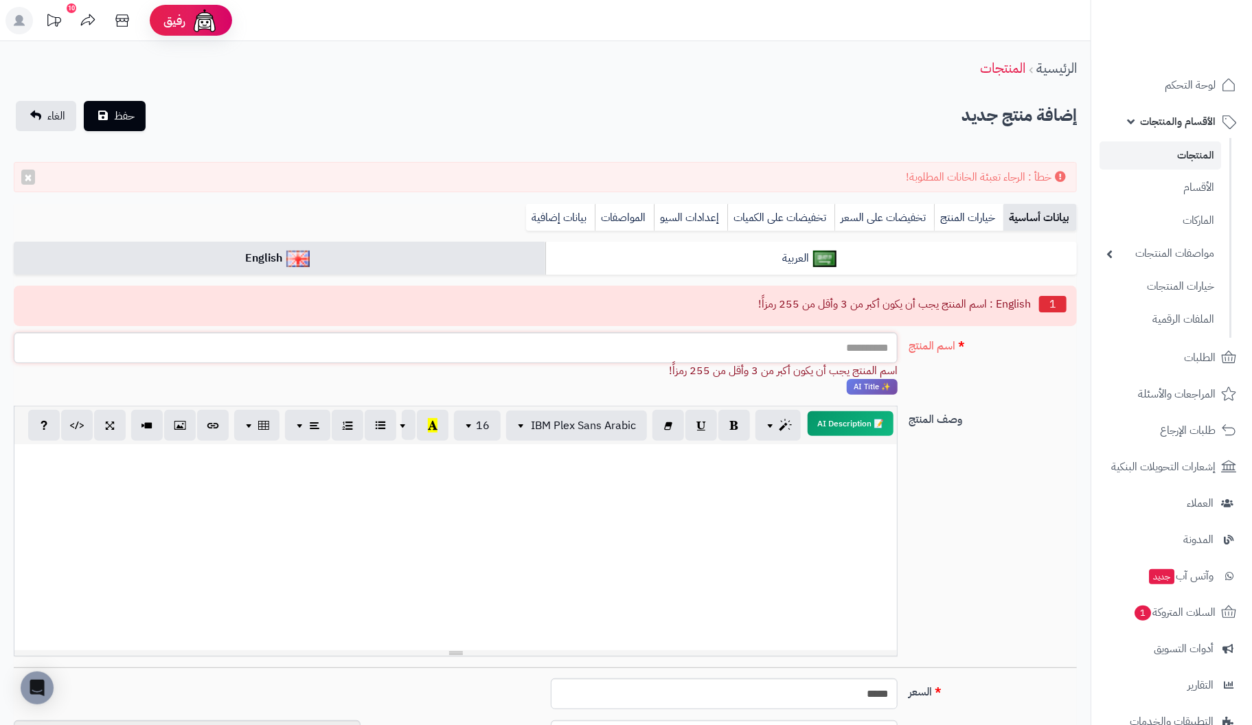
click at [815, 350] on input "اسم المنتج" at bounding box center [456, 347] width 884 height 31
click at [813, 345] on input "**********" at bounding box center [456, 347] width 884 height 31
type input "**********"
click at [819, 498] on div at bounding box center [455, 547] width 883 height 206
click at [121, 118] on span "حفظ" at bounding box center [124, 115] width 21 height 16
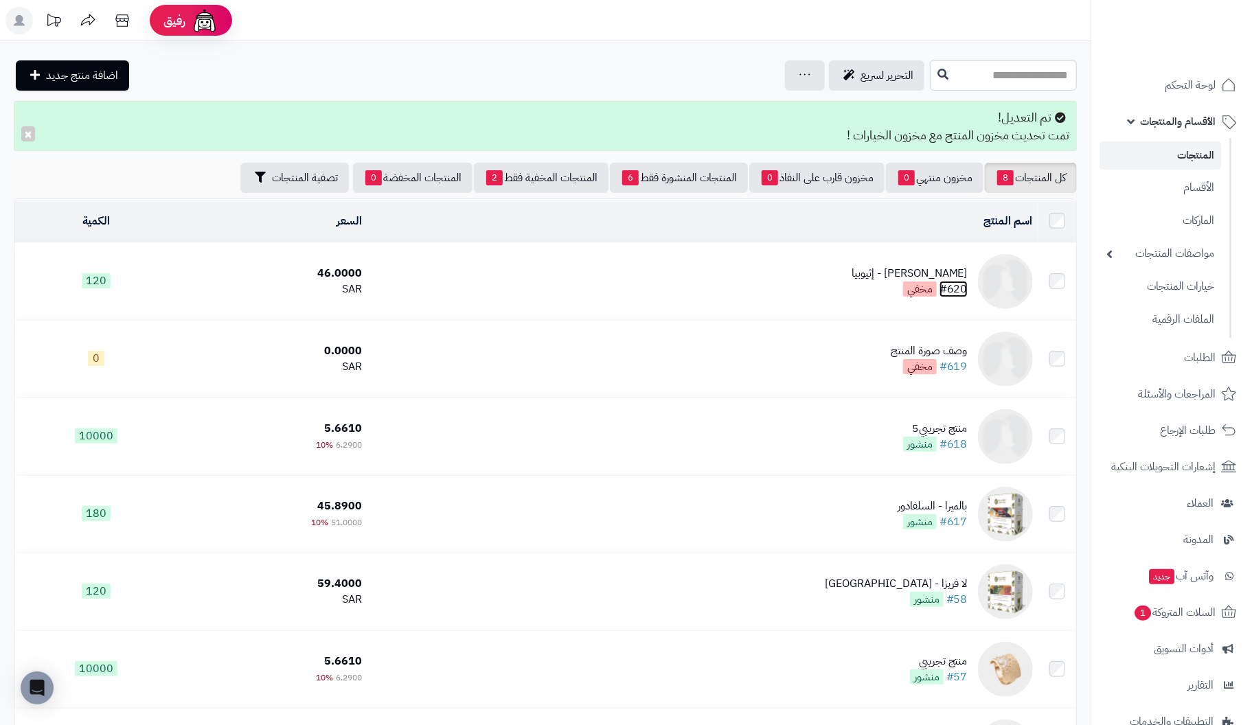
click at [964, 281] on link "#620" at bounding box center [954, 289] width 28 height 16
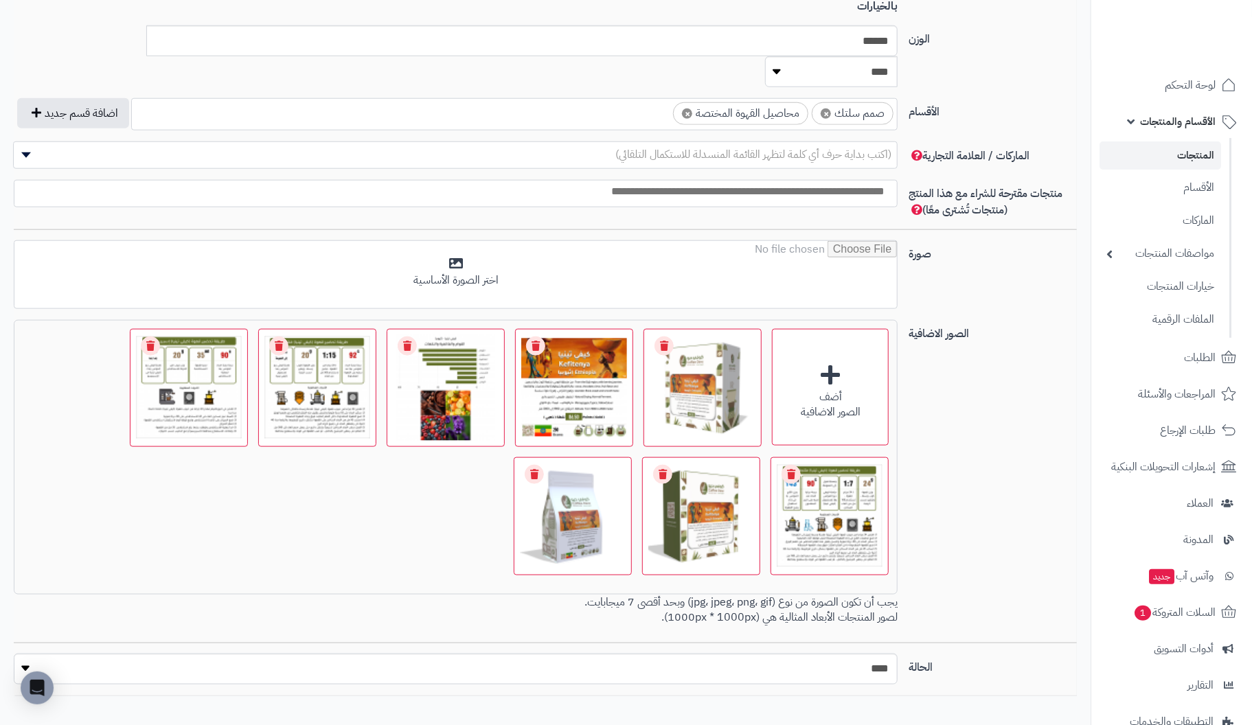
scroll to position [756, 0]
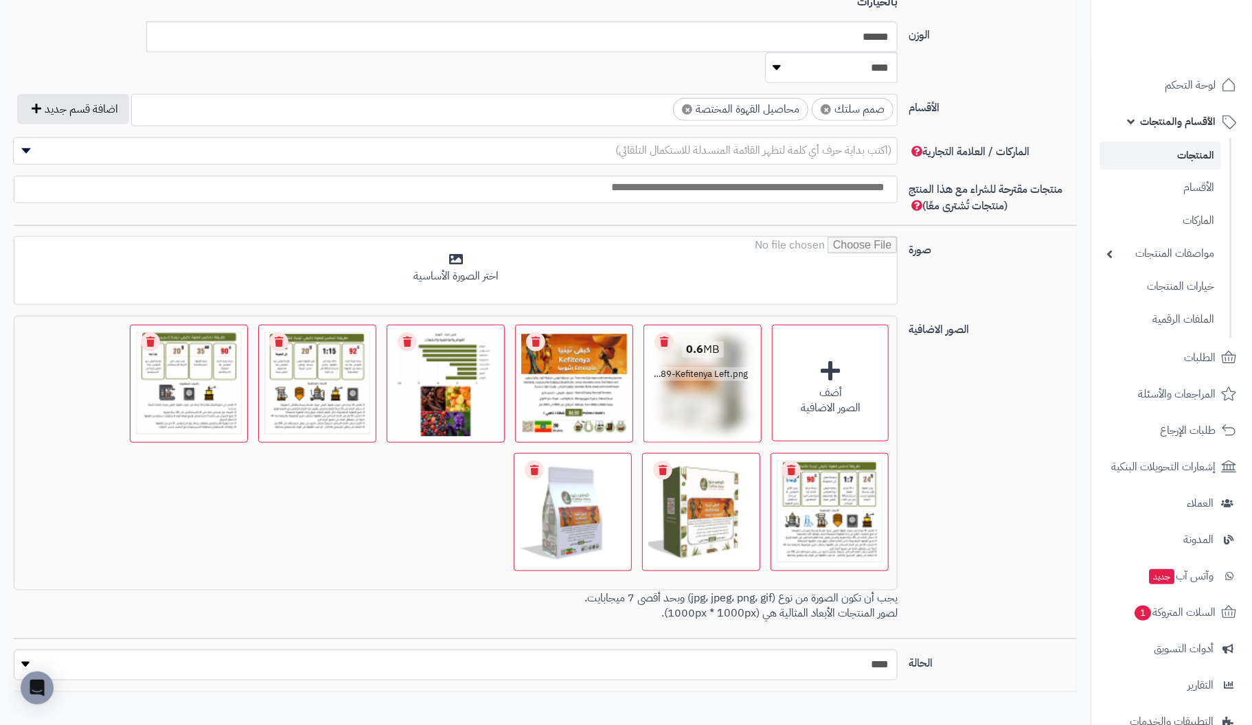
click at [663, 332] on link "Remove file" at bounding box center [664, 341] width 19 height 19
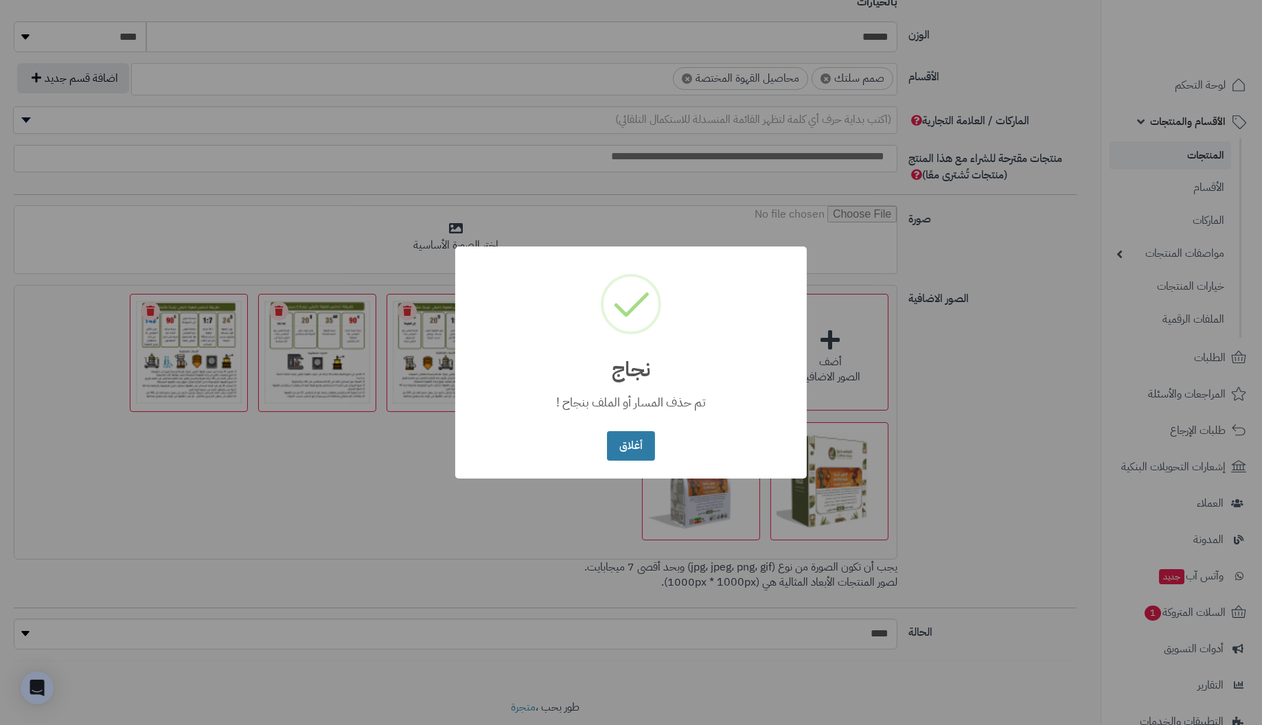
click at [637, 443] on button "أغلاق" at bounding box center [630, 446] width 47 height 30
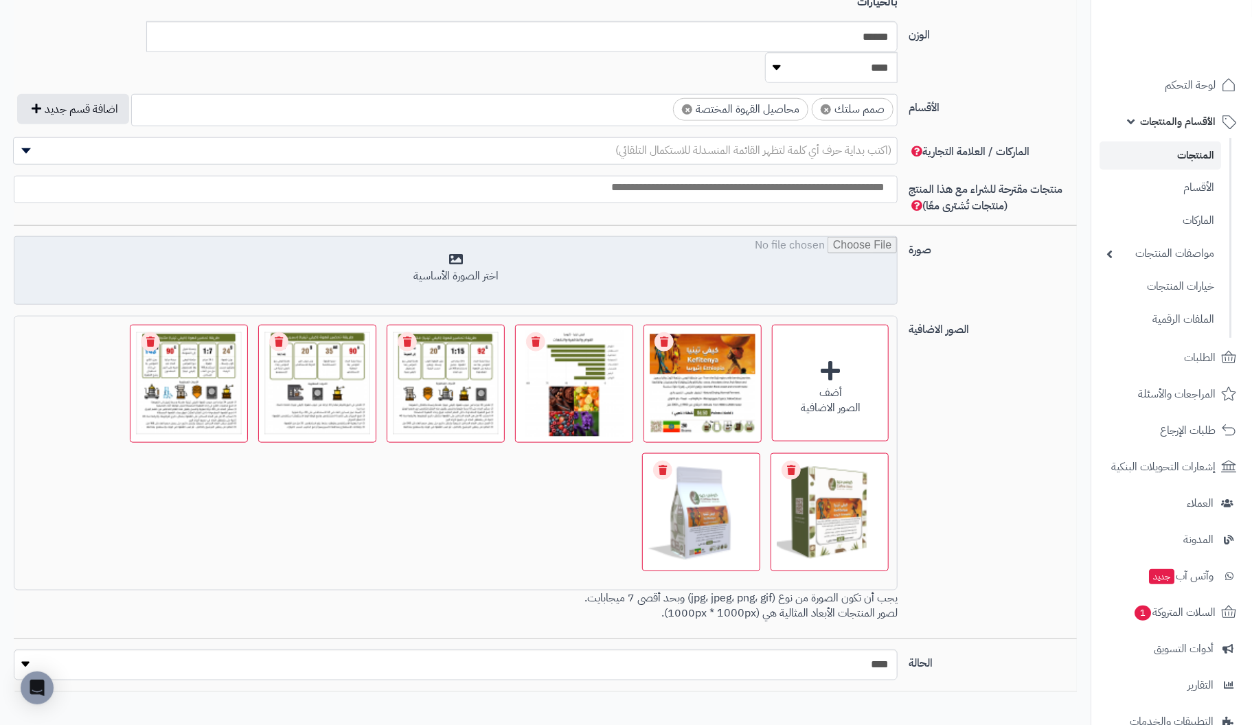
click at [462, 237] on input "file" at bounding box center [455, 271] width 883 height 69
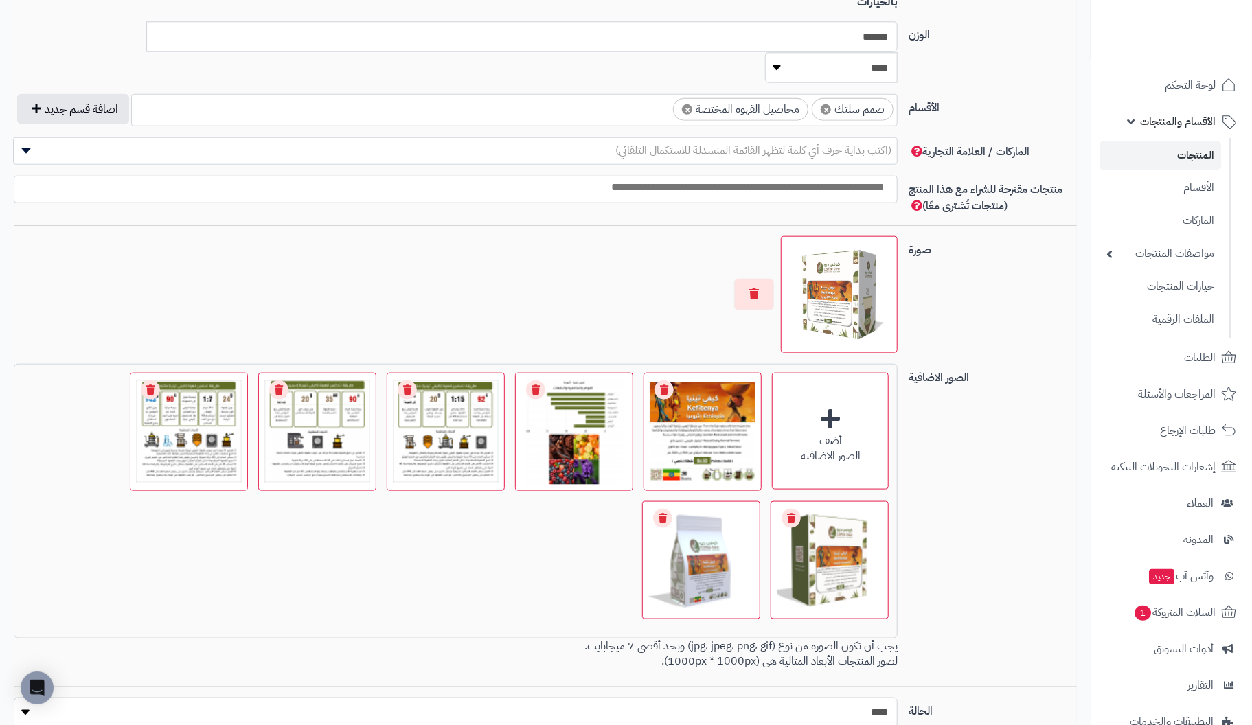
click at [27, 698] on select "***** ****" at bounding box center [456, 713] width 885 height 31
select select "*"
click at [14, 698] on select "***** ****" at bounding box center [456, 713] width 885 height 31
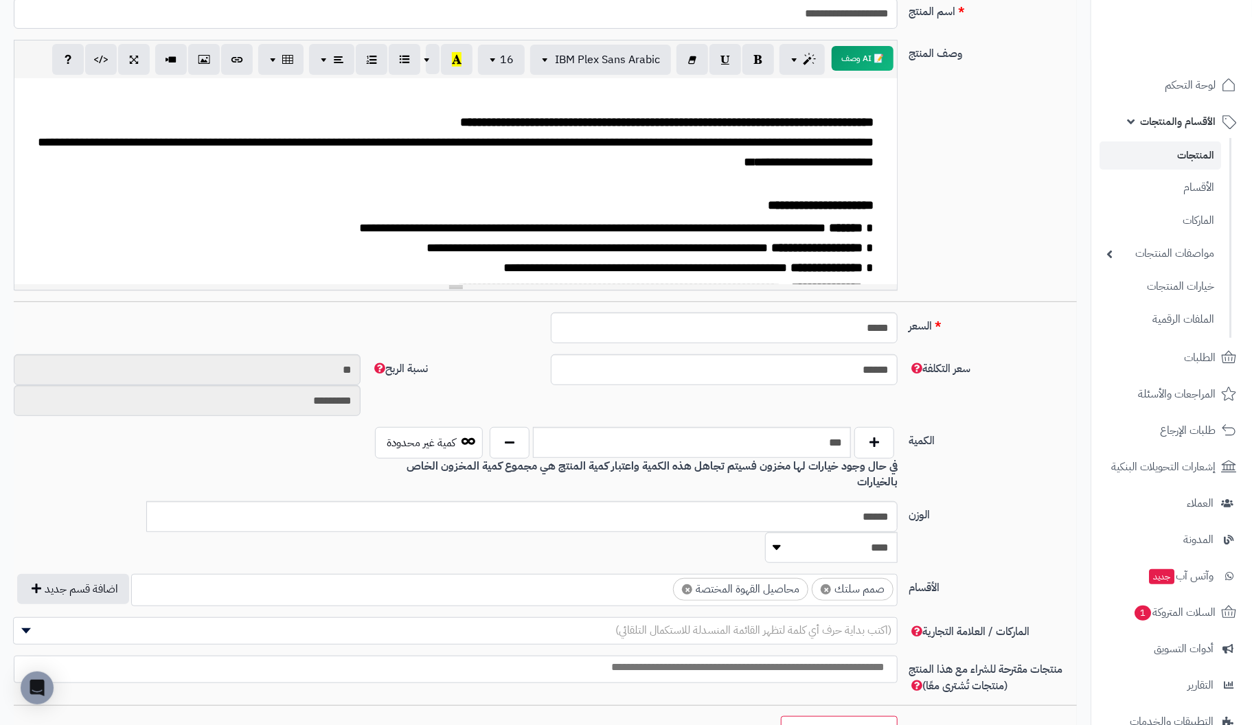
scroll to position [0, 0]
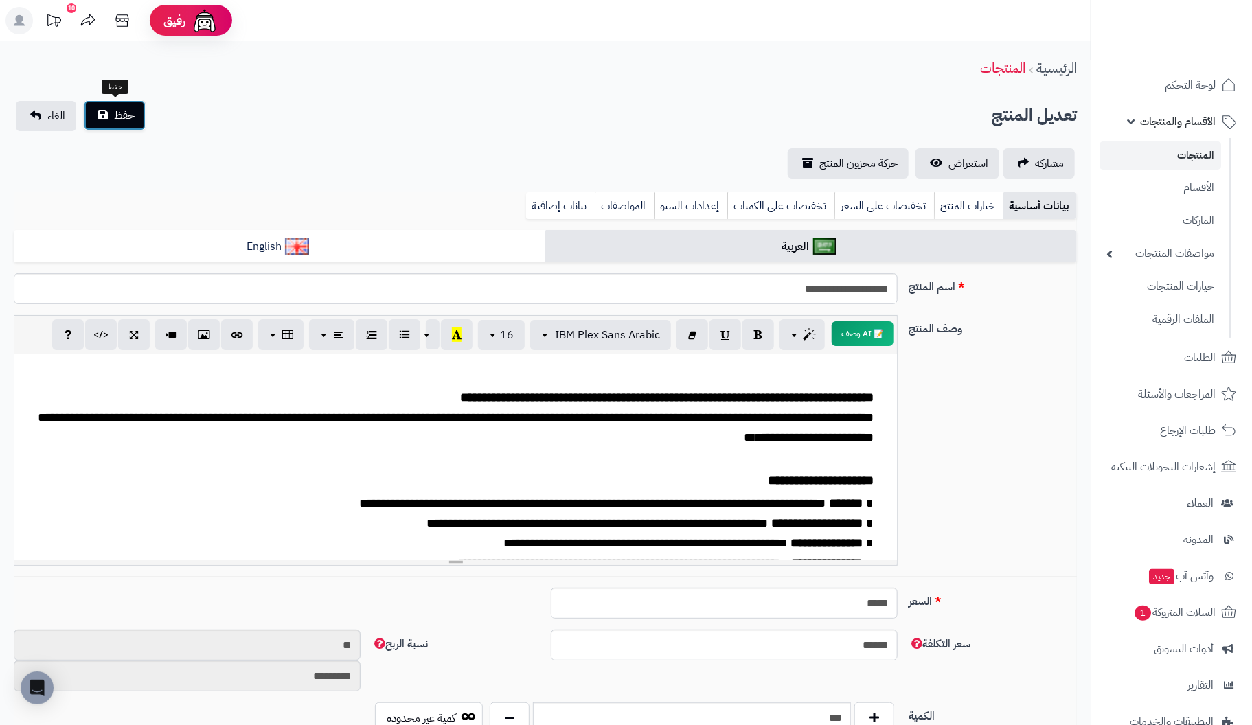
click at [118, 117] on span "حفظ" at bounding box center [124, 115] width 21 height 16
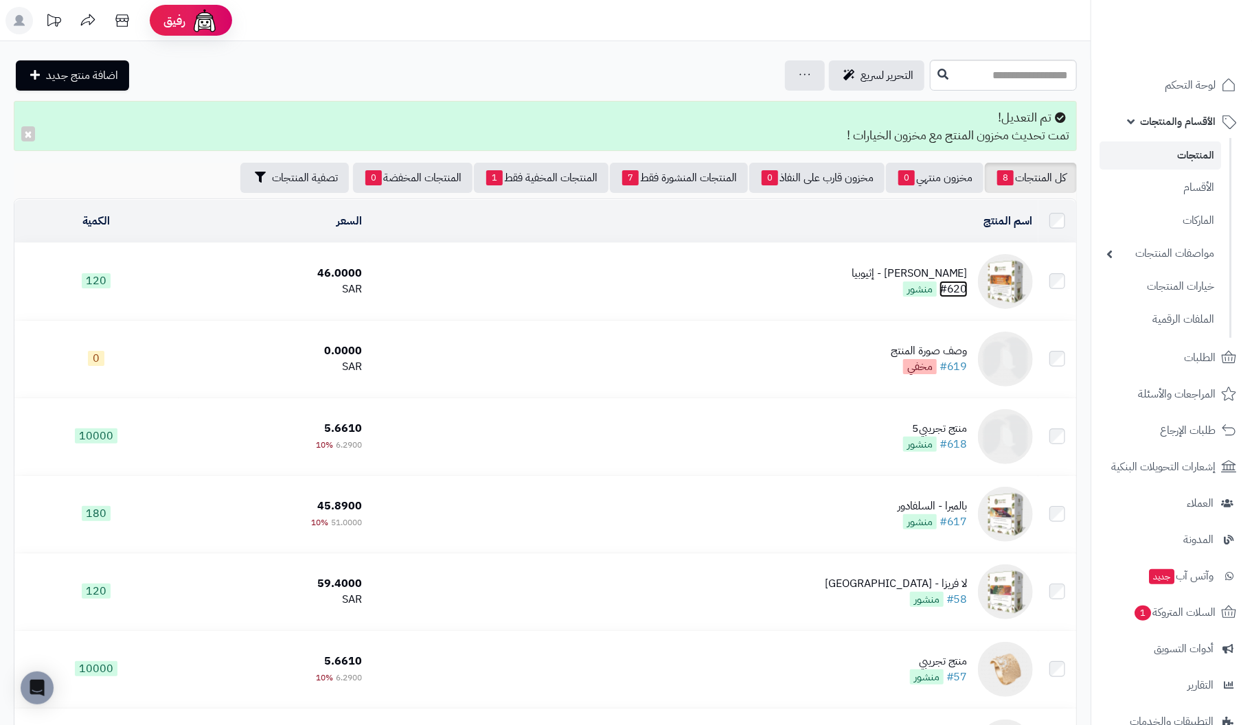
click at [962, 288] on link "#620" at bounding box center [954, 289] width 28 height 16
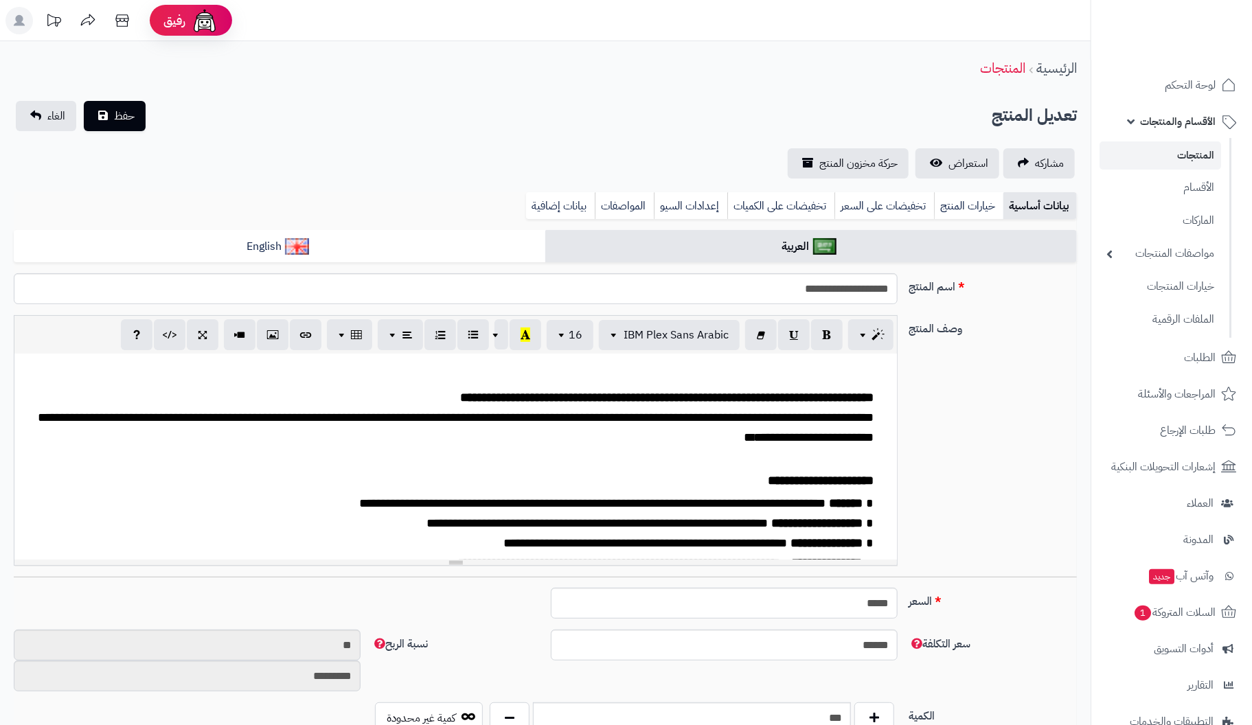
scroll to position [25, 0]
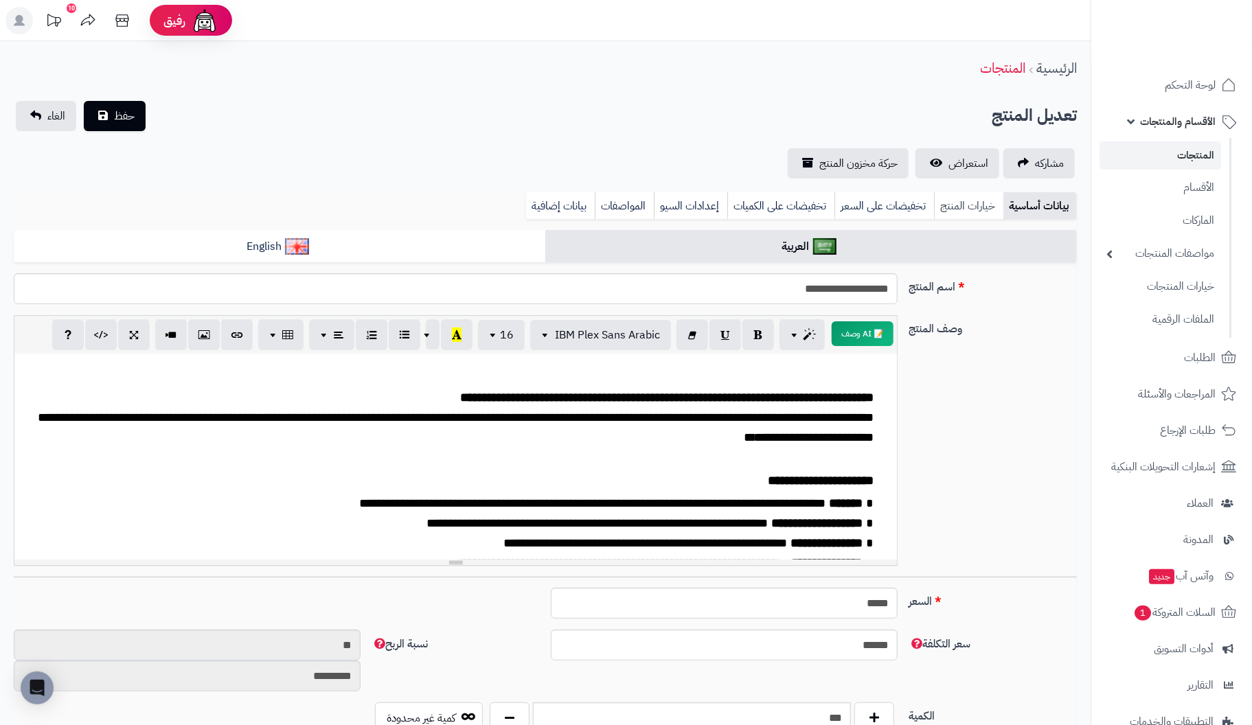
click at [968, 206] on link "خيارات المنتج" at bounding box center [968, 205] width 69 height 27
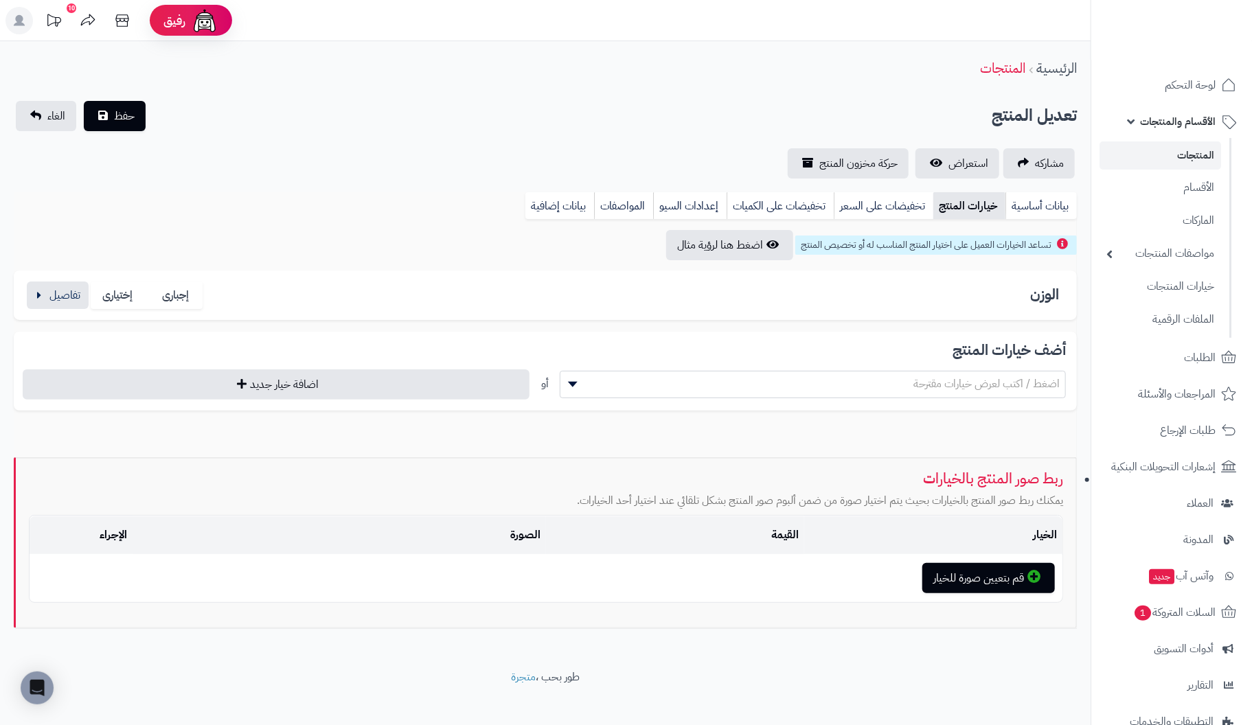
scroll to position [12, 0]
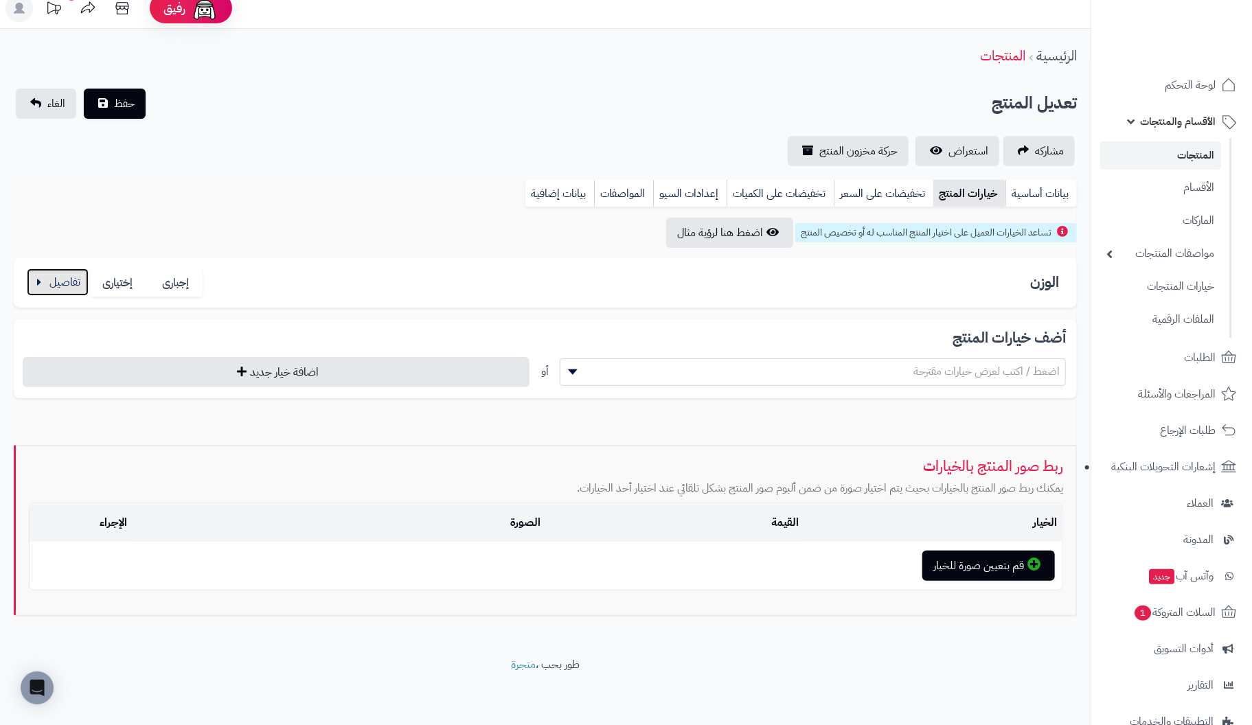
click at [74, 286] on button "button" at bounding box center [58, 282] width 62 height 27
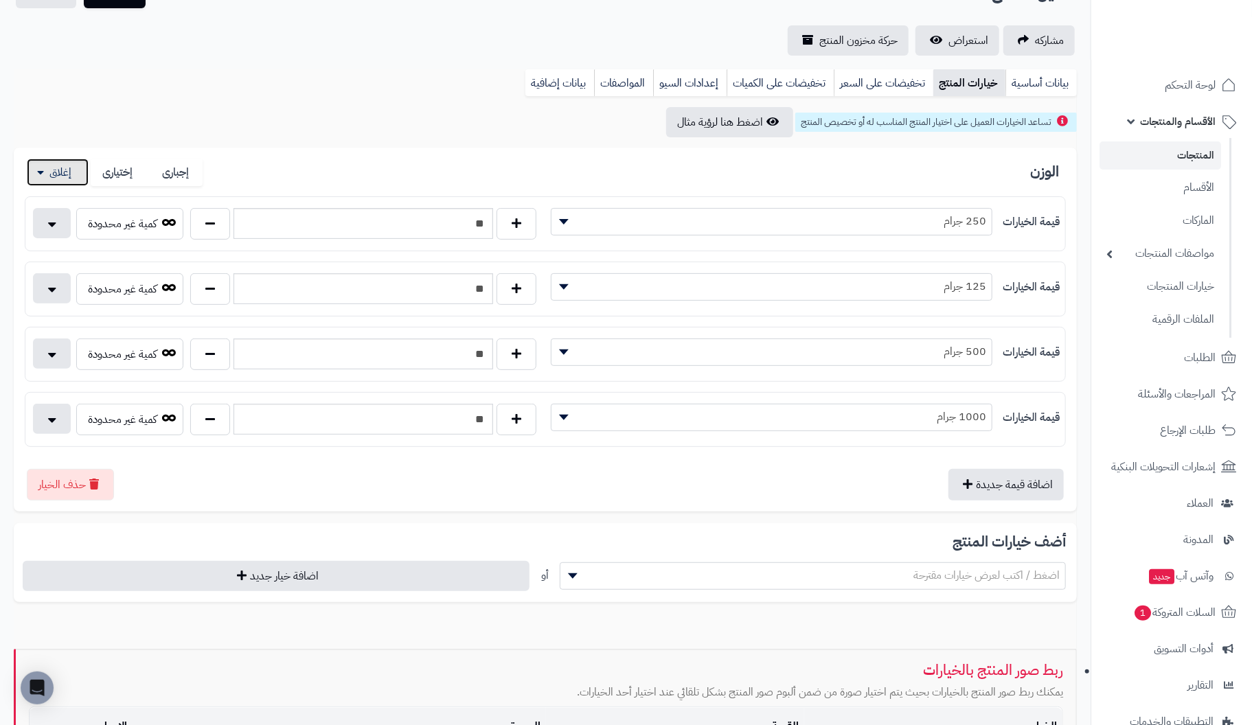
scroll to position [116, 0]
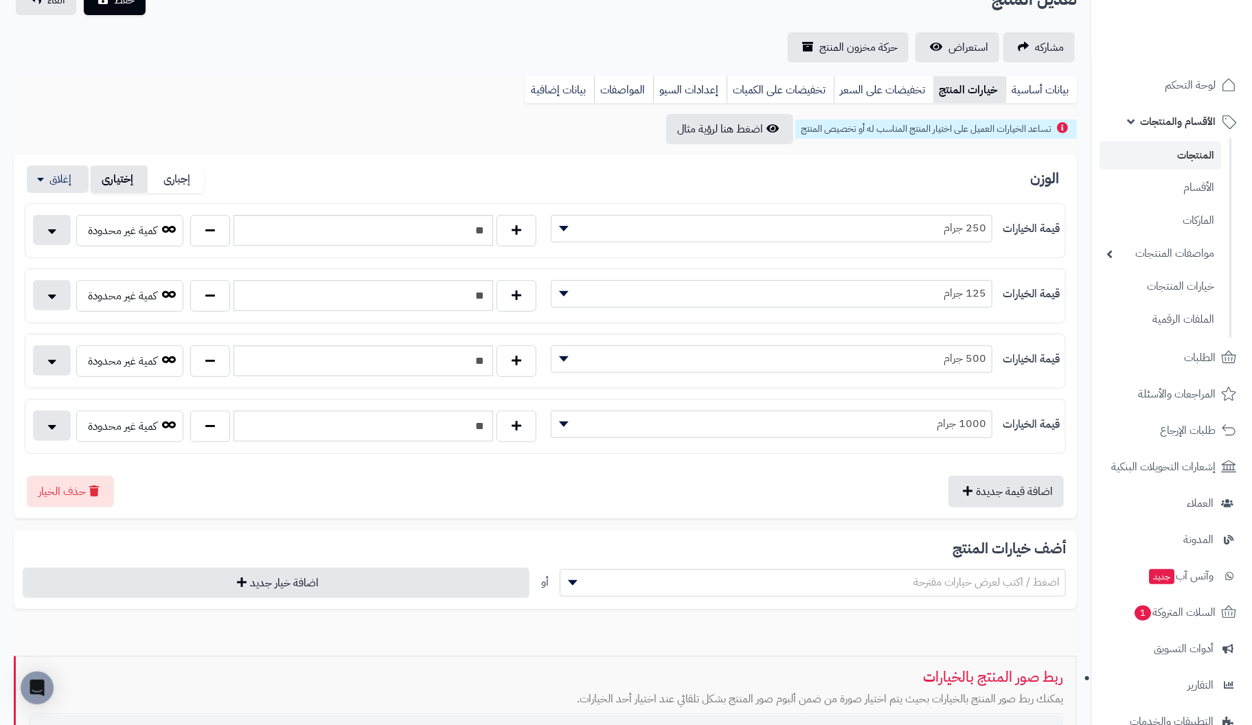
click at [120, 180] on label "إختيارى" at bounding box center [119, 180] width 57 height 28
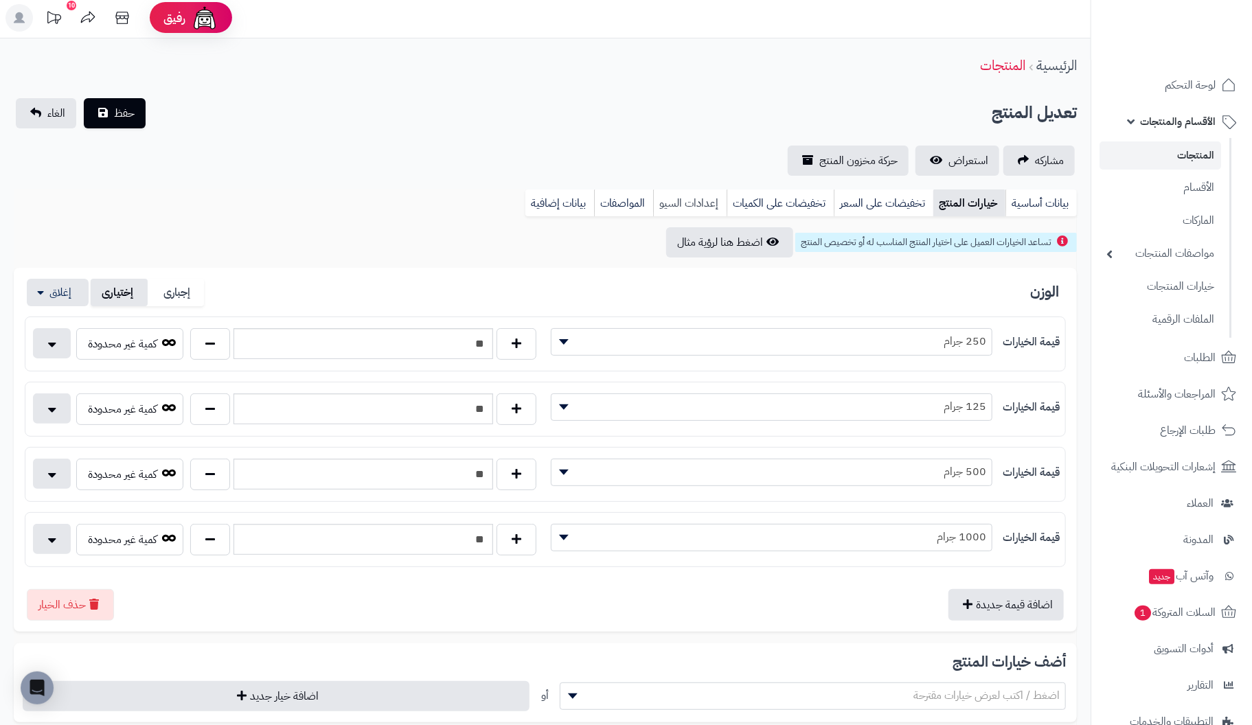
scroll to position [0, 0]
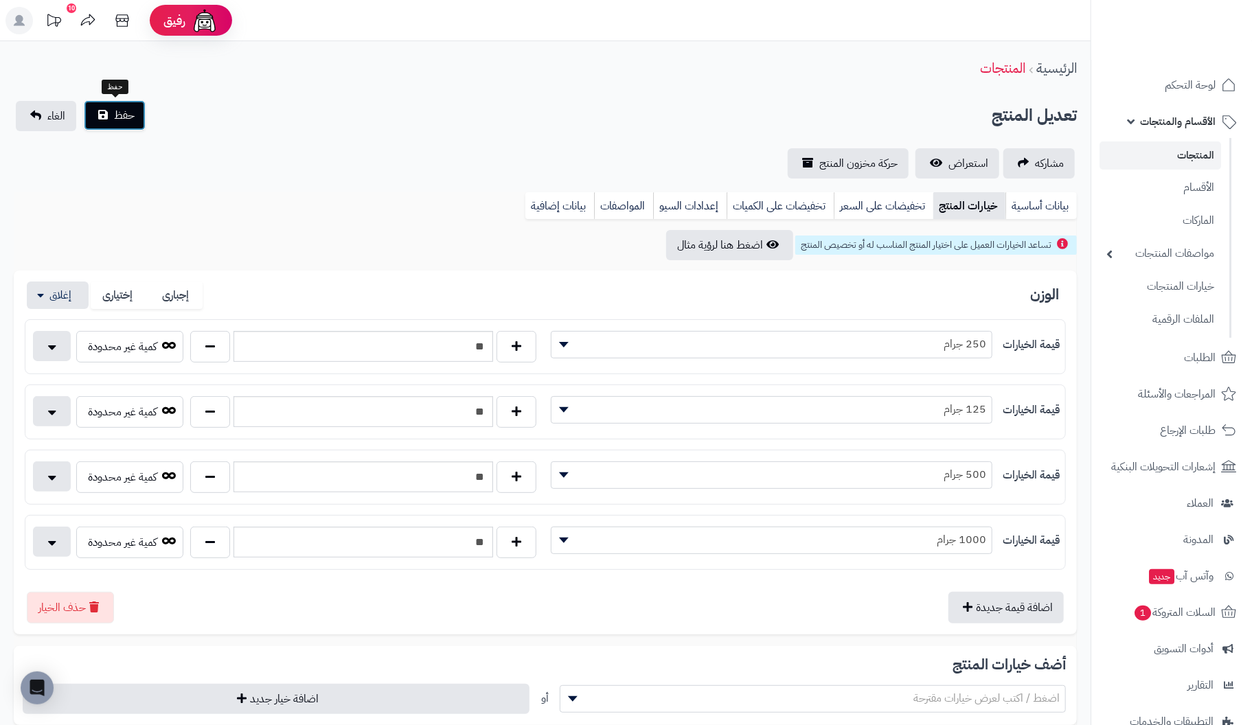
click at [125, 117] on span "حفظ" at bounding box center [124, 115] width 21 height 16
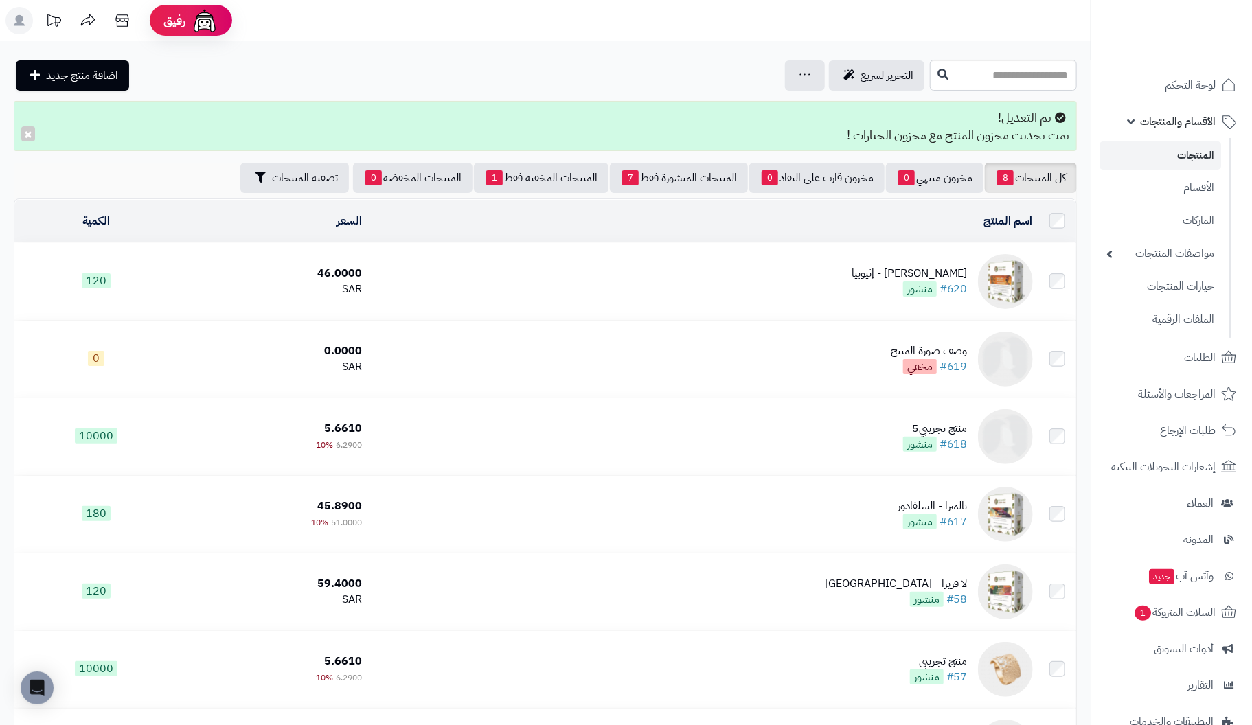
click at [972, 286] on td "[PERSON_NAME] - إثيوبيا #620 منشور" at bounding box center [702, 281] width 671 height 77
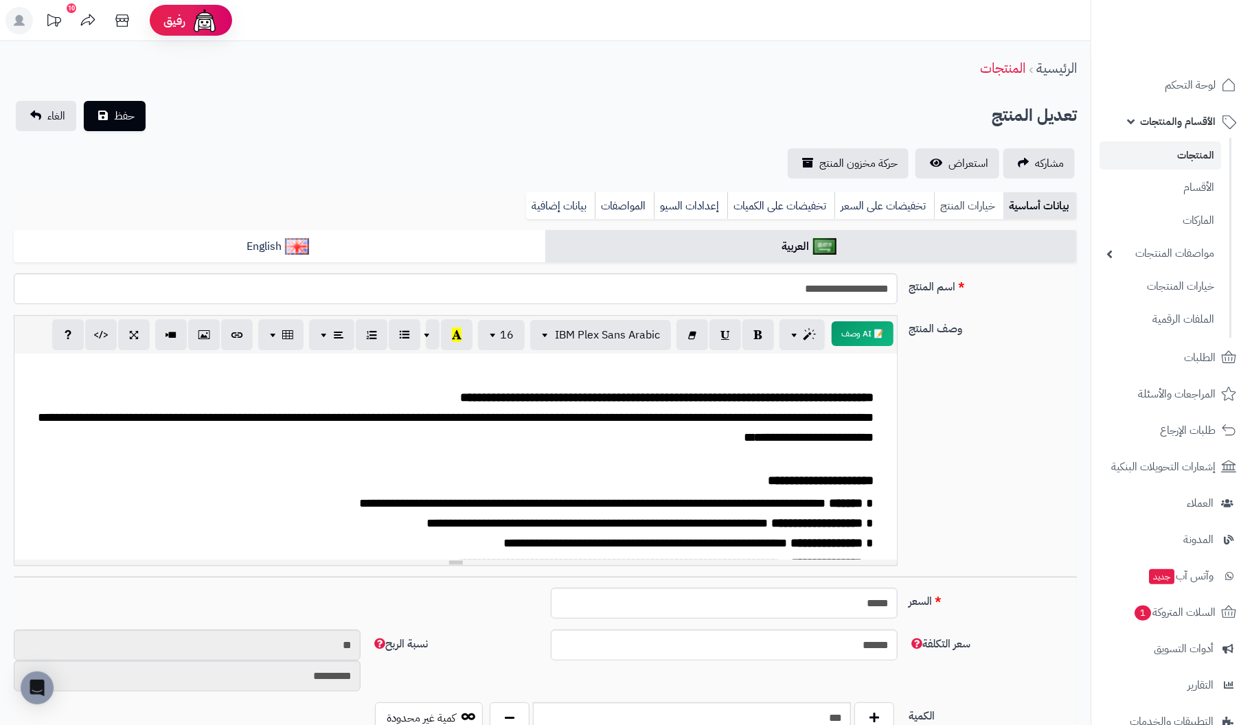
click at [979, 205] on link "خيارات المنتج" at bounding box center [968, 205] width 69 height 27
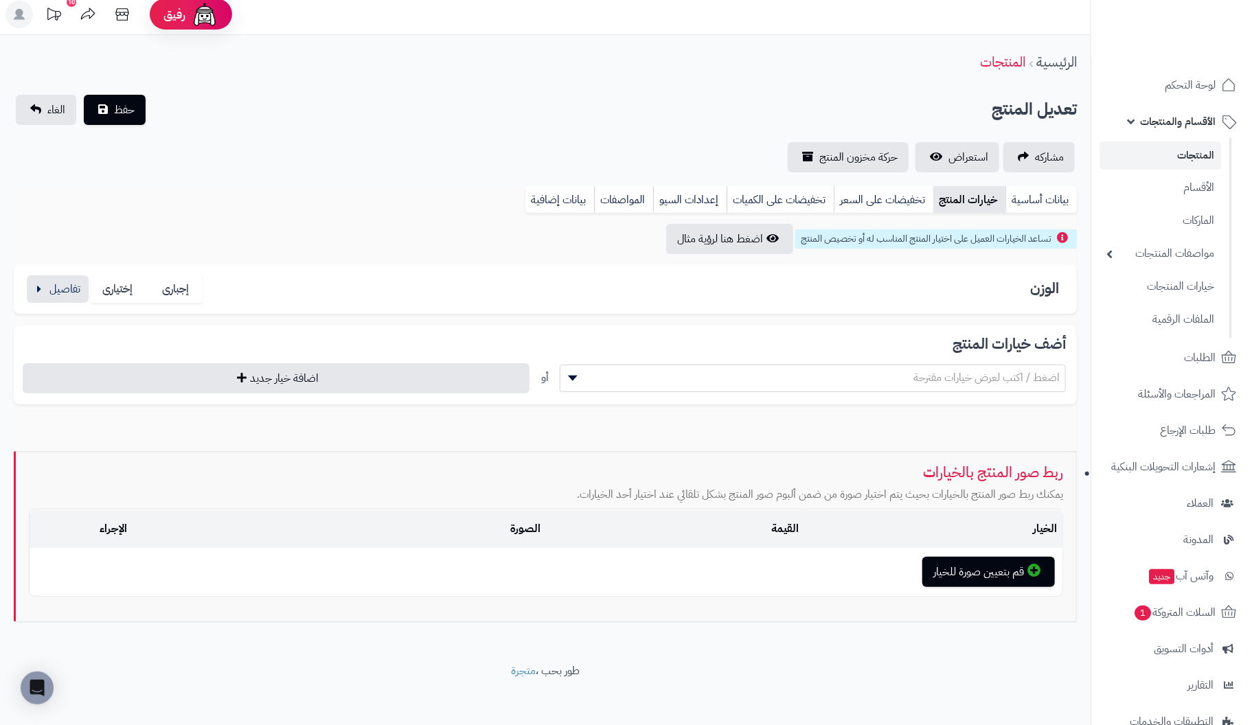
scroll to position [12, 0]
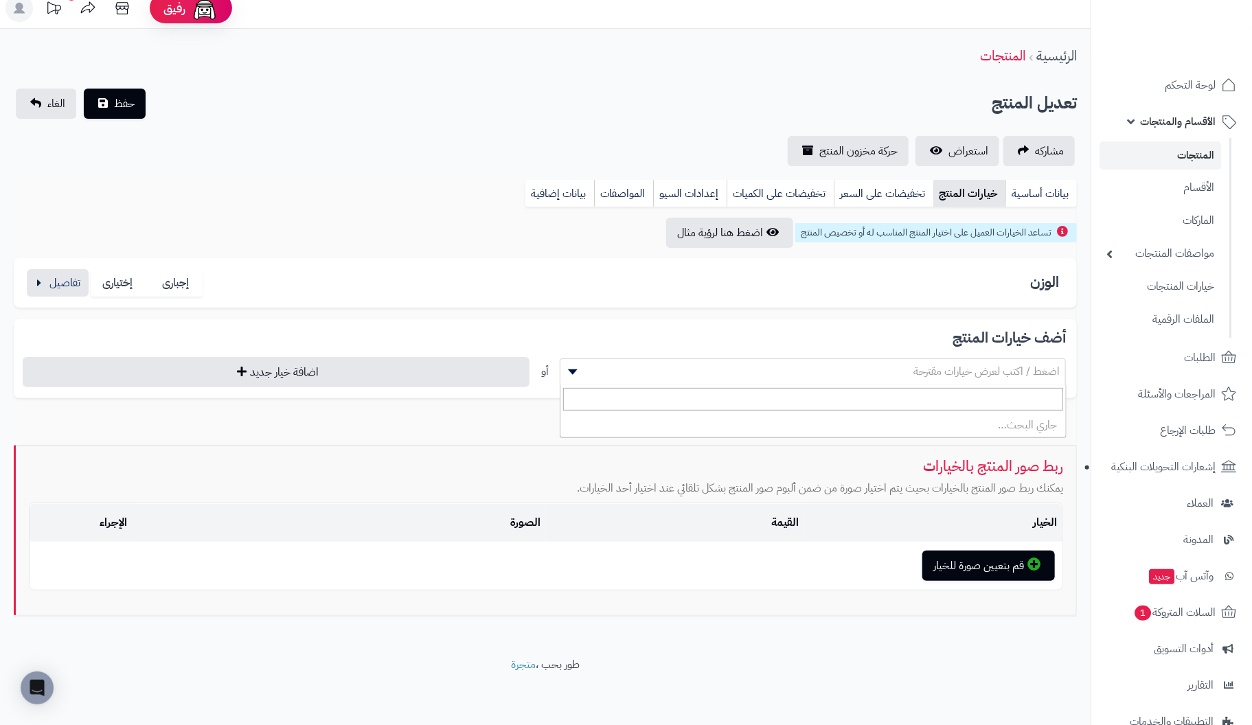
click at [573, 370] on b at bounding box center [573, 372] width 10 height 5
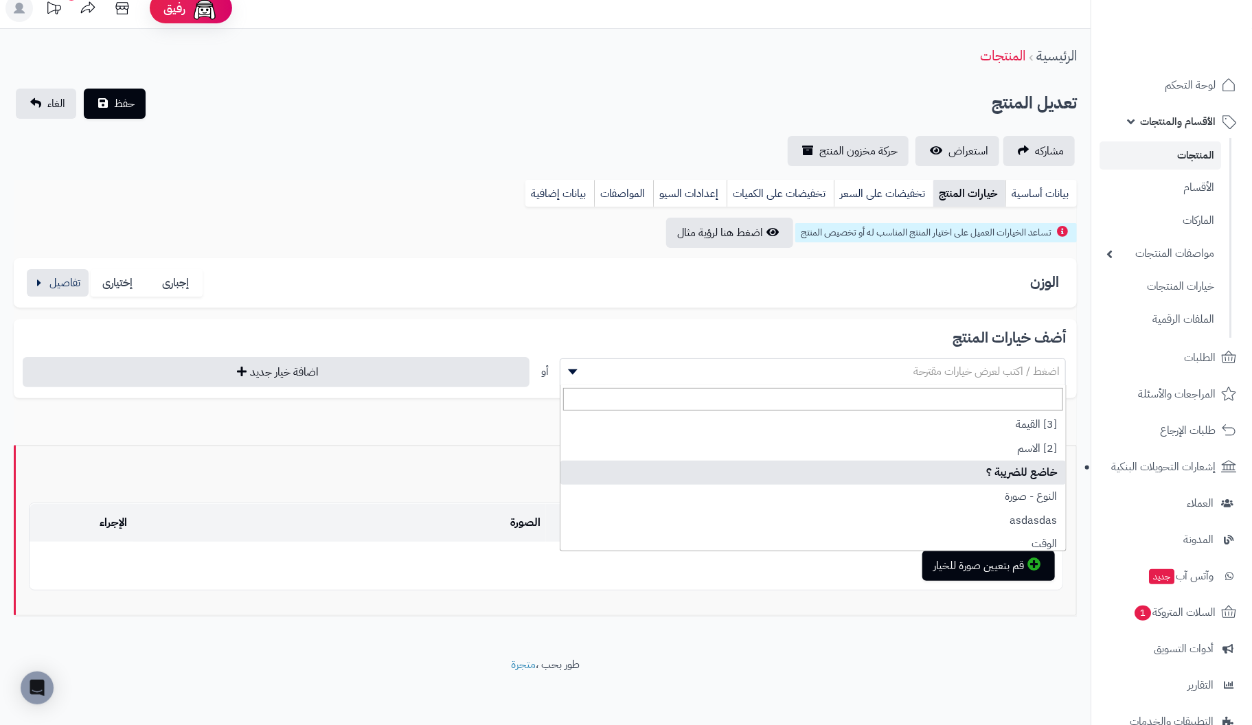
scroll to position [0, 0]
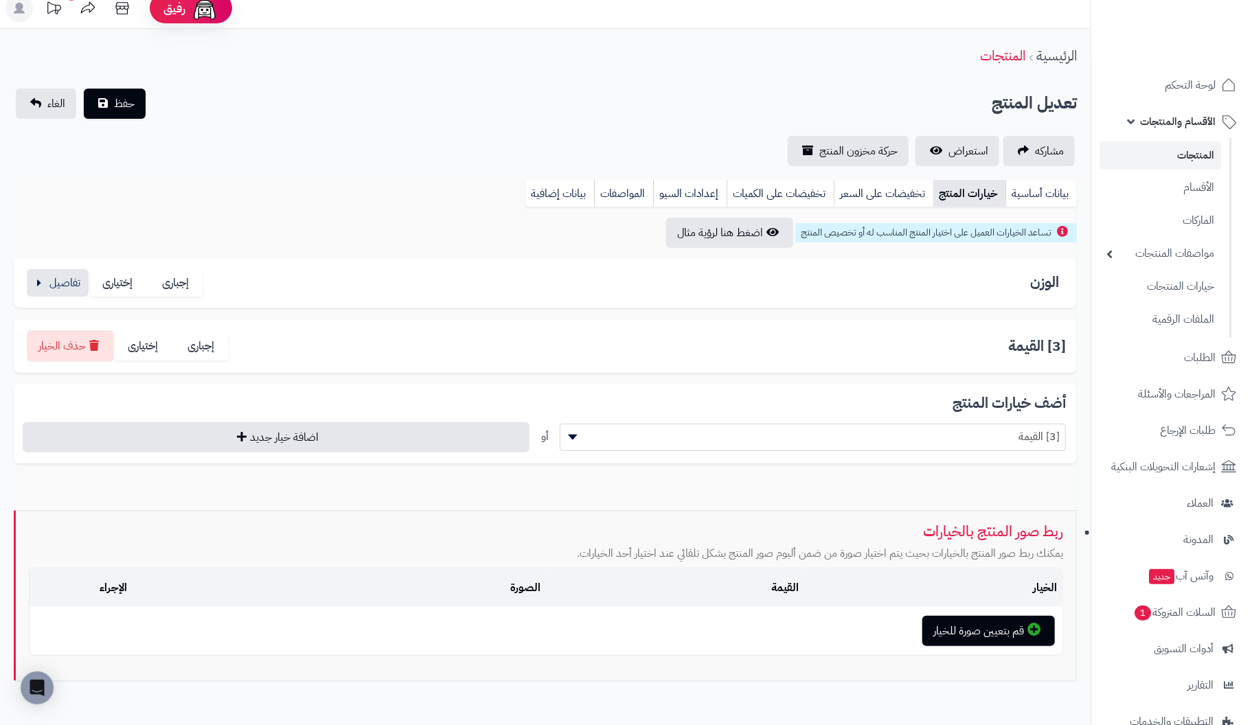
click at [567, 438] on span at bounding box center [570, 437] width 21 height 26
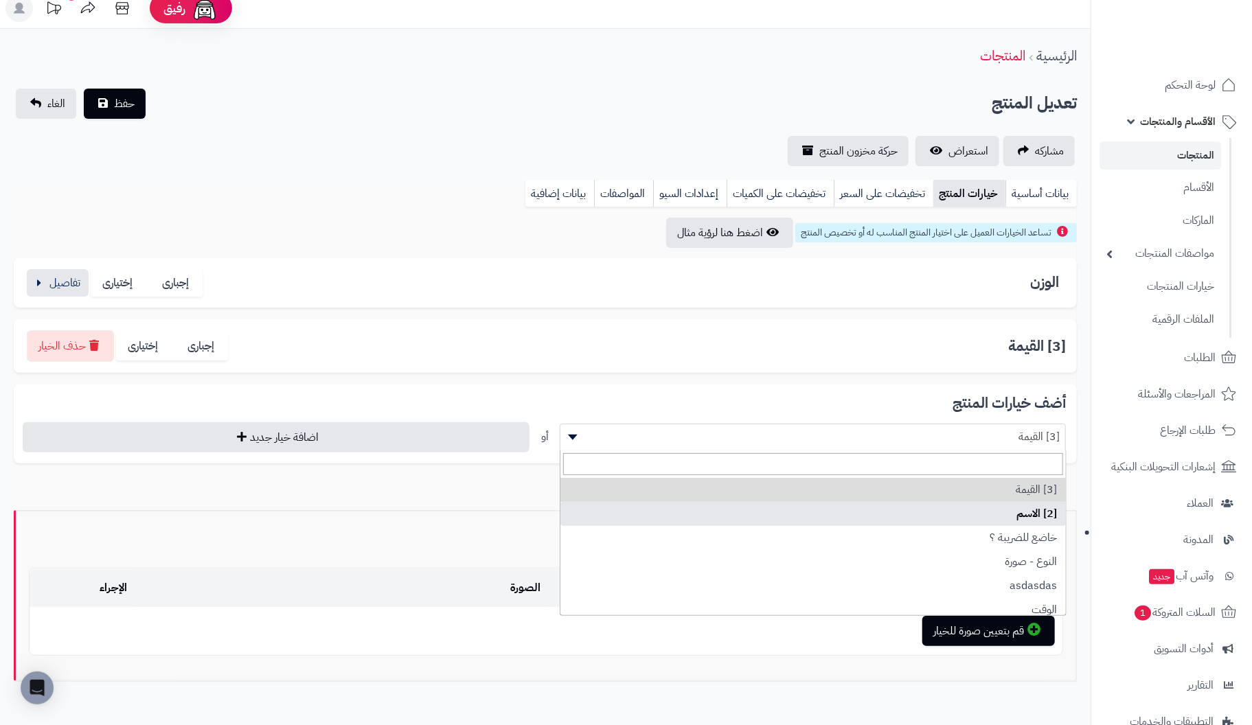
select select "**"
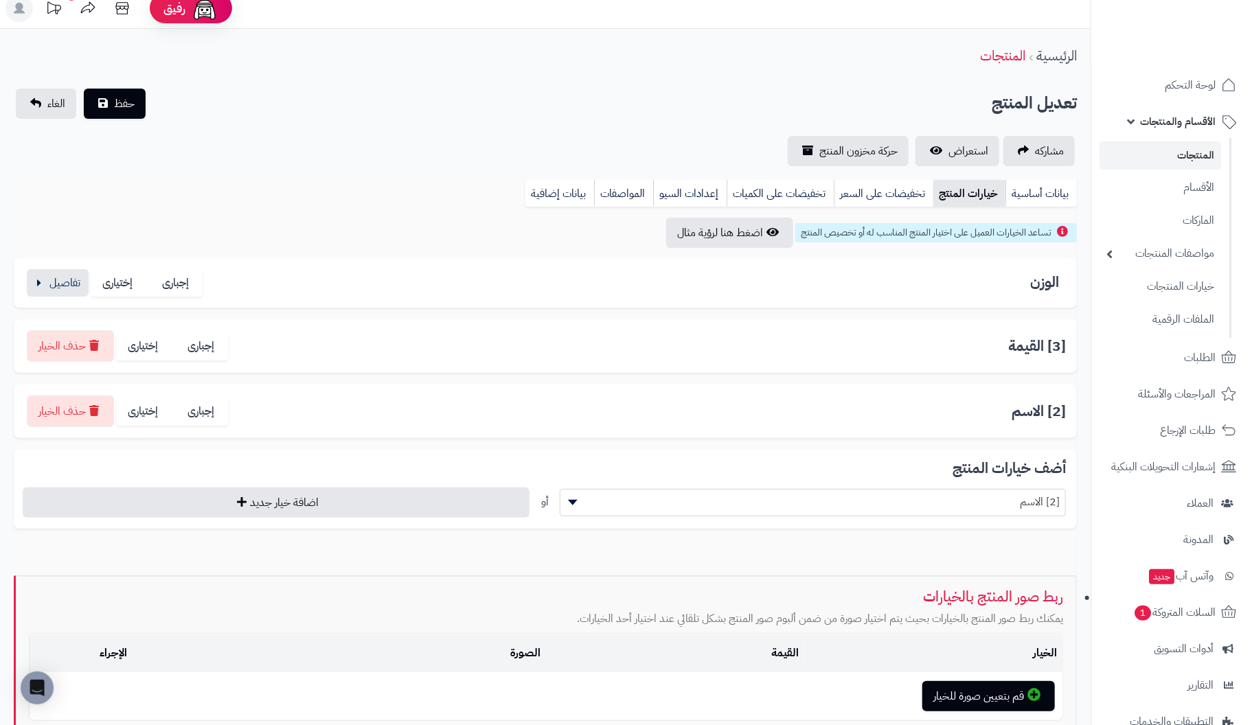
click at [1042, 418] on h3 "[2] الاسم" at bounding box center [1039, 412] width 54 height 16
drag, startPoint x: 990, startPoint y: 418, endPoint x: 1096, endPoint y: 407, distance: 107.0
click at [1096, 407] on div "رفيق ! 10 الطلبات معالجة مكتمل إرجاع المنتجات العملاء المتواجدون الان 1 عملاء م…" at bounding box center [626, 422] width 1252 height 869
click at [839, 419] on div "[2] الاسم إجبارى إختيارى حذف الخيار" at bounding box center [545, 412] width 1041 height 32
click at [95, 409] on button "حذف الخيار" at bounding box center [70, 411] width 87 height 32
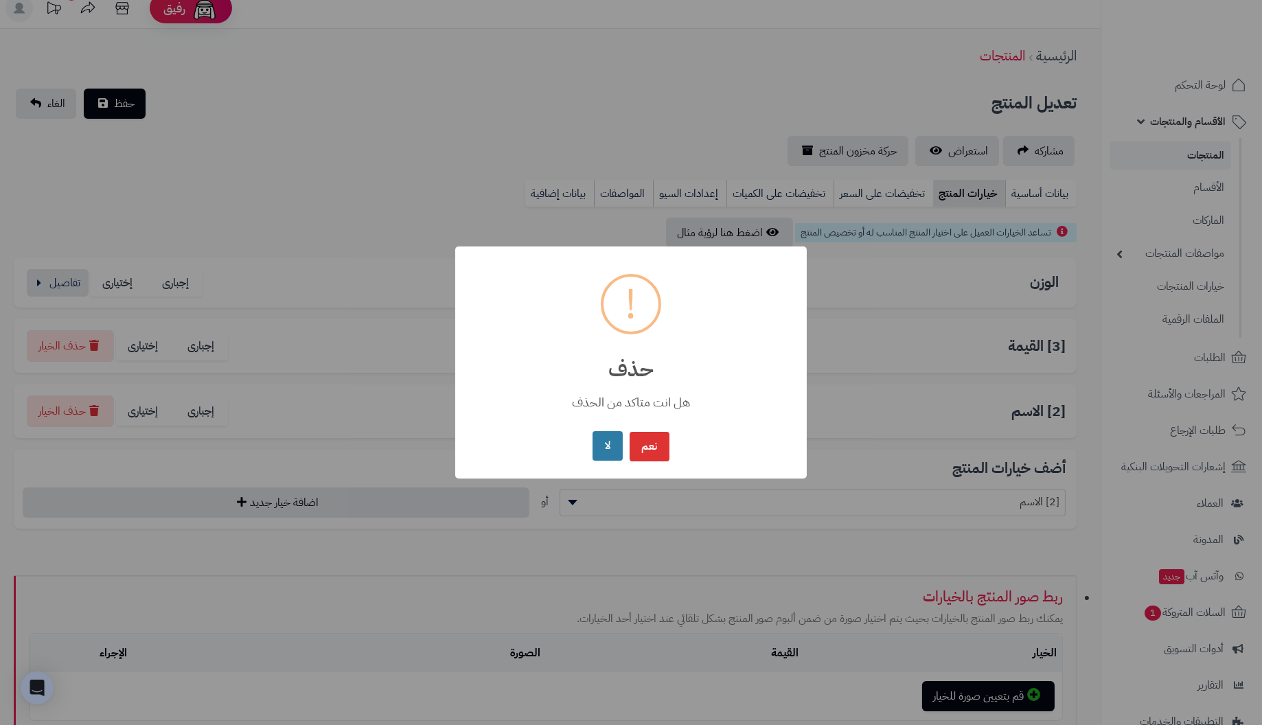
click at [606, 450] on button "لا" at bounding box center [608, 446] width 30 height 30
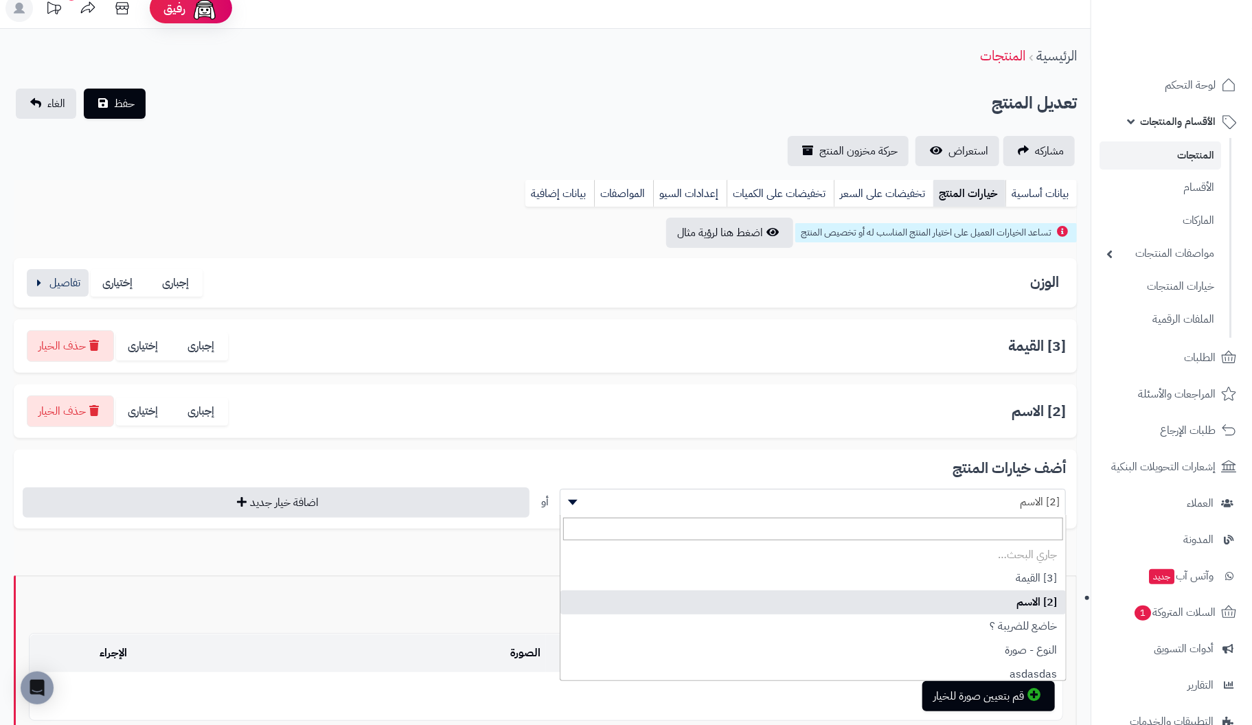
click at [802, 502] on span "[2] الاسم" at bounding box center [813, 502] width 506 height 21
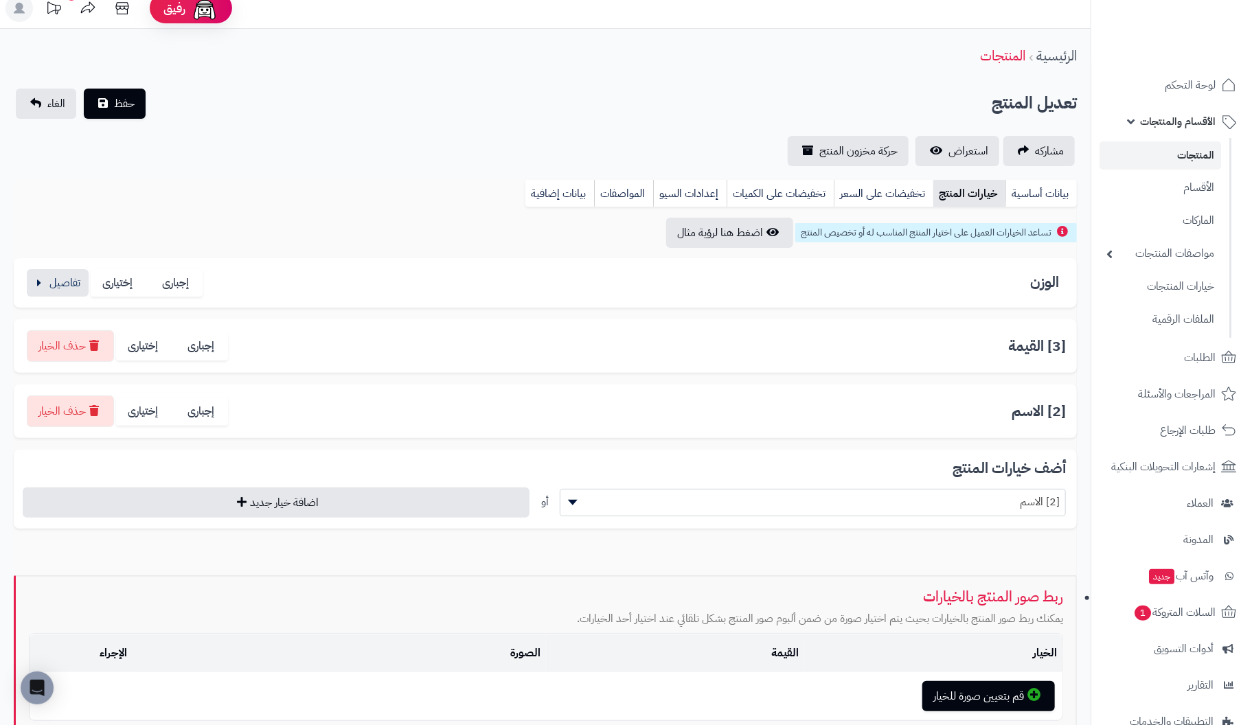
click at [837, 414] on div "[2] الاسم إجبارى إختيارى حذف الخيار" at bounding box center [545, 412] width 1041 height 32
click at [130, 100] on span "حفظ" at bounding box center [124, 103] width 21 height 16
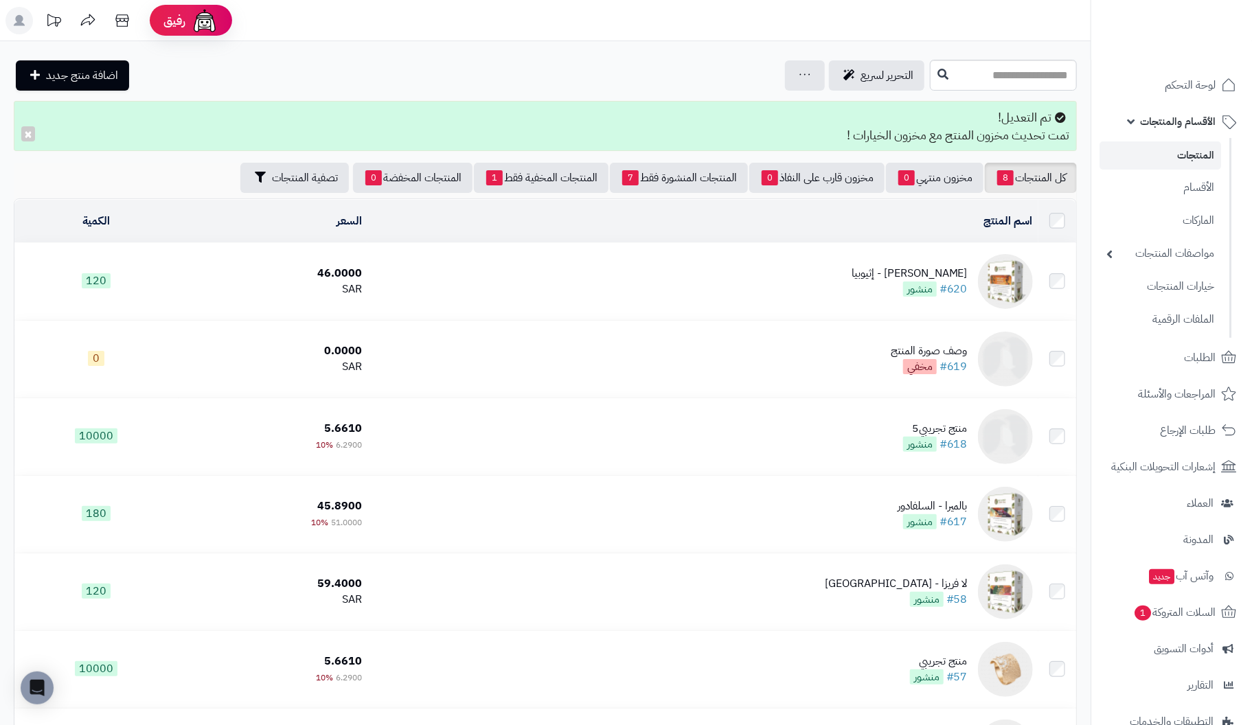
click at [960, 272] on div "[PERSON_NAME] - إثيوبيا" at bounding box center [910, 274] width 116 height 16
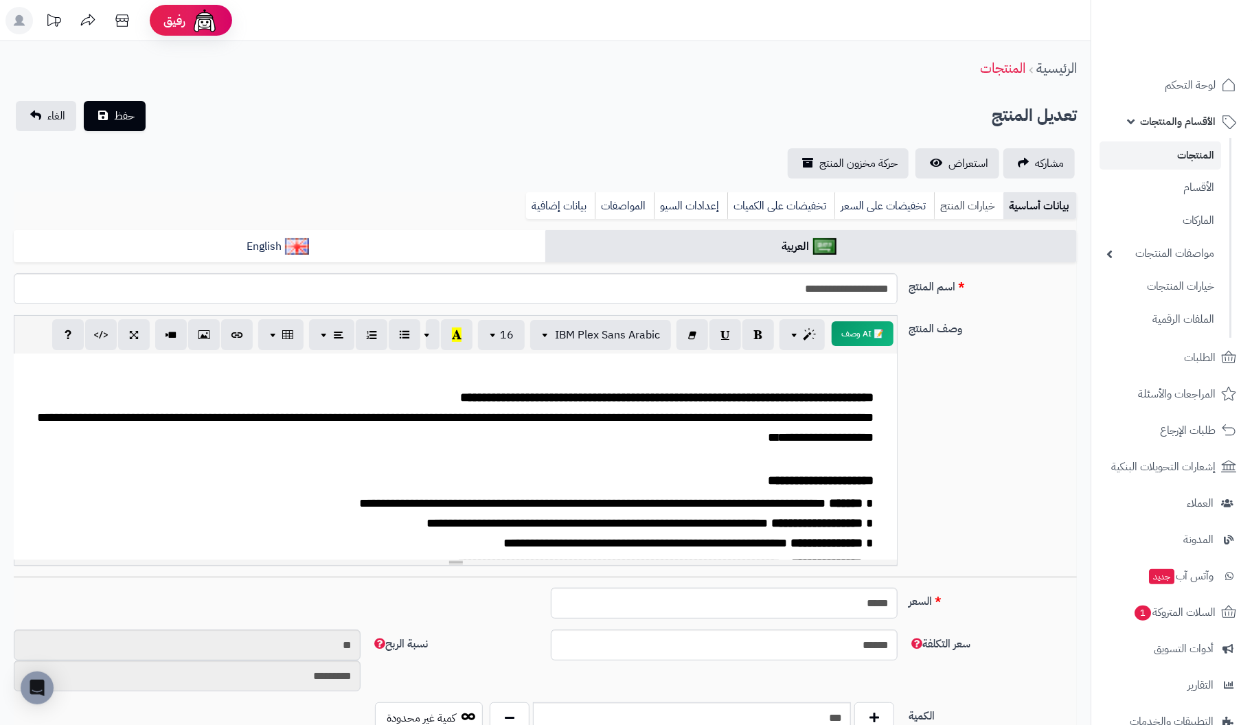
click at [974, 200] on link "خيارات المنتج" at bounding box center [968, 205] width 69 height 27
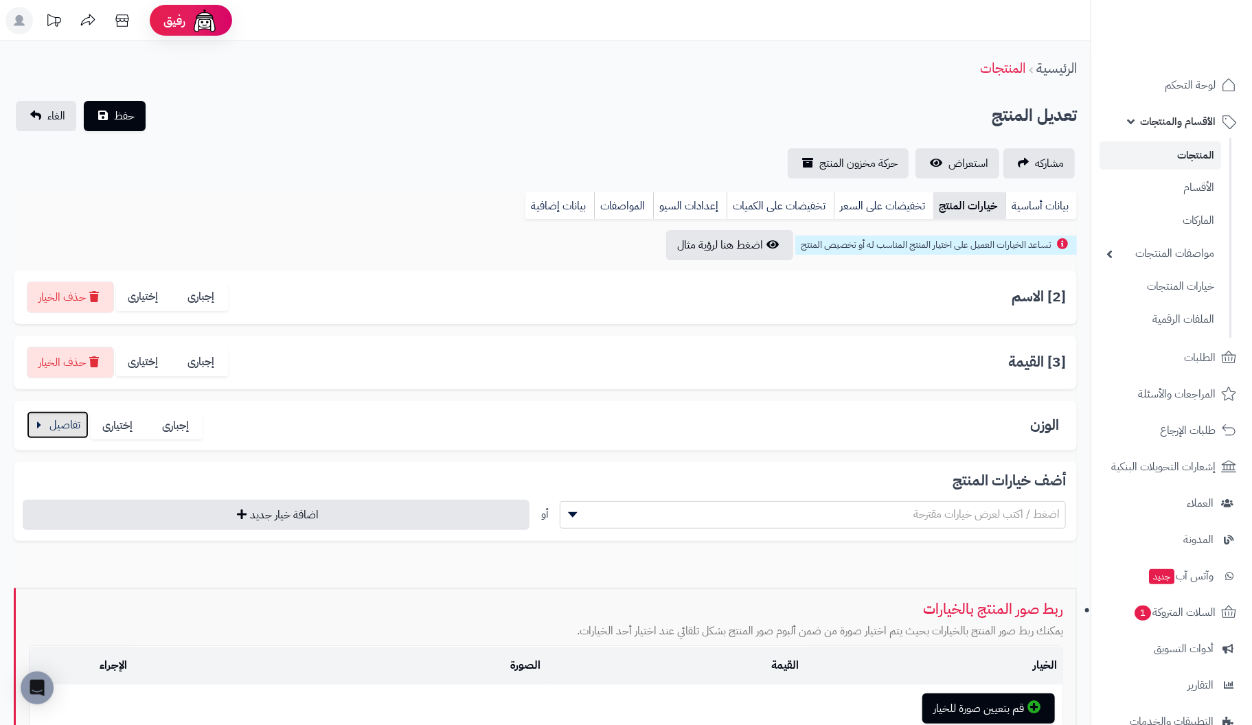
click at [47, 424] on button "button" at bounding box center [58, 424] width 62 height 27
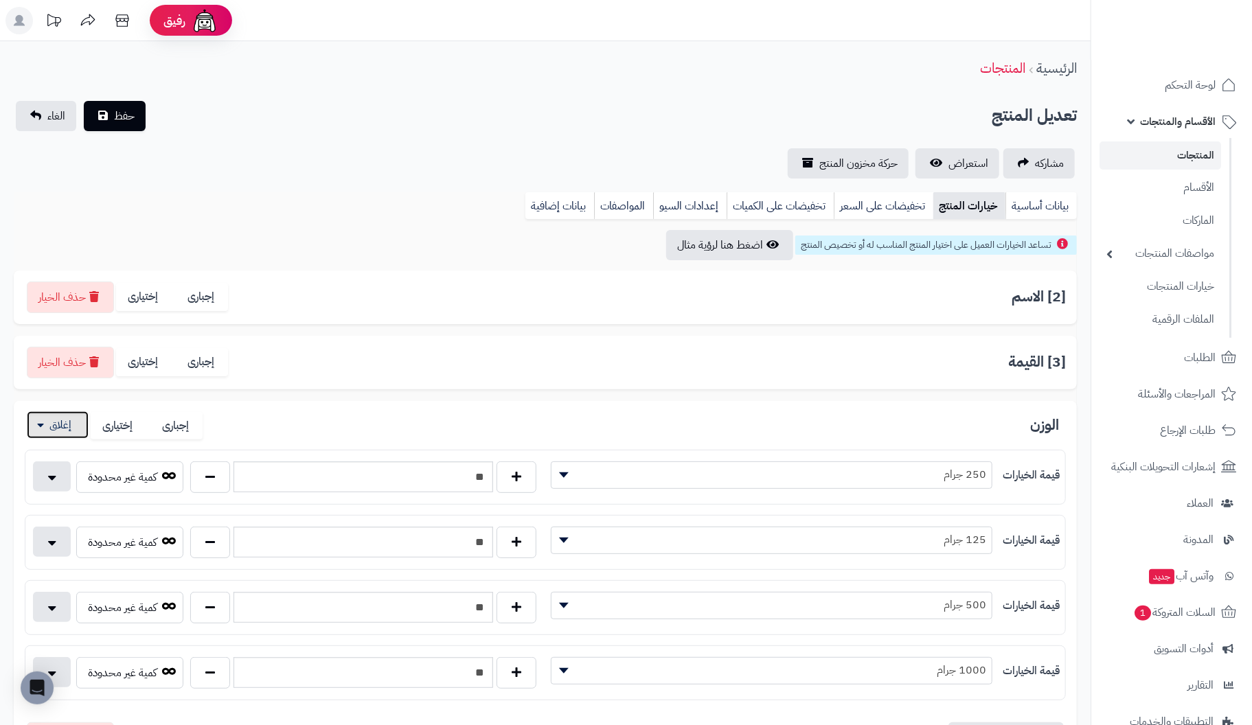
click at [47, 424] on button "button" at bounding box center [58, 424] width 62 height 27
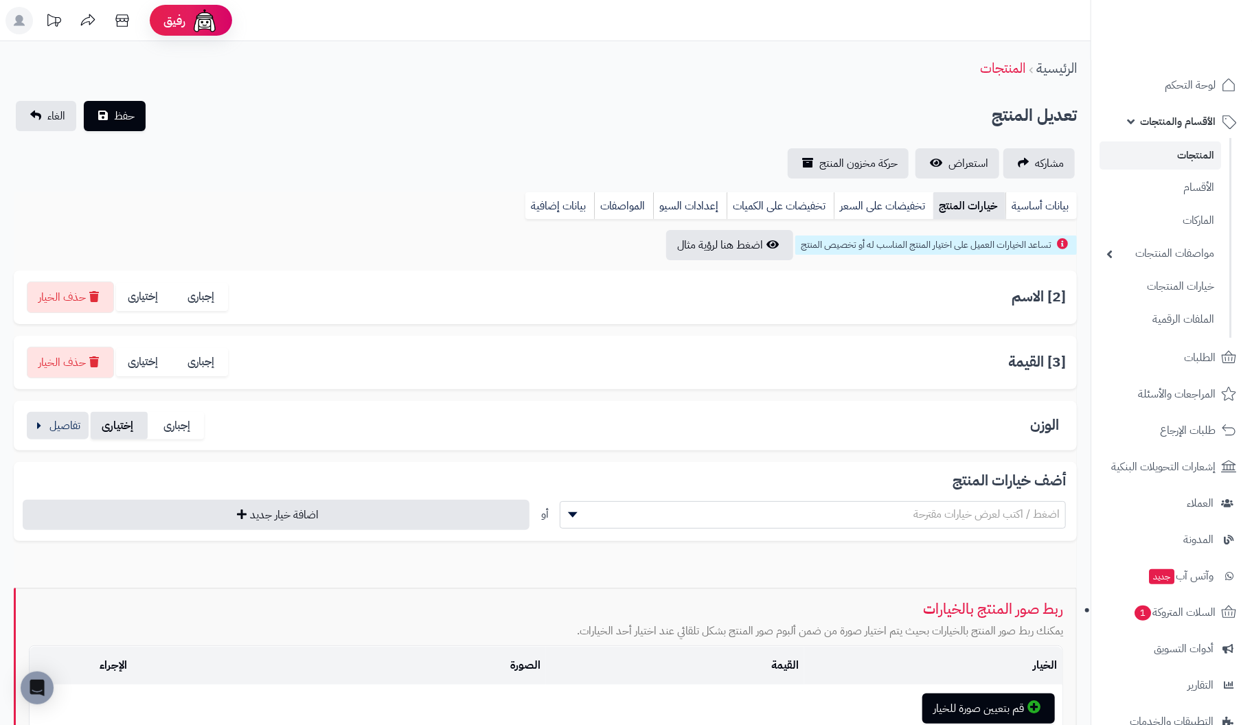
click at [115, 429] on label "إختيارى" at bounding box center [119, 426] width 57 height 28
click at [69, 293] on button "حذف الخيار" at bounding box center [70, 297] width 87 height 32
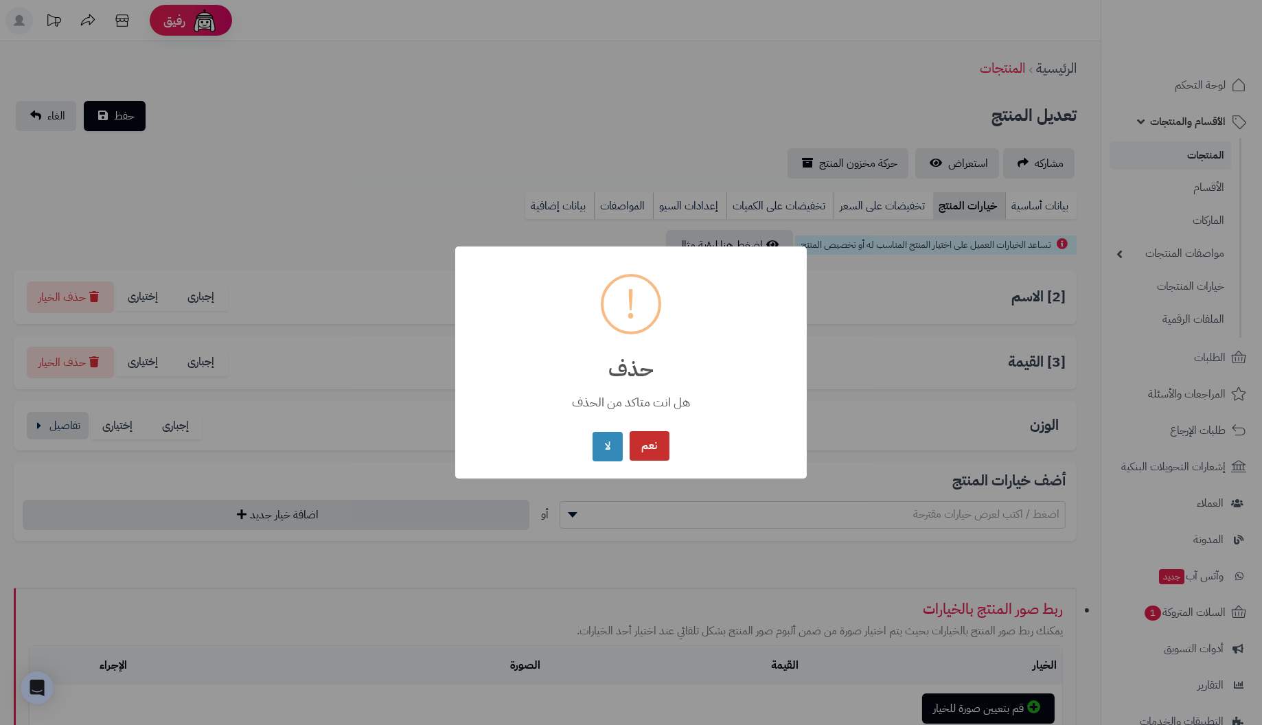
click at [652, 441] on button "نعم" at bounding box center [650, 446] width 40 height 30
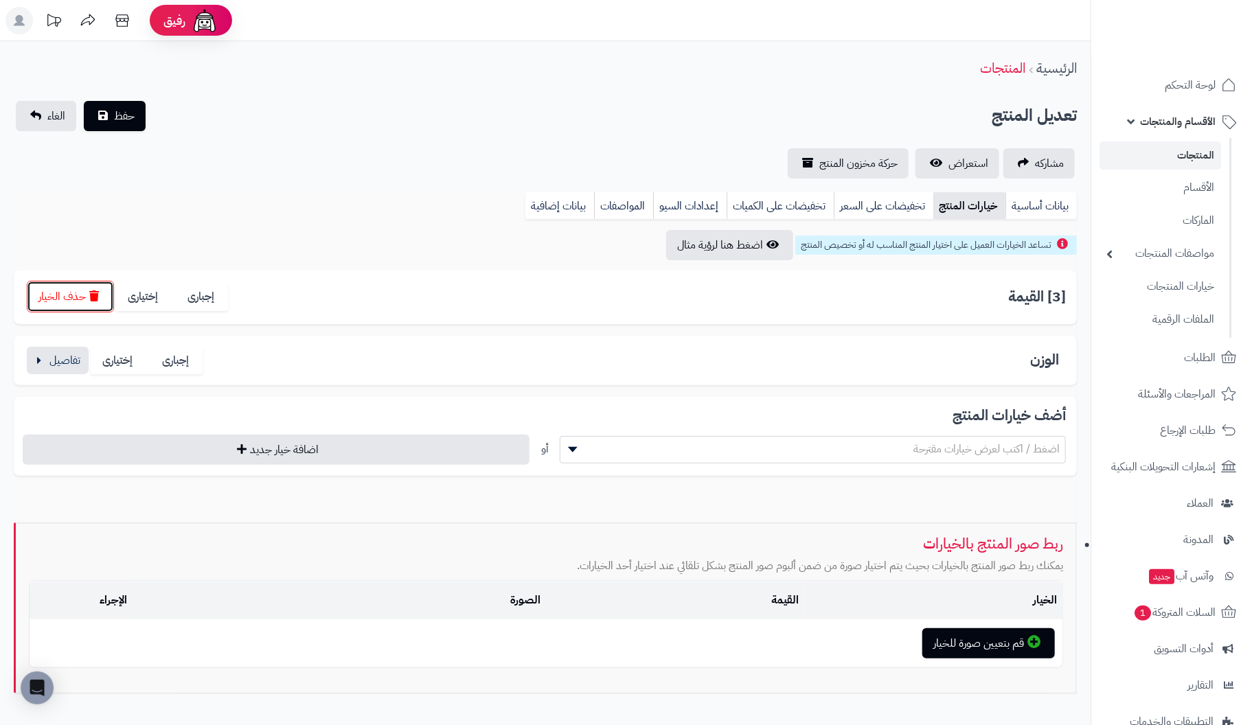
click at [102, 299] on button "حذف الخيار" at bounding box center [70, 297] width 87 height 32
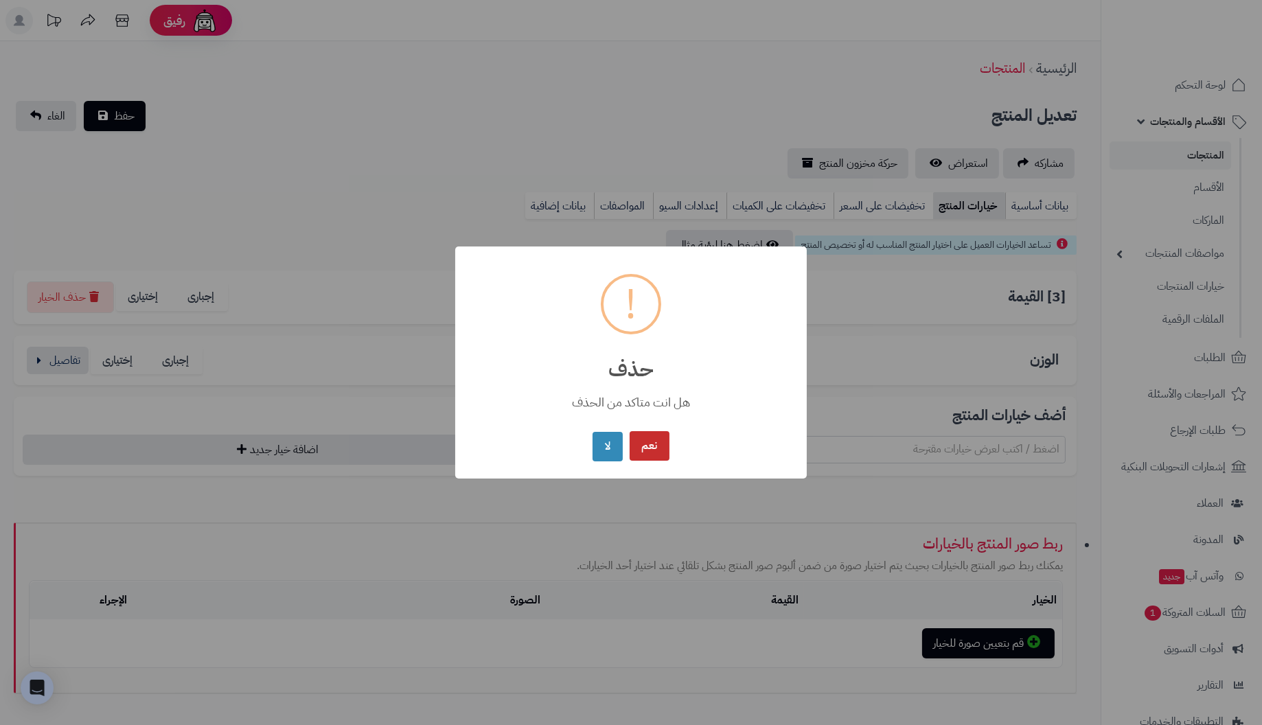
click at [642, 446] on button "نعم" at bounding box center [650, 446] width 40 height 30
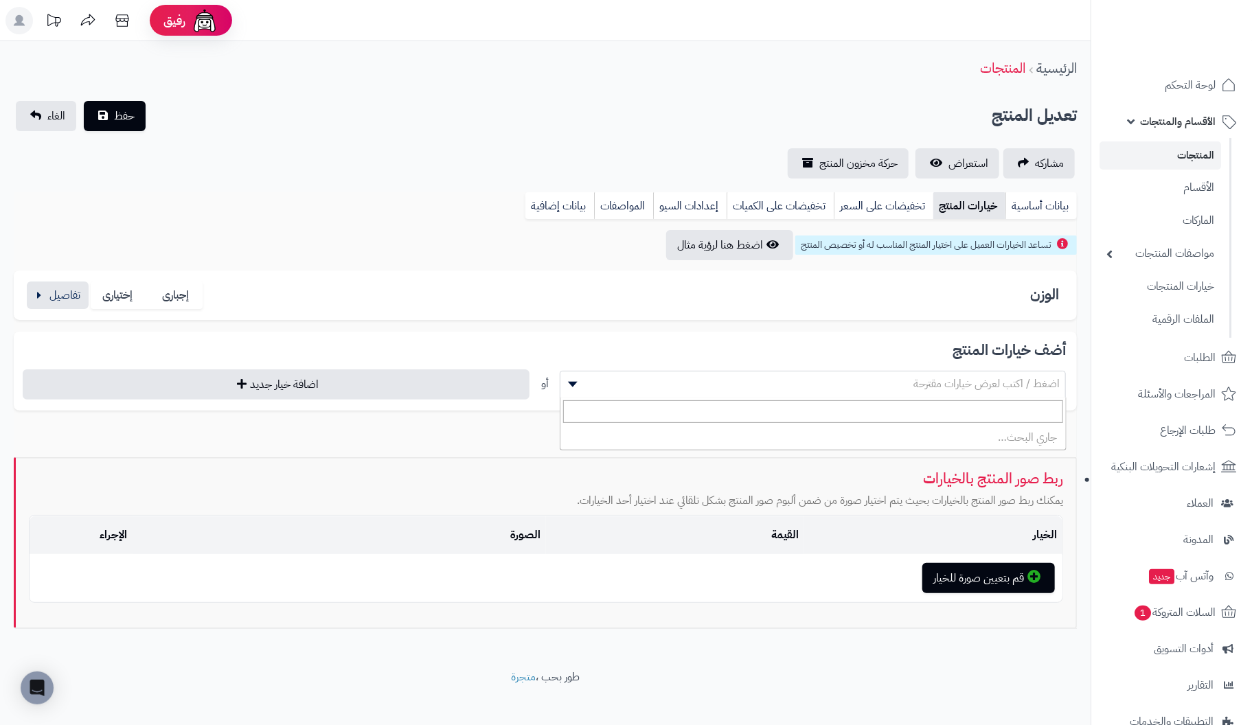
click at [571, 383] on b at bounding box center [573, 384] width 10 height 5
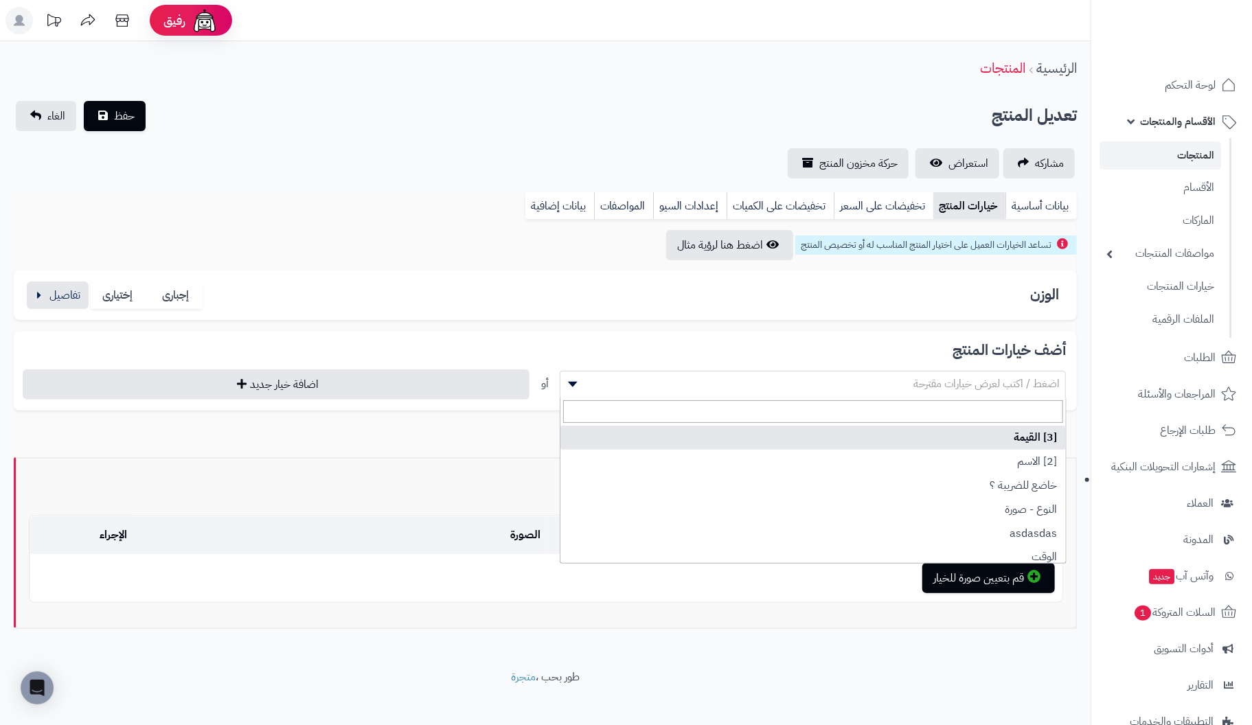
click at [477, 105] on div "تعديل المنتج حفظ الغاء" at bounding box center [545, 116] width 1063 height 30
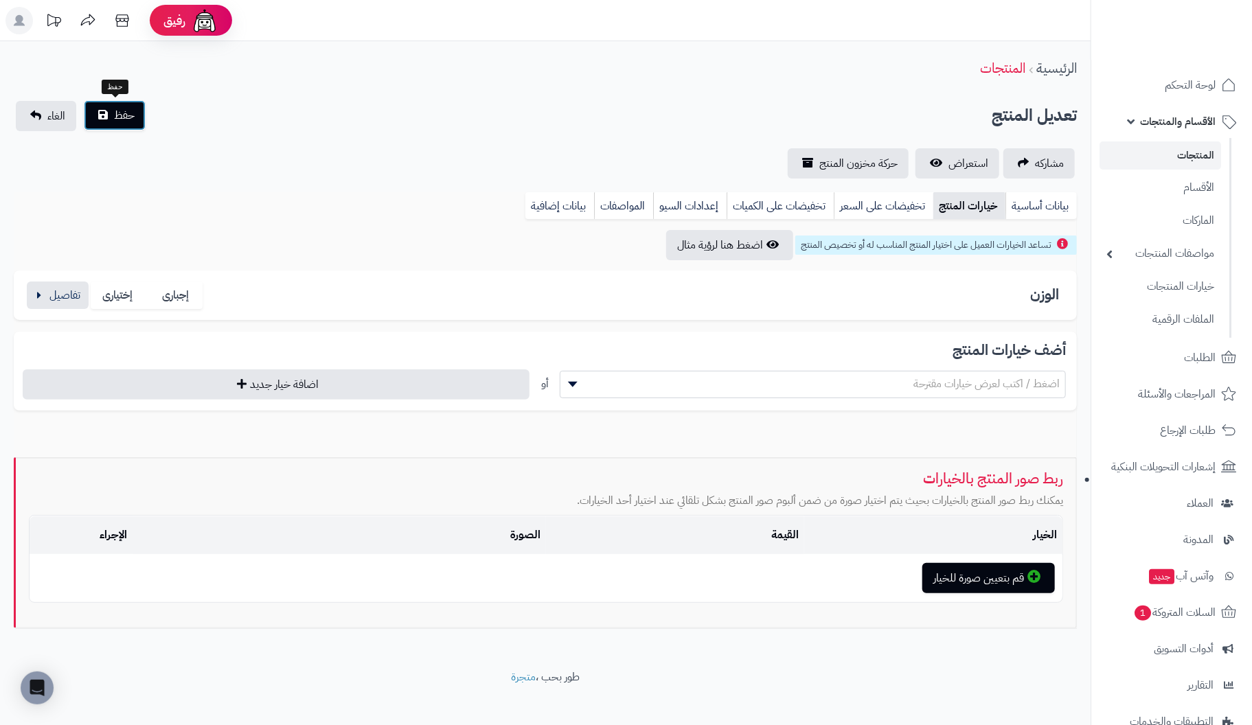
click at [132, 120] on span "حفظ" at bounding box center [124, 115] width 21 height 16
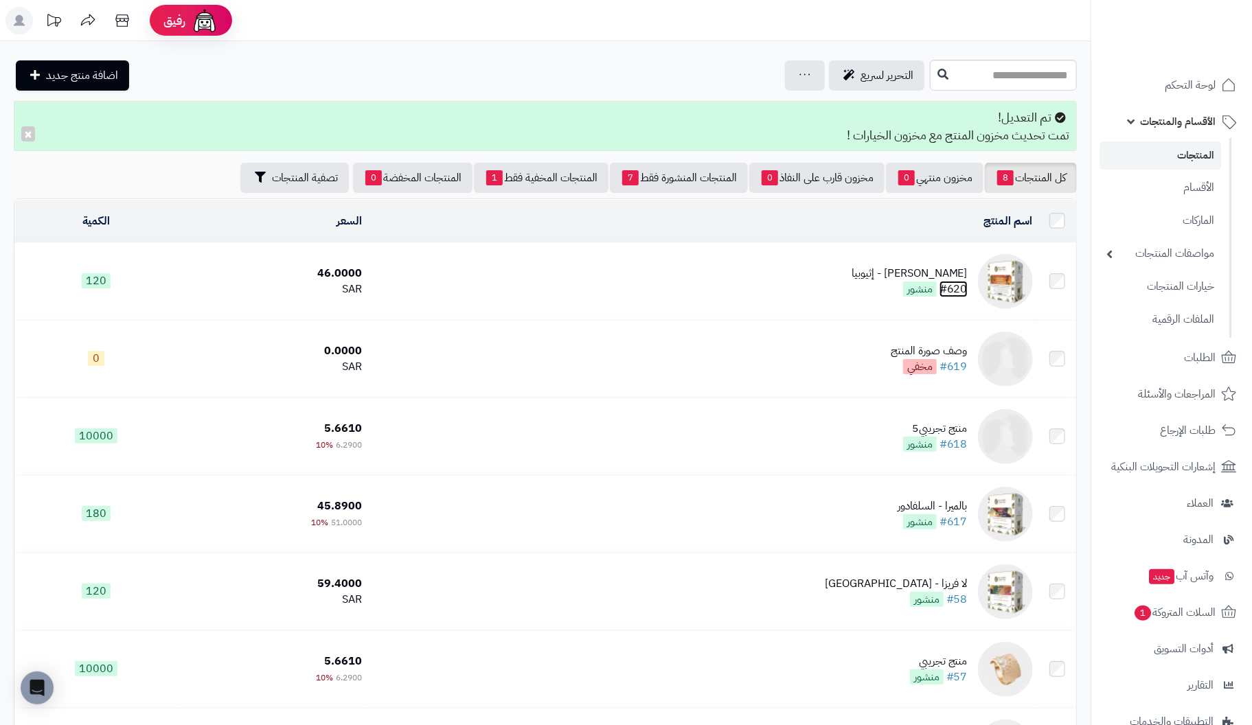
click at [957, 281] on link "#620" at bounding box center [954, 289] width 28 height 16
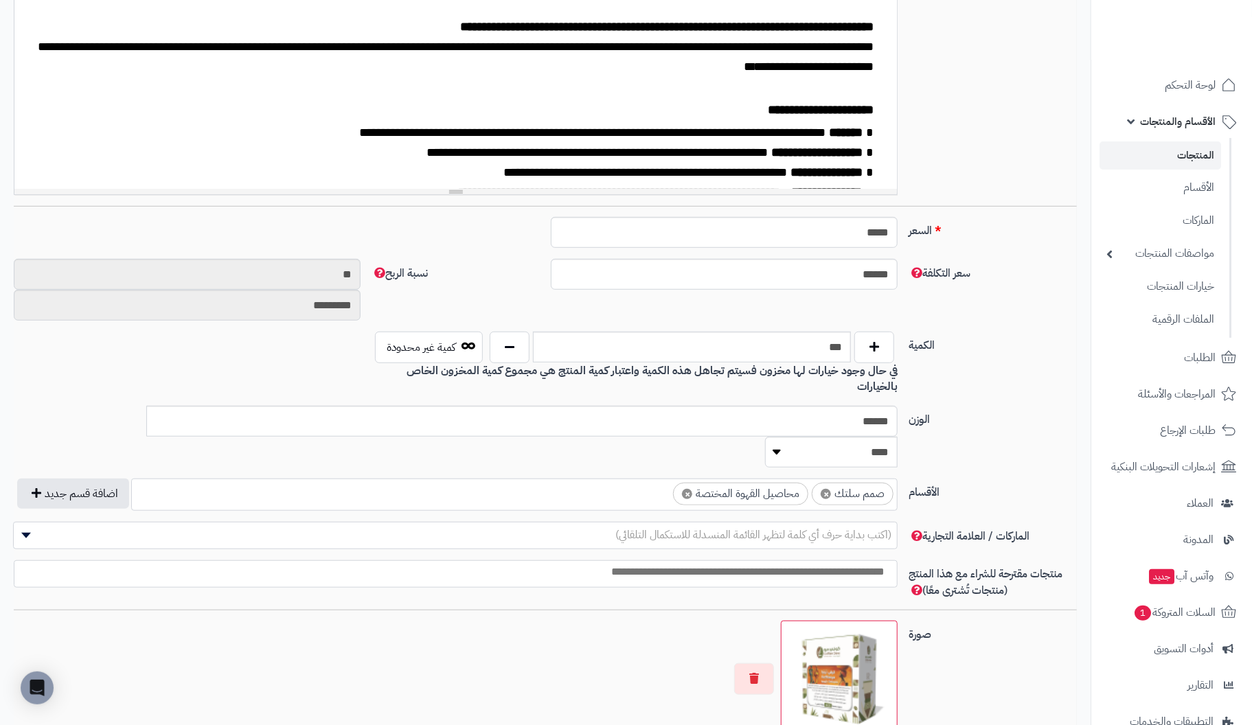
scroll to position [412, 0]
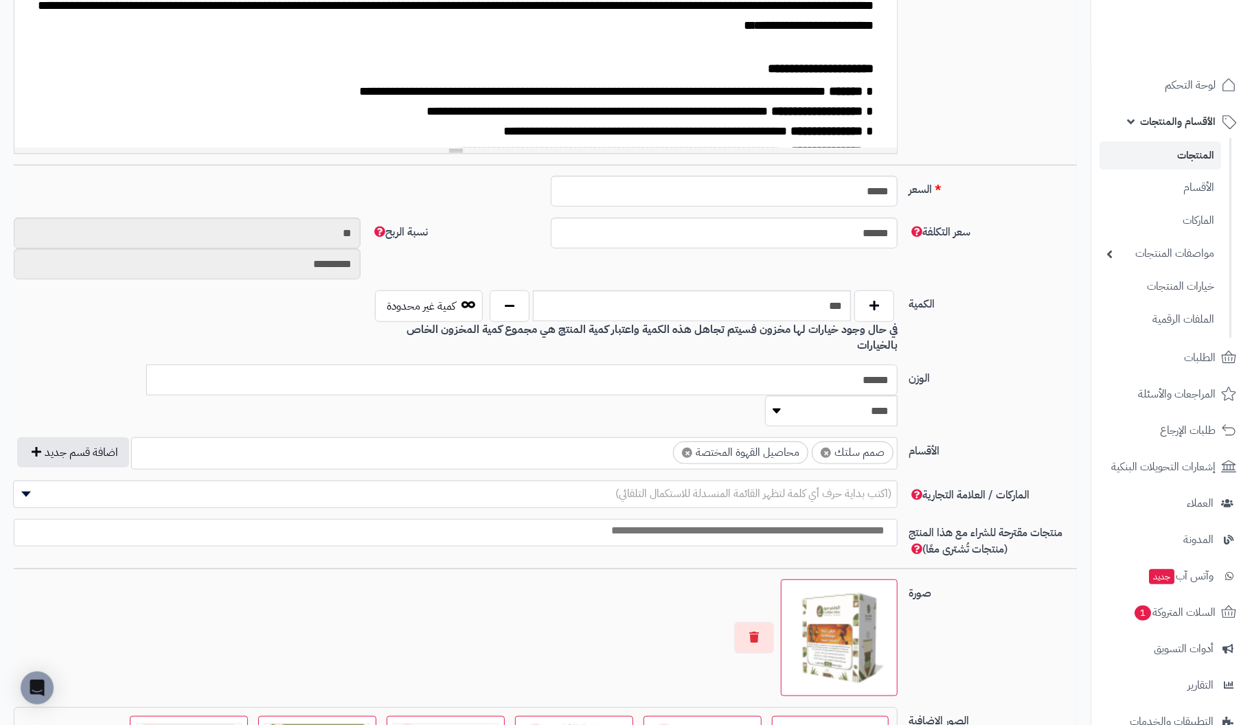
drag, startPoint x: 797, startPoint y: 357, endPoint x: 1091, endPoint y: 349, distance: 293.4
click at [1091, 349] on div "**********" at bounding box center [626, 389] width 1252 height 1603
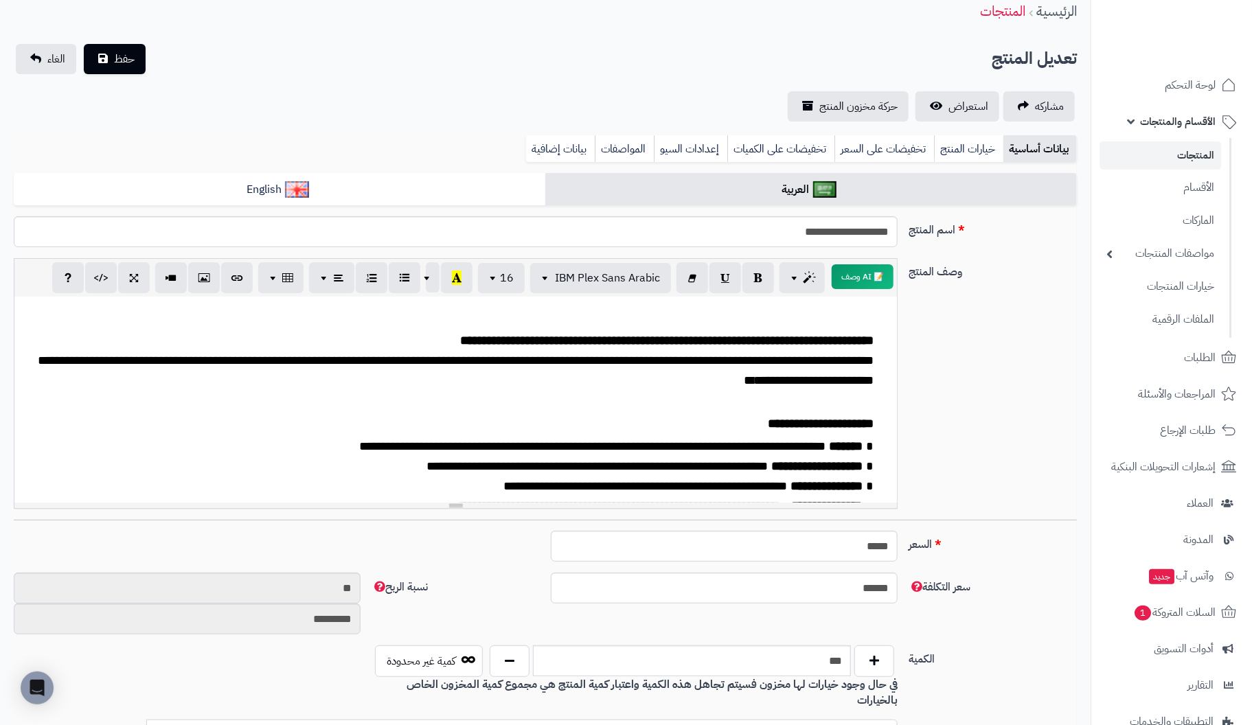
scroll to position [0, 0]
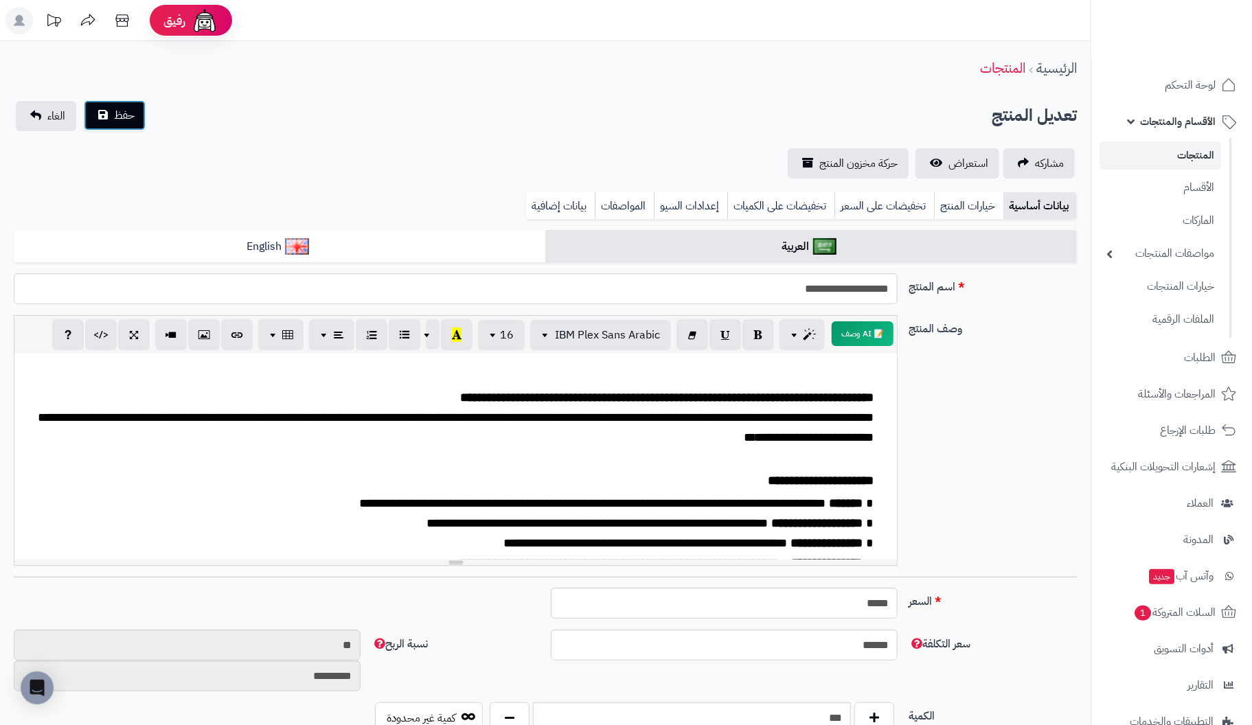
click at [115, 117] on span "حفظ" at bounding box center [124, 115] width 21 height 16
